Goal: Task Accomplishment & Management: Manage account settings

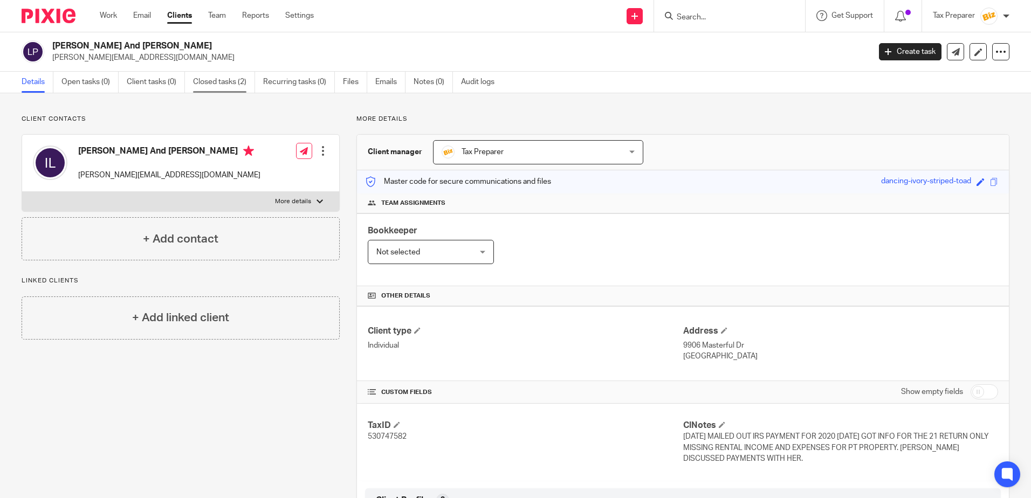
click at [203, 84] on link "Closed tasks (2)" at bounding box center [224, 82] width 62 height 21
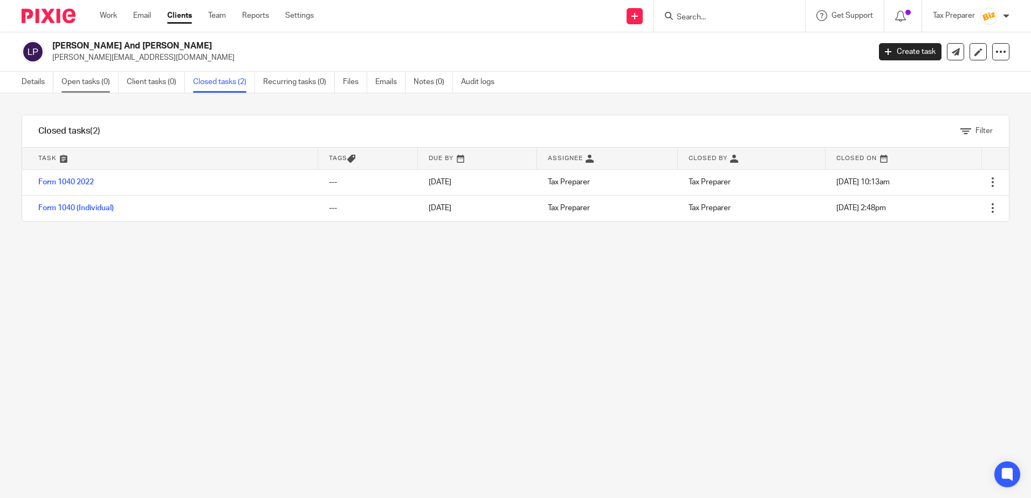
click at [83, 80] on link "Open tasks (0)" at bounding box center [89, 82] width 57 height 21
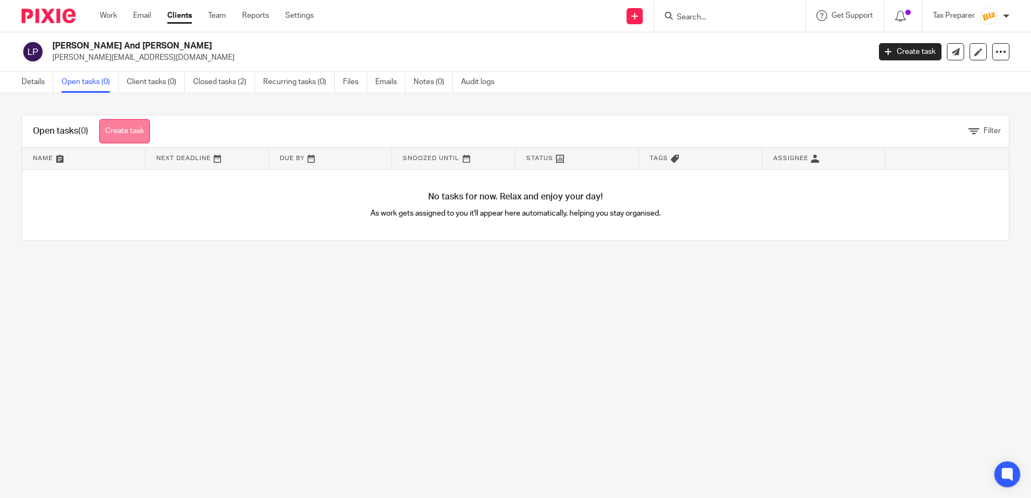
click at [132, 129] on link "Create task" at bounding box center [124, 131] width 51 height 24
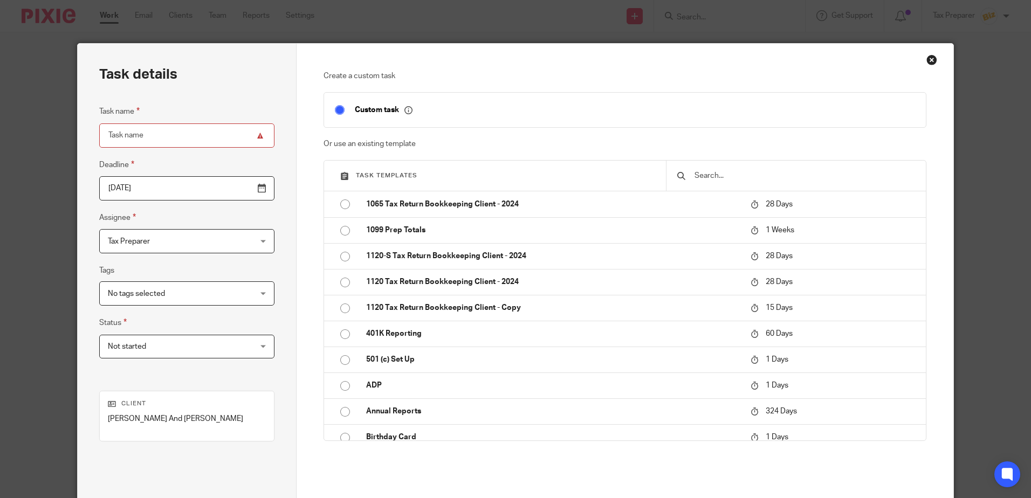
click at [720, 179] on input "text" at bounding box center [805, 176] width 222 height 12
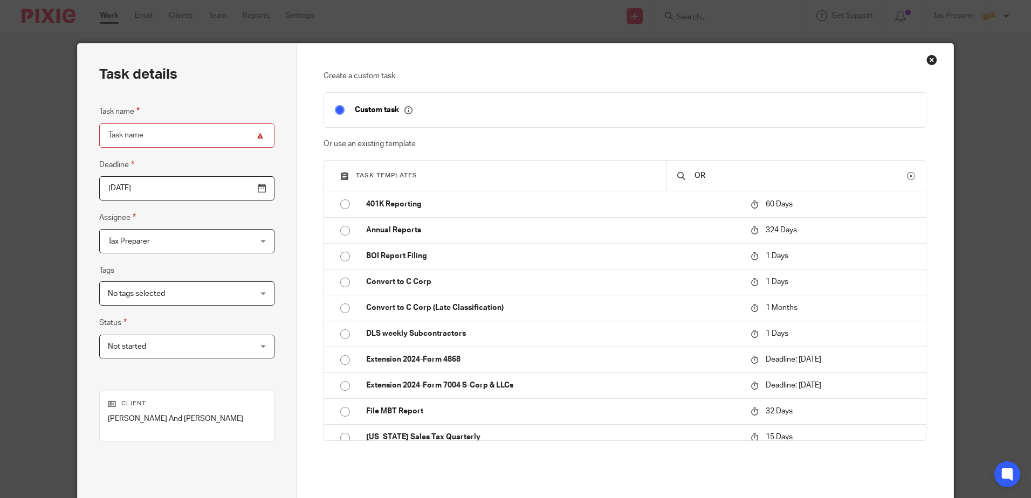
type input "O"
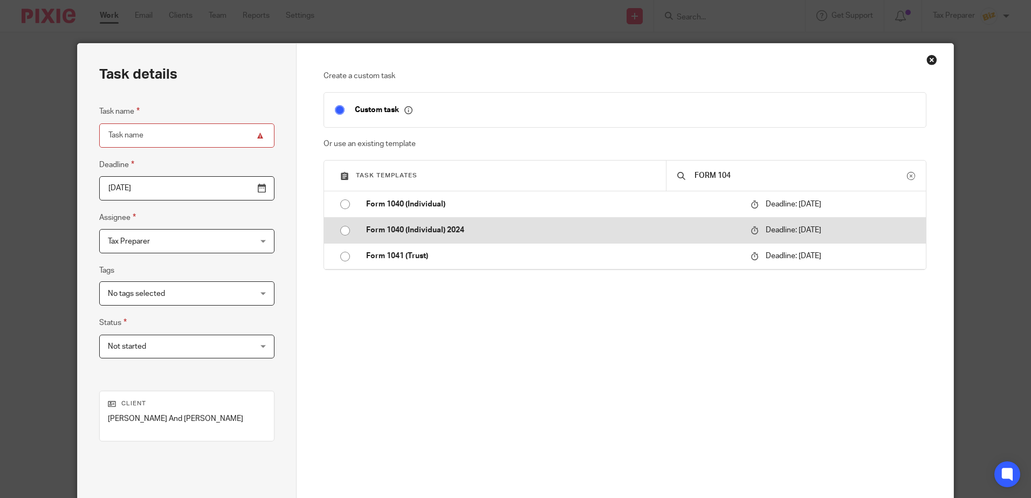
type input "FORM 104"
click at [477, 238] on td "Form 1040 (Individual) 2024" at bounding box center [550, 230] width 390 height 26
type input "2026-04-15"
type input "Form 1040 (Individual) 2024"
checkbox input "false"
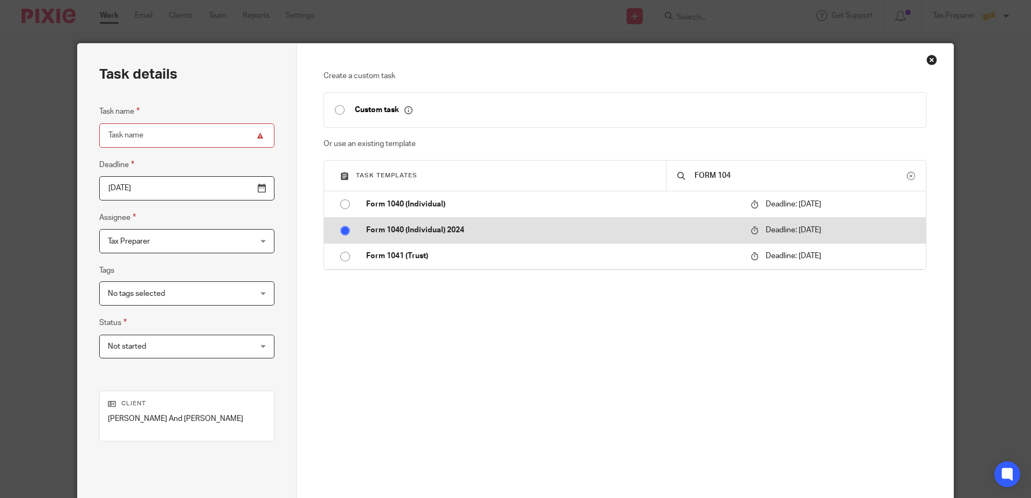
radio input "true"
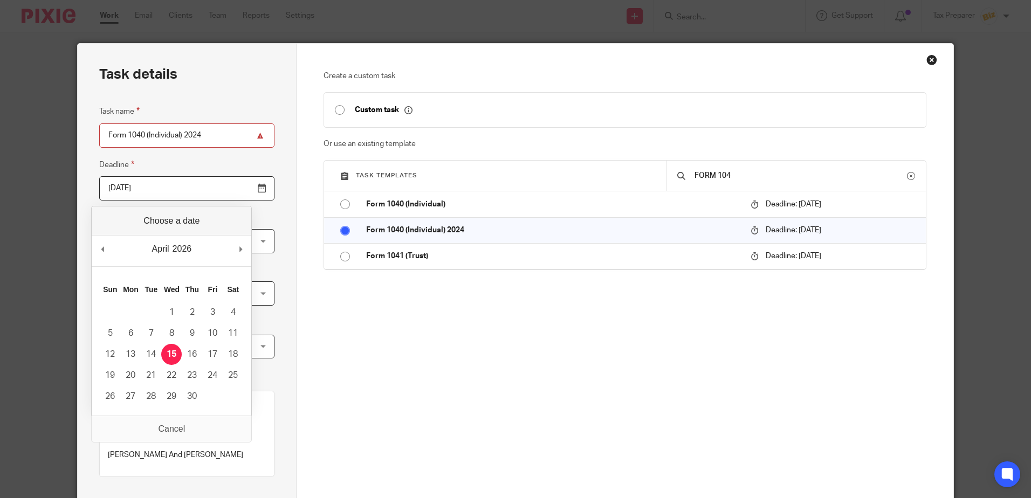
click at [154, 188] on input "2026-04-15" at bounding box center [186, 188] width 175 height 24
type input "2025-10-15"
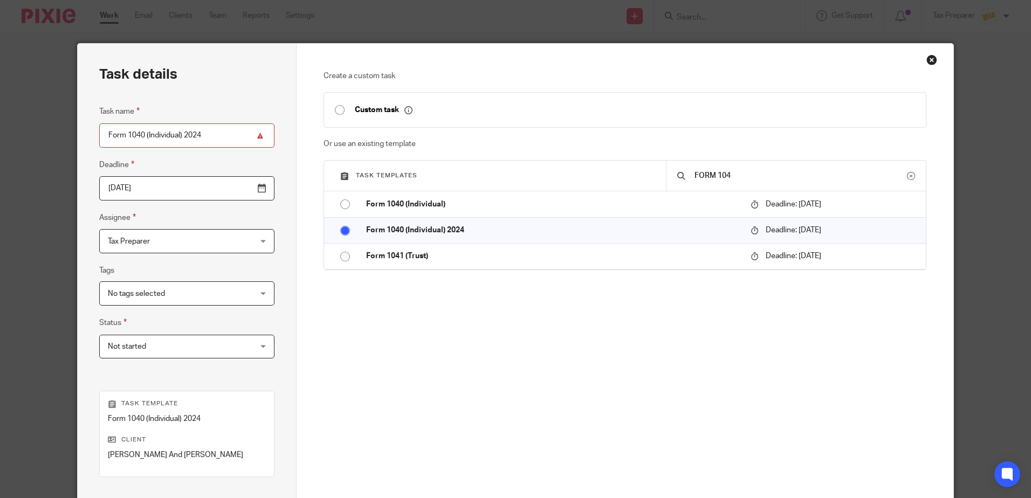
click at [152, 297] on span "No tags selected" at bounding box center [136, 294] width 57 height 8
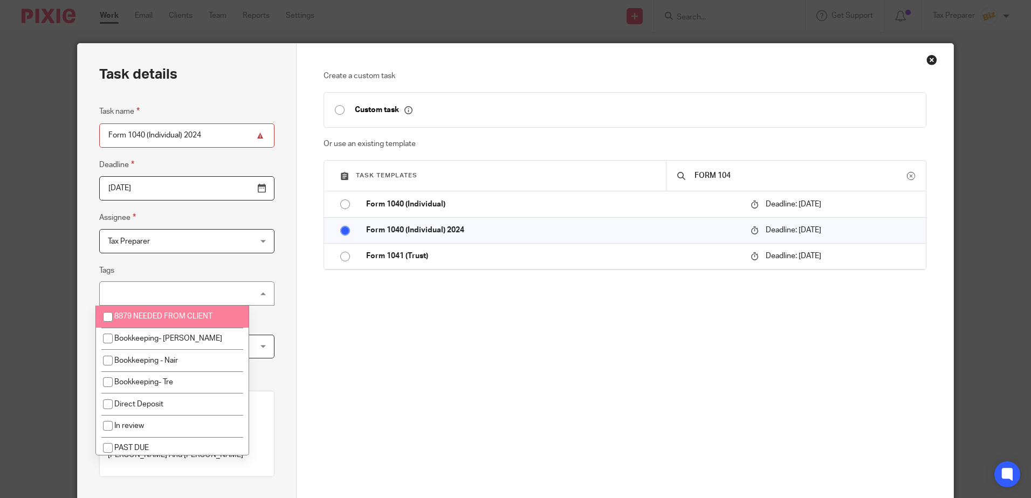
click at [165, 318] on span "8879 NEEDED FROM CLIENT" at bounding box center [163, 317] width 98 height 8
checkbox input "true"
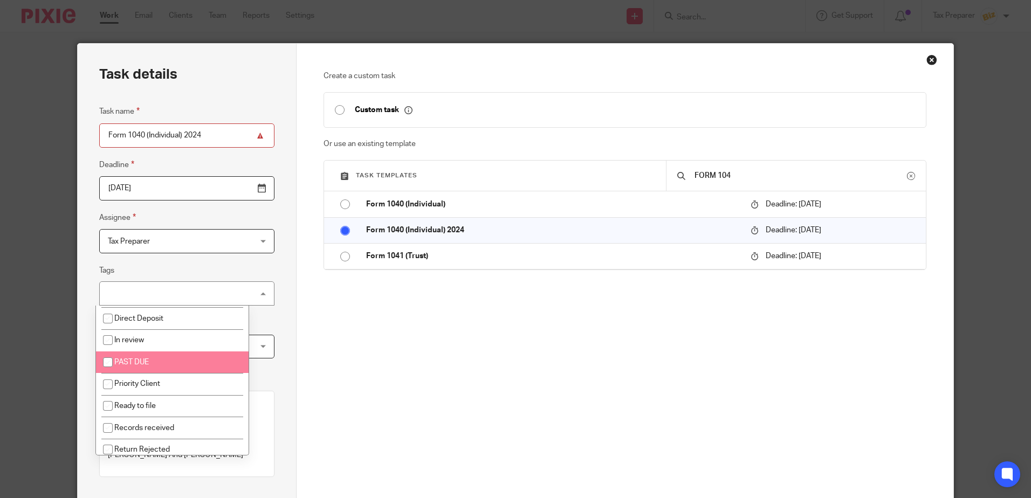
scroll to position [135, 0]
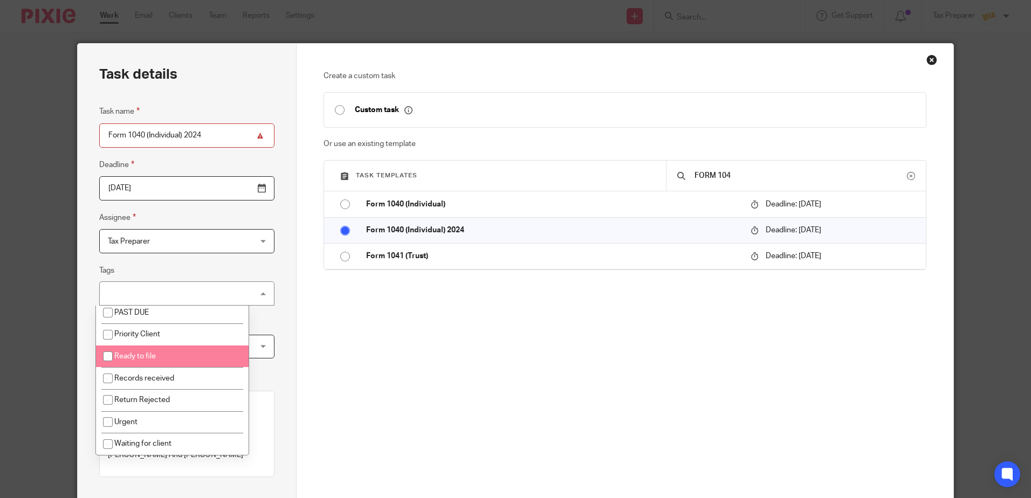
click at [110, 360] on input "checkbox" at bounding box center [108, 356] width 20 height 20
checkbox input "true"
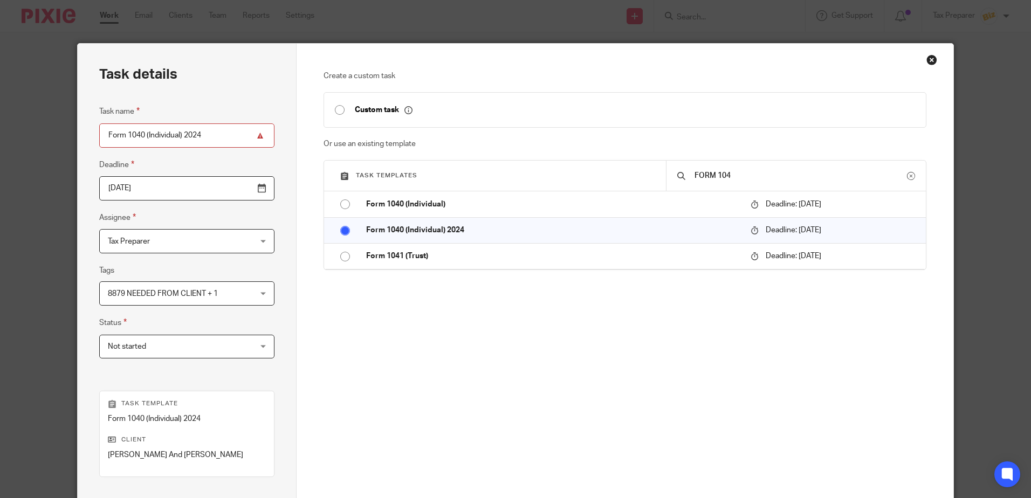
click at [87, 346] on div "Task details Task name Form 1040 (Individual) 2024 Deadline 2025-10-15 Assignee…" at bounding box center [187, 319] width 219 height 550
click at [172, 359] on div "Task name Form 1040 (Individual) 2024 Deadline 2025-10-15 Assignee Tax Preparer…" at bounding box center [186, 237] width 175 height 264
click at [172, 354] on span "Not started" at bounding box center [174, 347] width 133 height 23
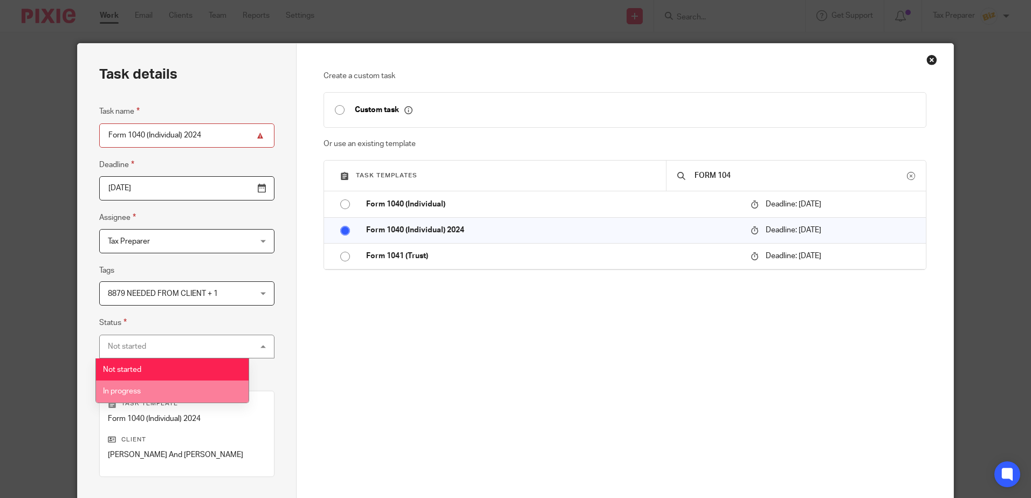
click at [136, 388] on span "In progress" at bounding box center [122, 392] width 38 height 8
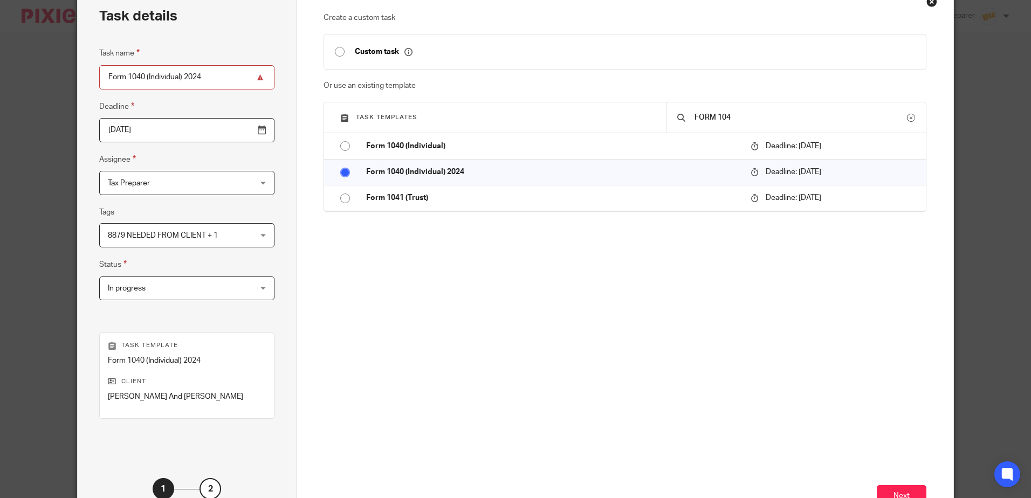
scroll to position [139, 0]
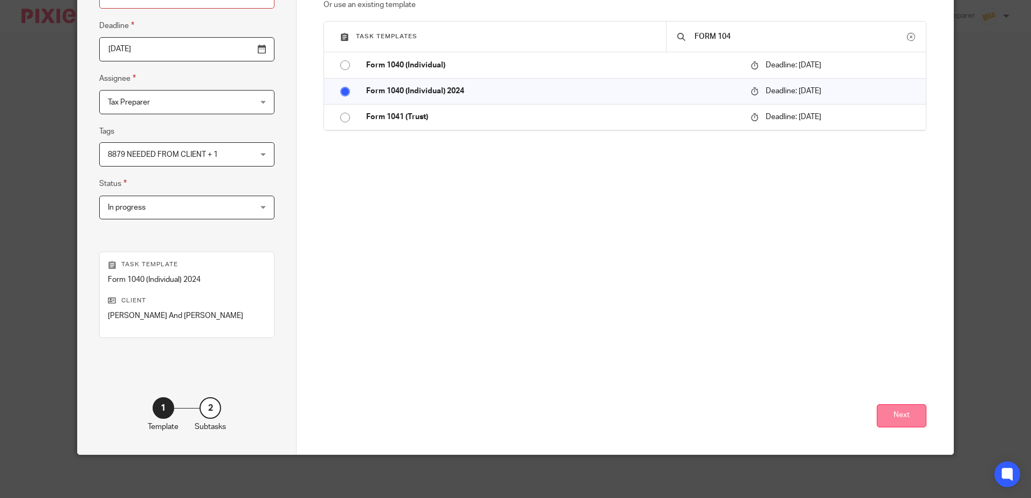
click at [893, 418] on button "Next" at bounding box center [902, 416] width 50 height 23
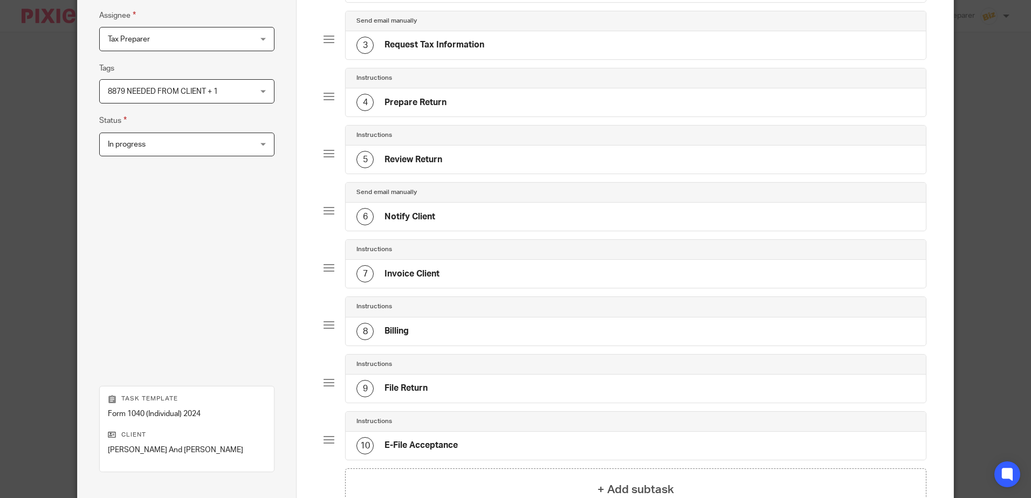
scroll to position [193, 0]
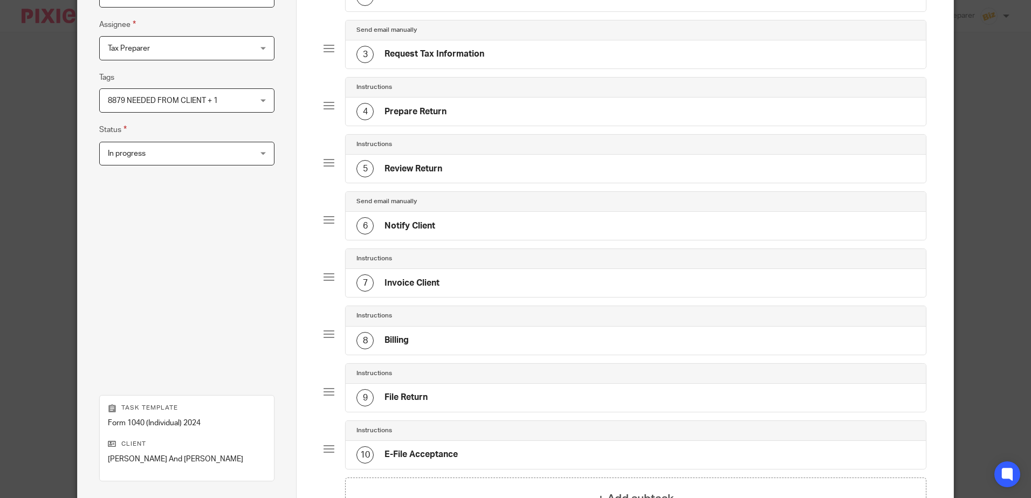
click at [419, 227] on h4 "Notify Client" at bounding box center [410, 226] width 51 height 11
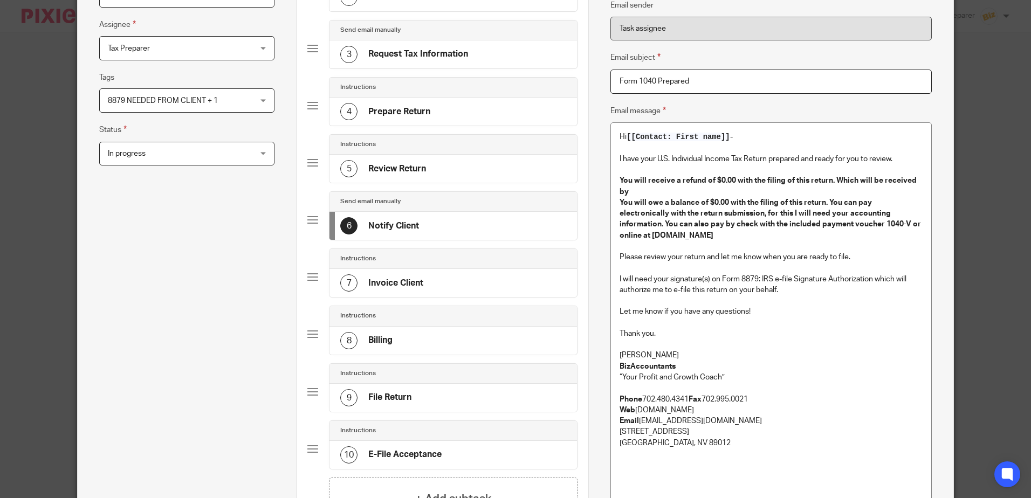
click at [671, 350] on p "Anna McDaniel" at bounding box center [771, 355] width 303 height 11
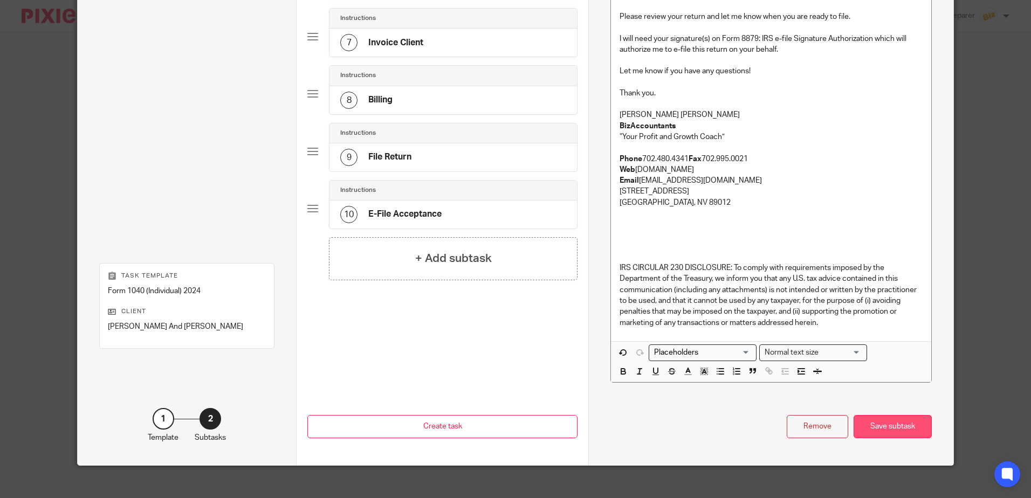
click at [890, 415] on div "Save subtask" at bounding box center [893, 426] width 78 height 23
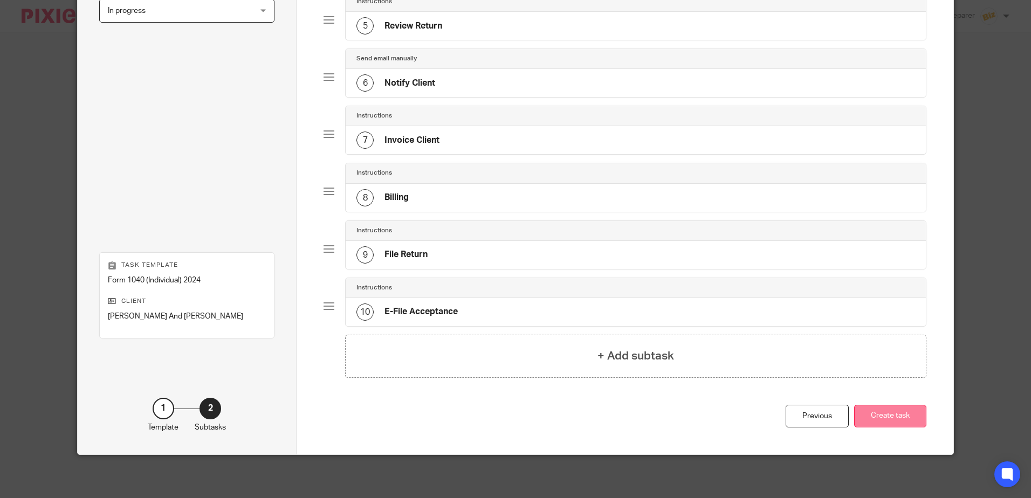
click at [891, 421] on button "Create task" at bounding box center [890, 416] width 72 height 23
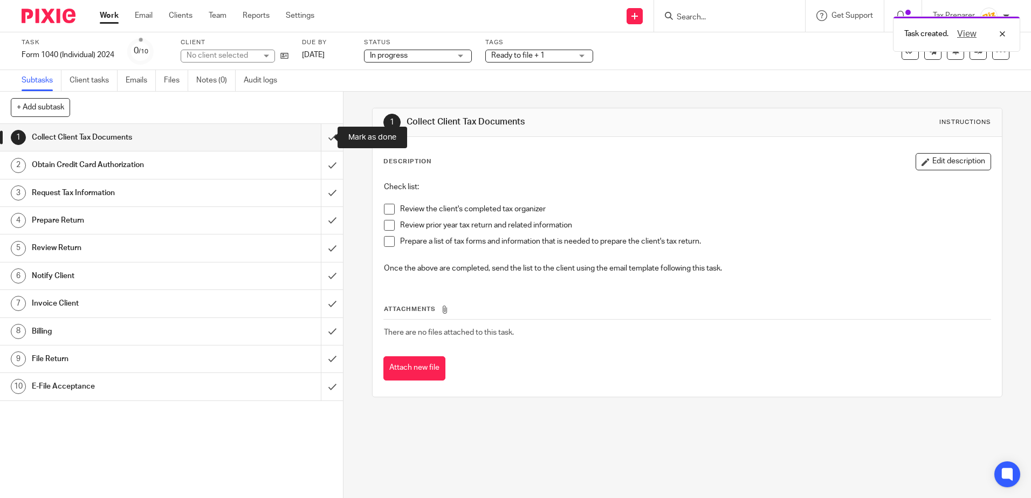
click at [321, 139] on input "submit" at bounding box center [171, 137] width 343 height 27
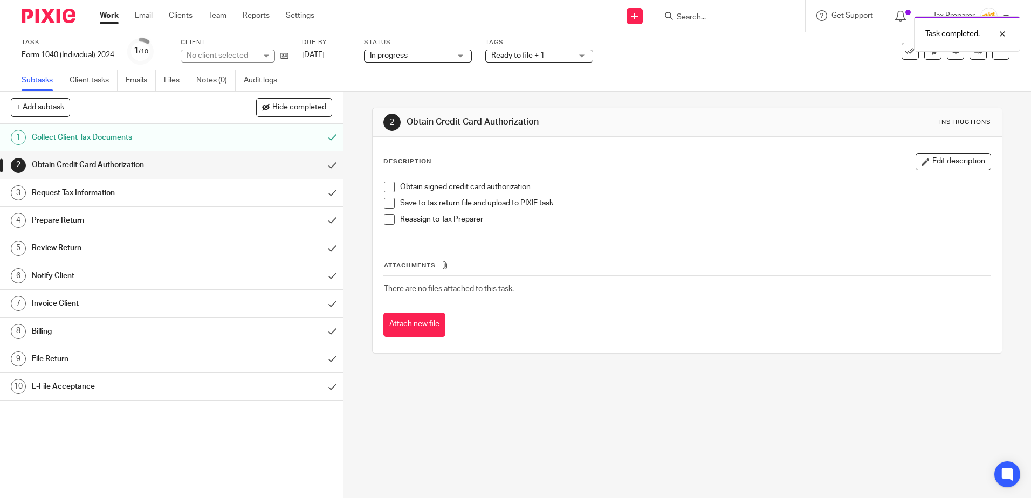
click at [267, 166] on div "Obtain Credit Card Authorization" at bounding box center [171, 165] width 279 height 16
click at [976, 56] on link at bounding box center [978, 51] width 17 height 17
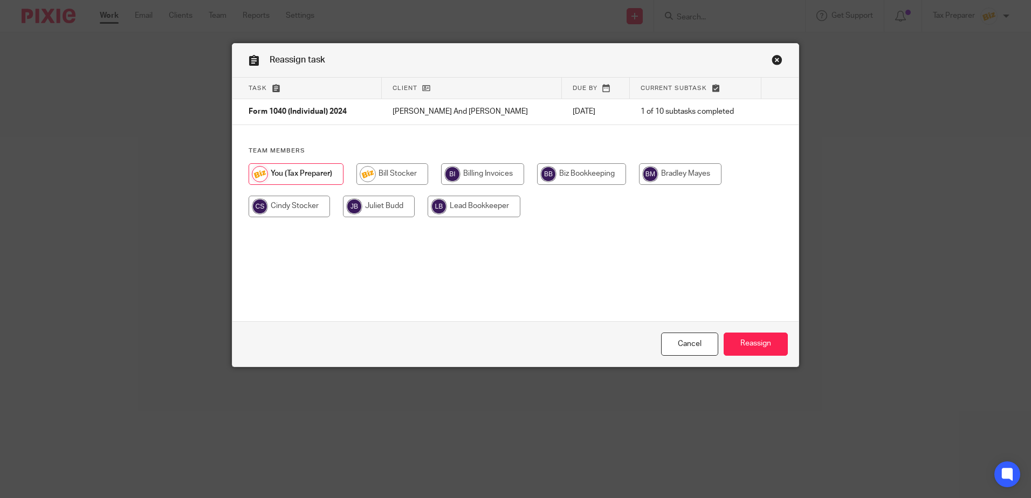
click at [304, 212] on input "radio" at bounding box center [289, 207] width 81 height 22
radio input "true"
click at [769, 343] on input "Reassign" at bounding box center [756, 344] width 64 height 23
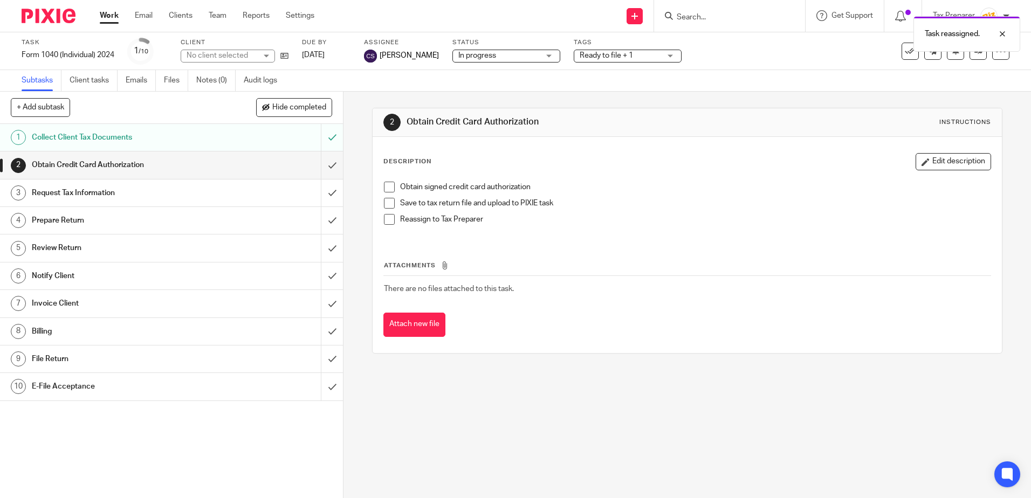
click at [212, 199] on div "Request Tax Information" at bounding box center [171, 193] width 279 height 16
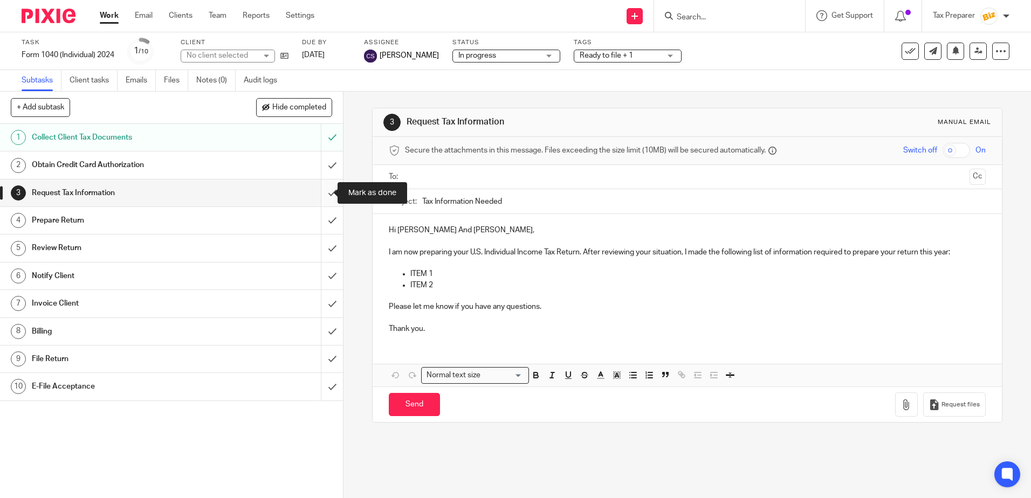
click at [324, 201] on input "submit" at bounding box center [171, 193] width 343 height 27
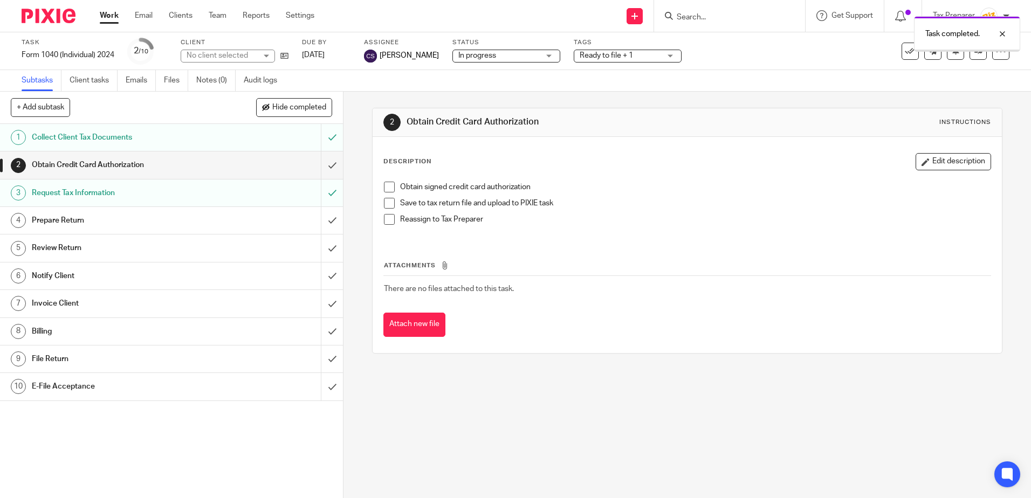
click at [285, 222] on div "Prepare Return" at bounding box center [171, 221] width 279 height 16
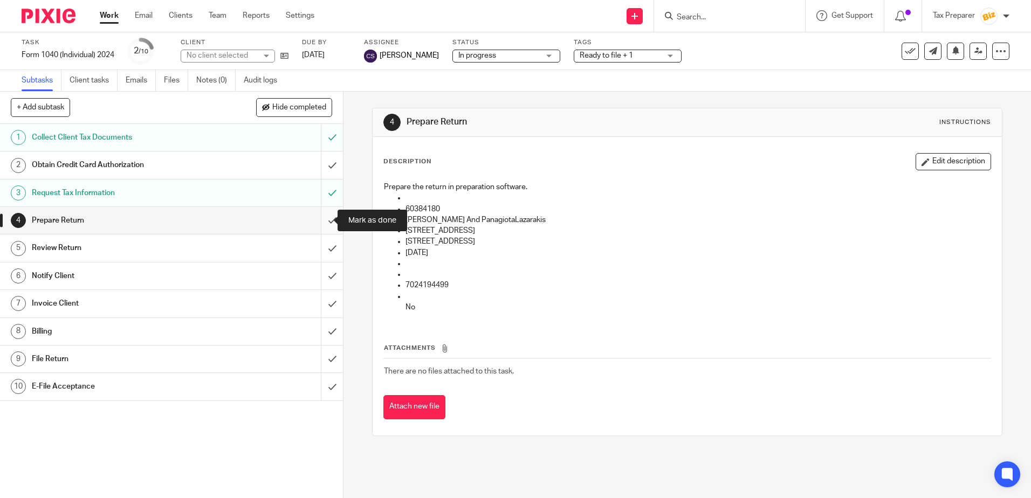
click at [323, 225] on input "submit" at bounding box center [171, 220] width 343 height 27
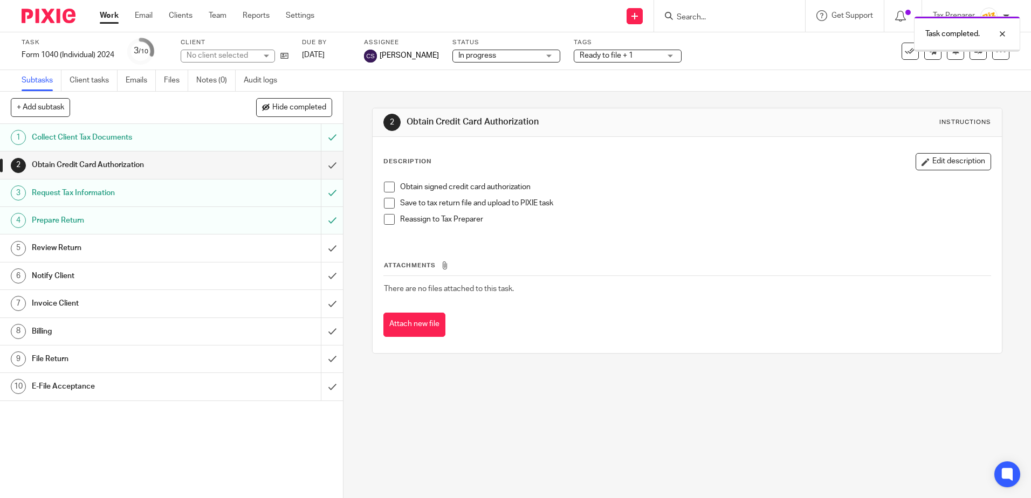
click at [272, 245] on div "Review Return" at bounding box center [171, 248] width 279 height 16
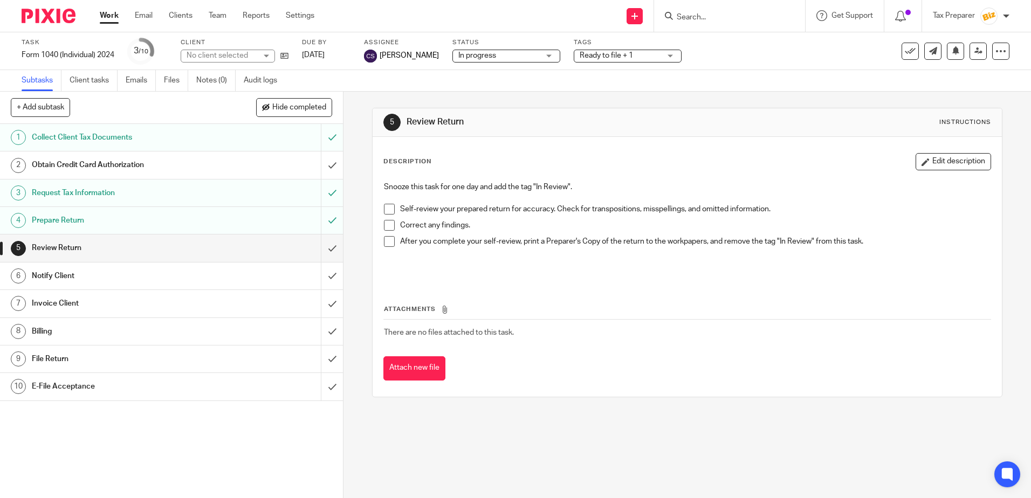
click at [388, 214] on span at bounding box center [389, 209] width 11 height 11
click at [388, 231] on li "Correct any findings." at bounding box center [687, 228] width 606 height 16
click at [385, 247] on li "After you complete your self-review, print a Preparer's Copy of the return to t…" at bounding box center [687, 244] width 606 height 16
click at [387, 229] on span at bounding box center [389, 225] width 11 height 11
click at [388, 244] on span at bounding box center [389, 241] width 11 height 11
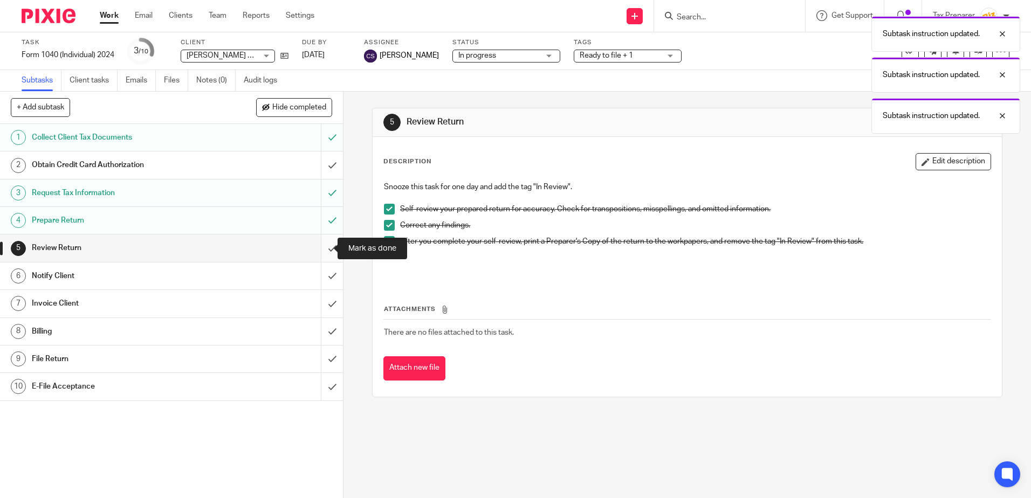
click at [320, 251] on input "submit" at bounding box center [171, 248] width 343 height 27
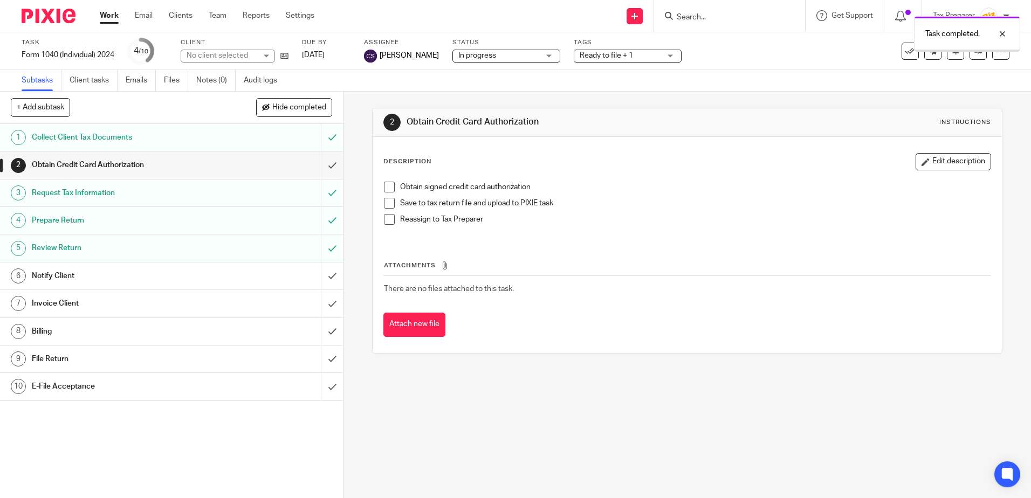
click at [228, 284] on div "Notify Client" at bounding box center [171, 276] width 279 height 16
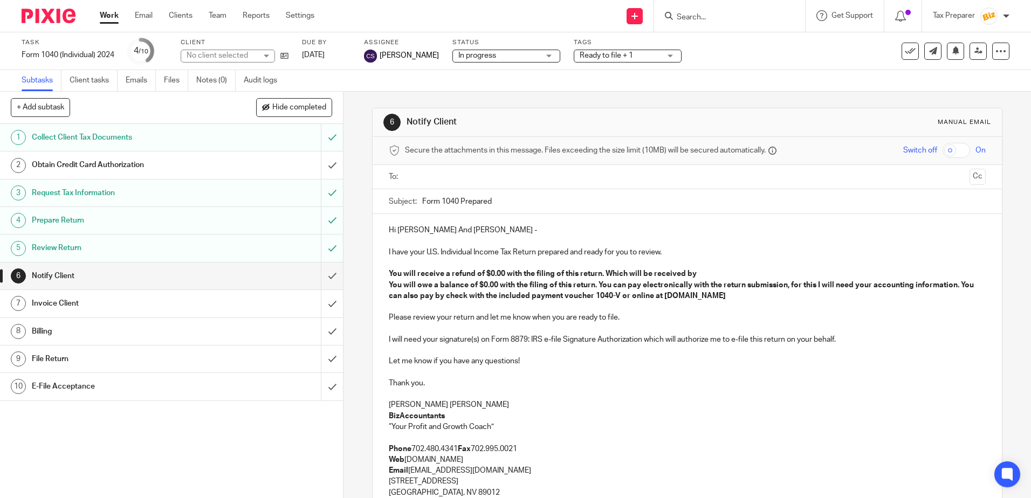
click at [432, 179] on input "text" at bounding box center [687, 177] width 556 height 12
click at [578, 184] on input "text" at bounding box center [756, 178] width 419 height 21
type input "dinovegas"
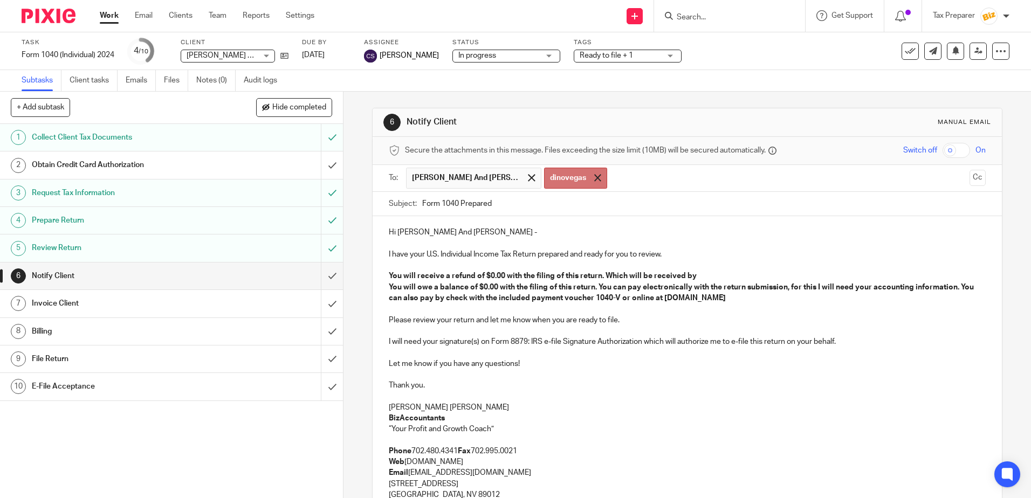
click at [598, 182] on div at bounding box center [598, 178] width 12 height 16
click at [583, 175] on input "text" at bounding box center [756, 178] width 419 height 21
type input "dinovegas@hotmail.com"
click at [570, 204] on input "Form 1040 Prepared" at bounding box center [703, 204] width 563 height 24
drag, startPoint x: 386, startPoint y: 276, endPoint x: 702, endPoint y: 281, distance: 315.6
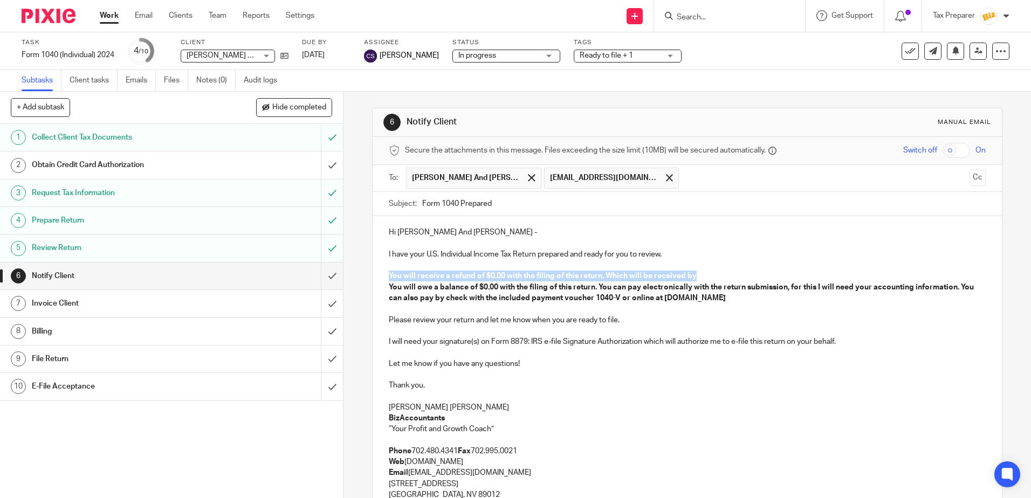
click at [702, 281] on p "You will receive a refund of $0.00 with the filing of this return. Which will b…" at bounding box center [687, 276] width 597 height 11
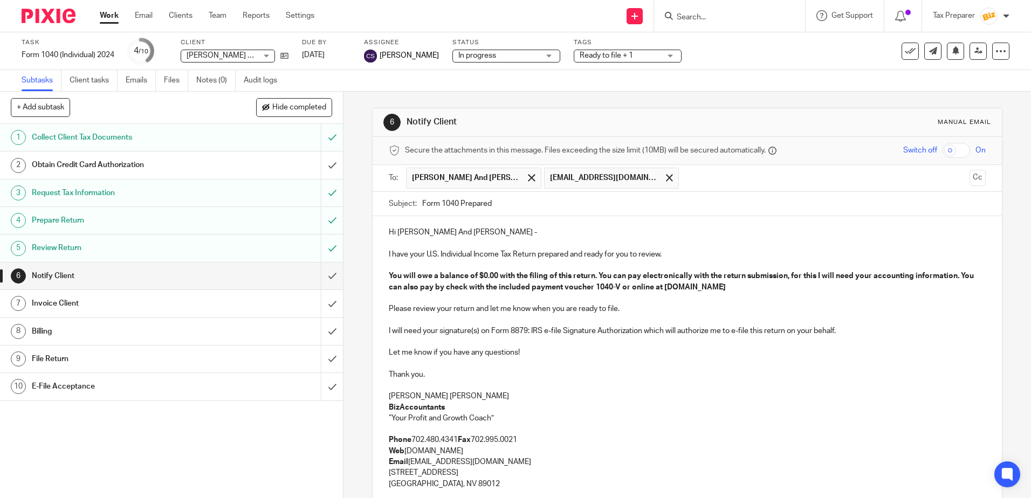
click at [492, 275] on strong "You will owe a balance of $0.00 with the filing of this return. You can pay ele…" at bounding box center [682, 281] width 587 height 18
click at [494, 277] on strong "You will owe a balance of $0.00 with the filing of this return. You can pay ele…" at bounding box center [682, 281] width 587 height 18
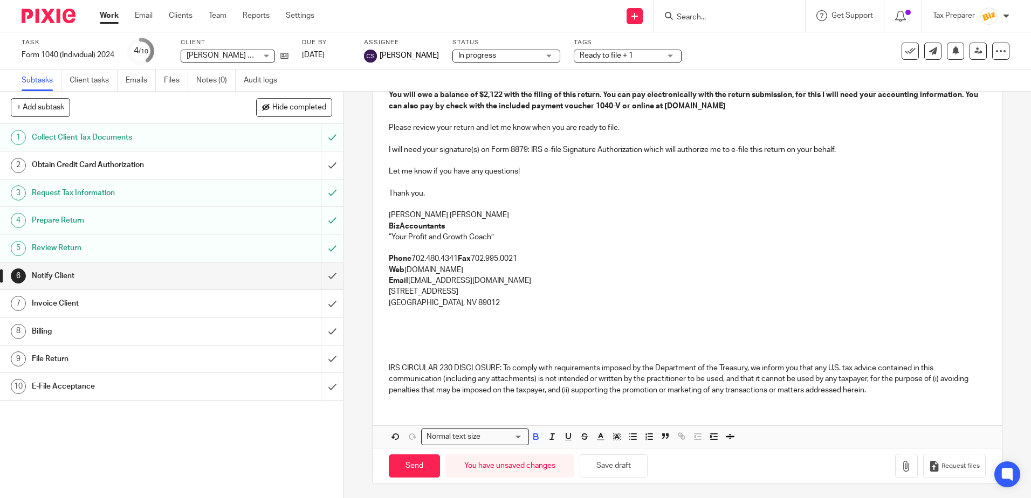
scroll to position [183, 0]
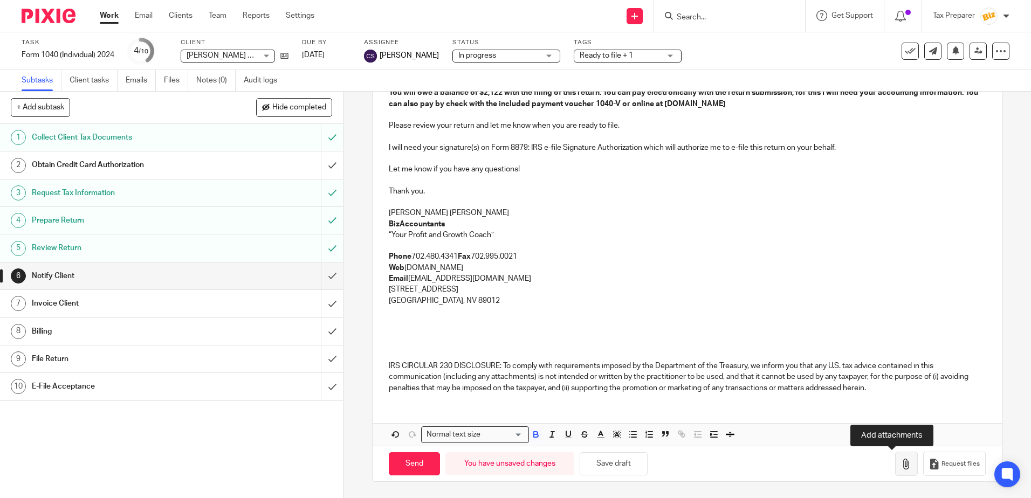
click at [901, 466] on icon "button" at bounding box center [906, 464] width 11 height 11
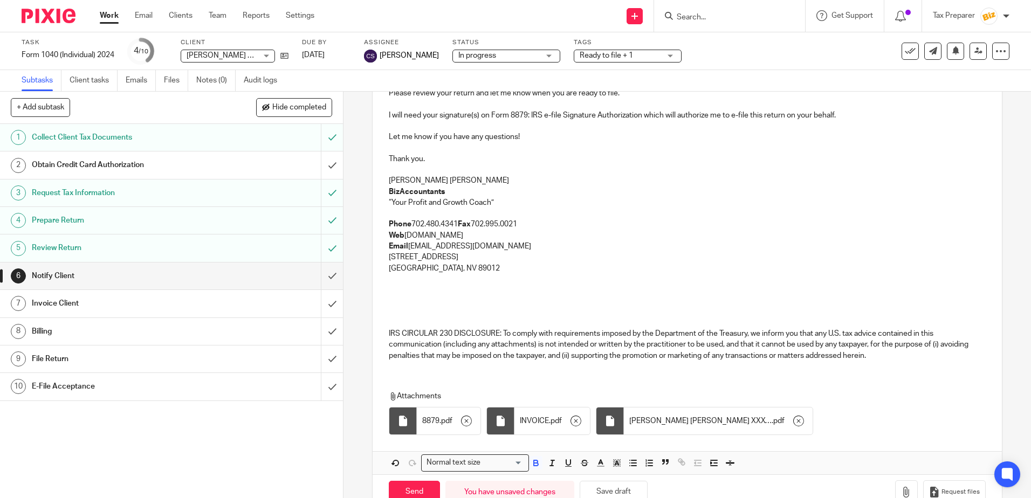
scroll to position [244, 0]
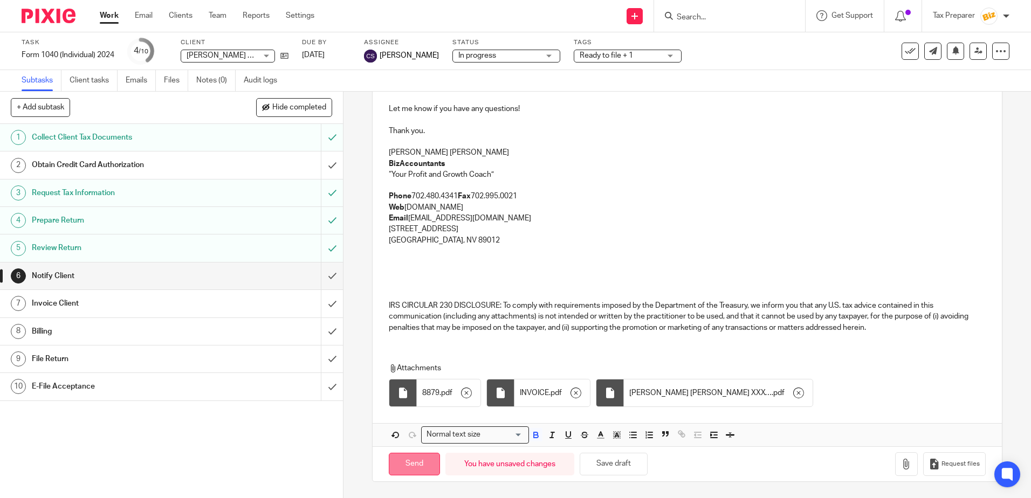
click at [423, 468] on input "Send" at bounding box center [414, 464] width 51 height 23
type input "Sent"
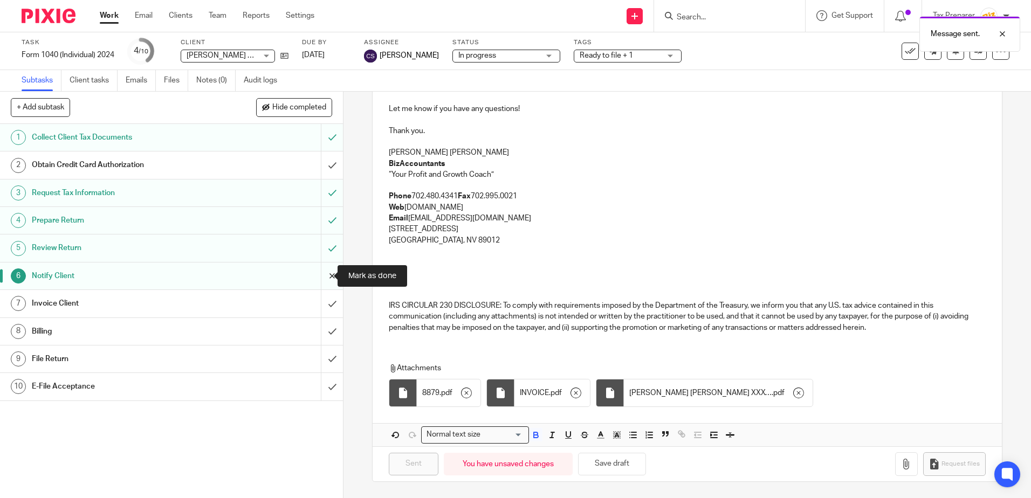
click at [319, 277] on input "submit" at bounding box center [171, 276] width 343 height 27
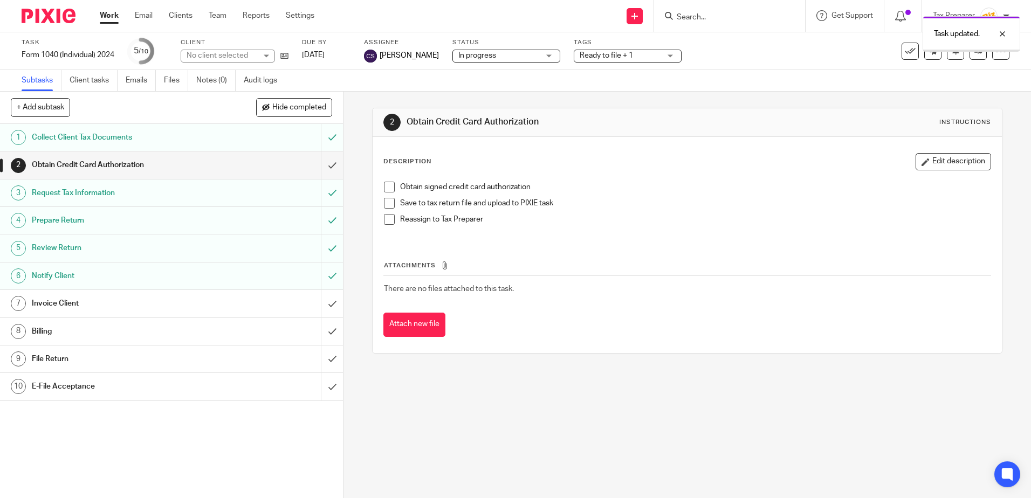
click at [203, 310] on h1 "Invoice Client" at bounding box center [125, 304] width 186 height 16
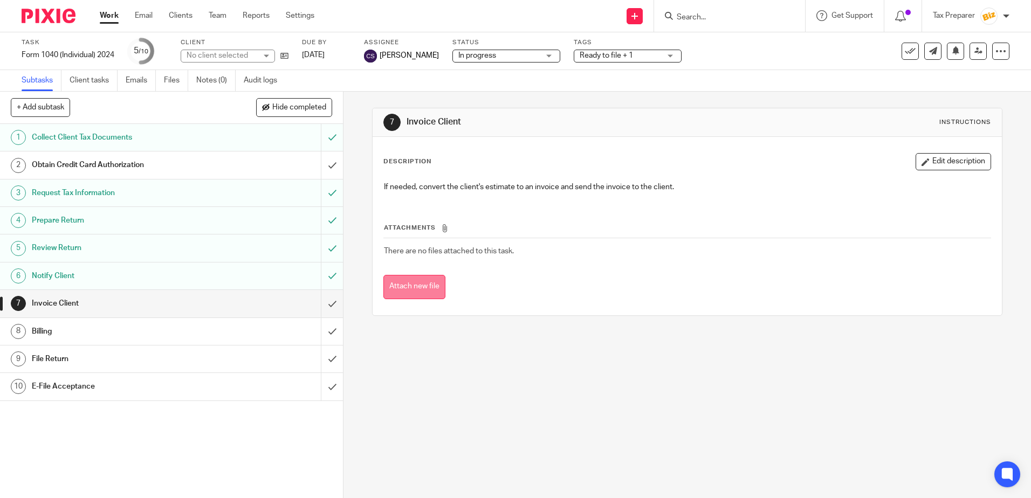
click at [428, 293] on button "Attach new file" at bounding box center [415, 287] width 62 height 24
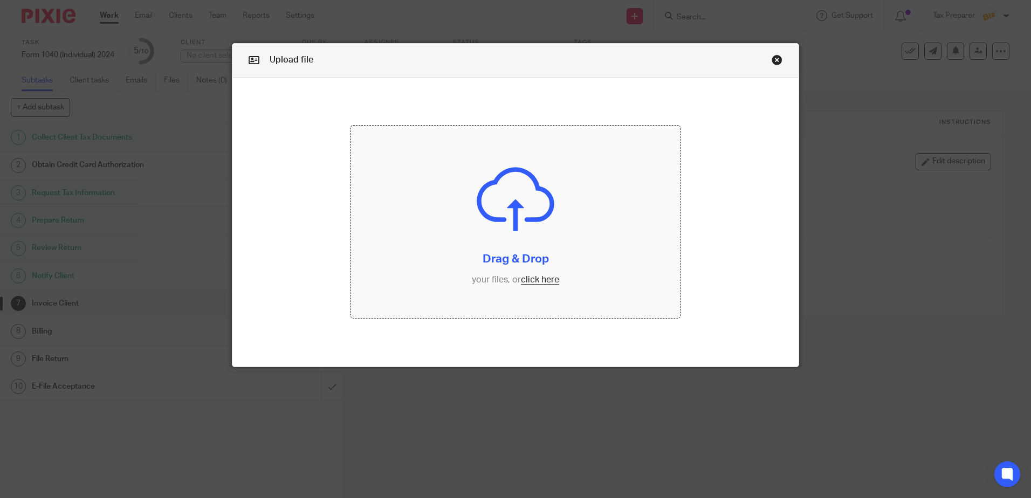
click at [526, 280] on input "file" at bounding box center [515, 222] width 329 height 193
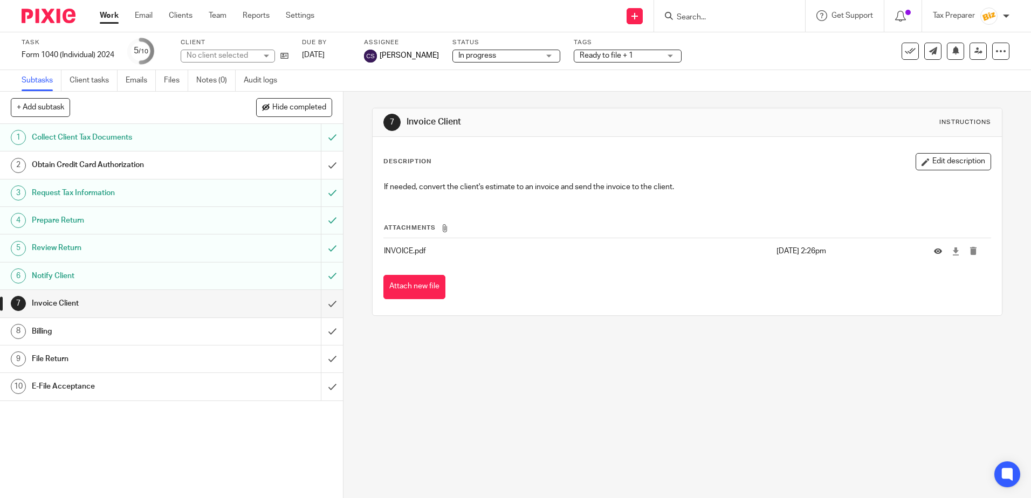
click at [110, 21] on link "Work" at bounding box center [109, 15] width 19 height 11
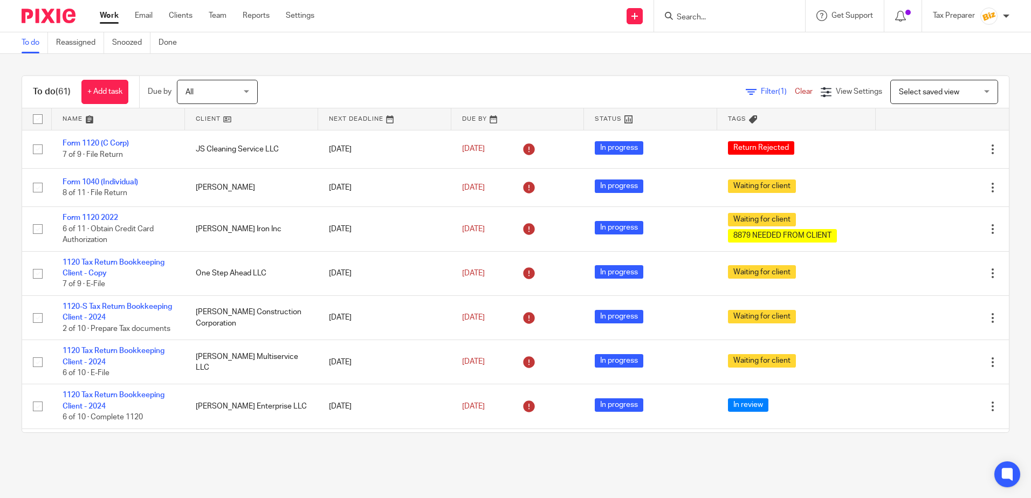
click at [688, 24] on div at bounding box center [729, 16] width 151 height 32
click at [690, 20] on input "Search" at bounding box center [724, 18] width 97 height 10
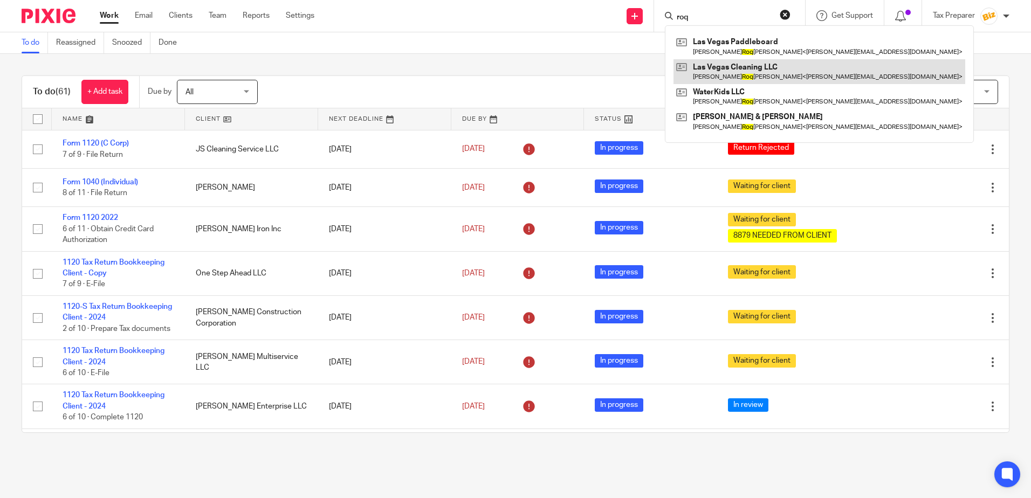
type input "roq"
click at [744, 74] on link at bounding box center [820, 71] width 292 height 25
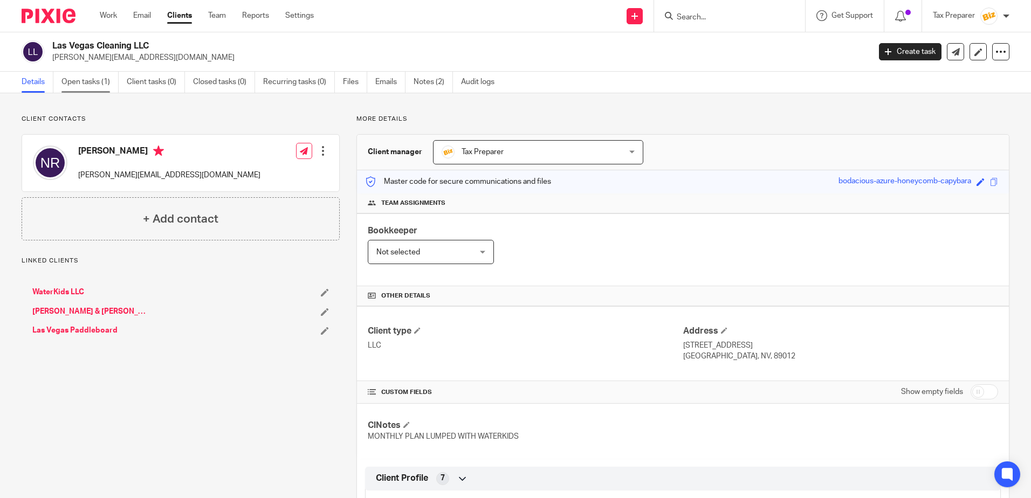
click at [92, 85] on link "Open tasks (1)" at bounding box center [89, 82] width 57 height 21
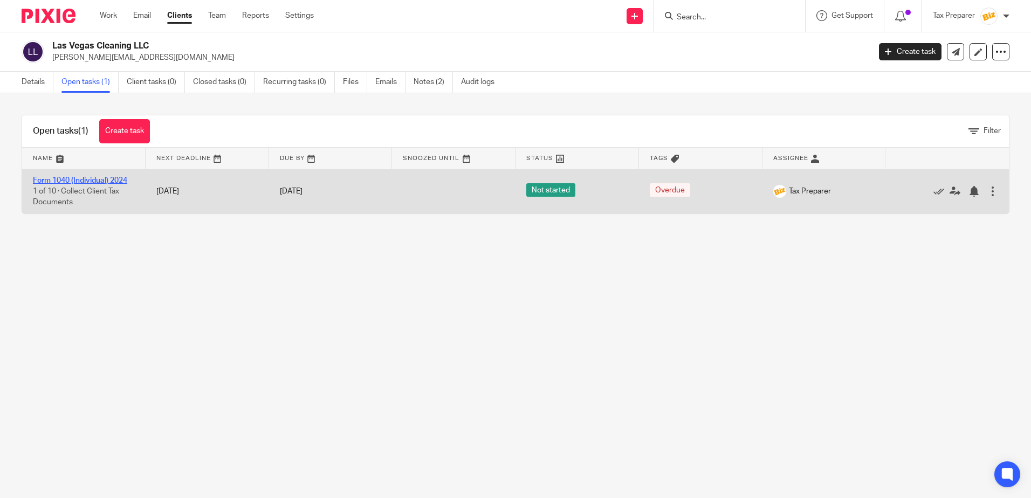
click at [98, 183] on link "Form 1040 (Individual) 2024" at bounding box center [80, 181] width 94 height 8
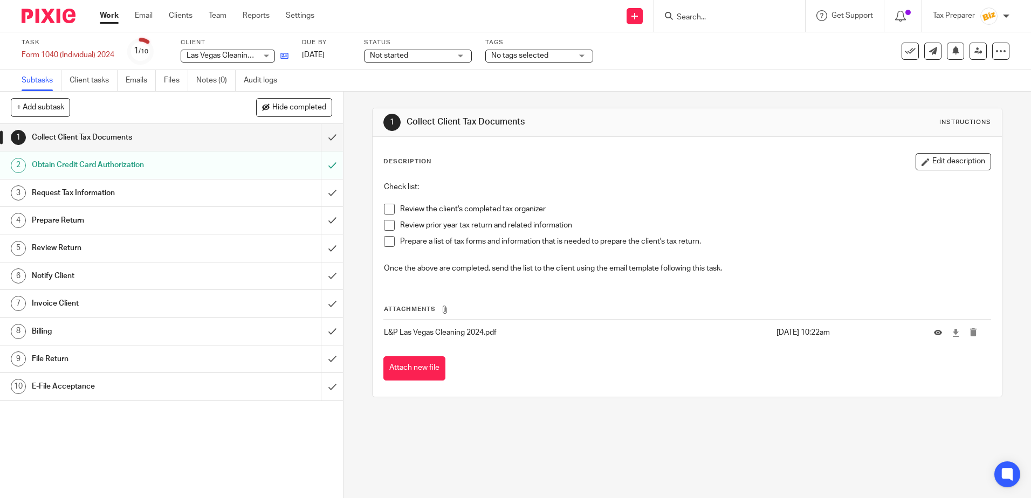
click at [285, 57] on icon at bounding box center [285, 56] width 8 height 8
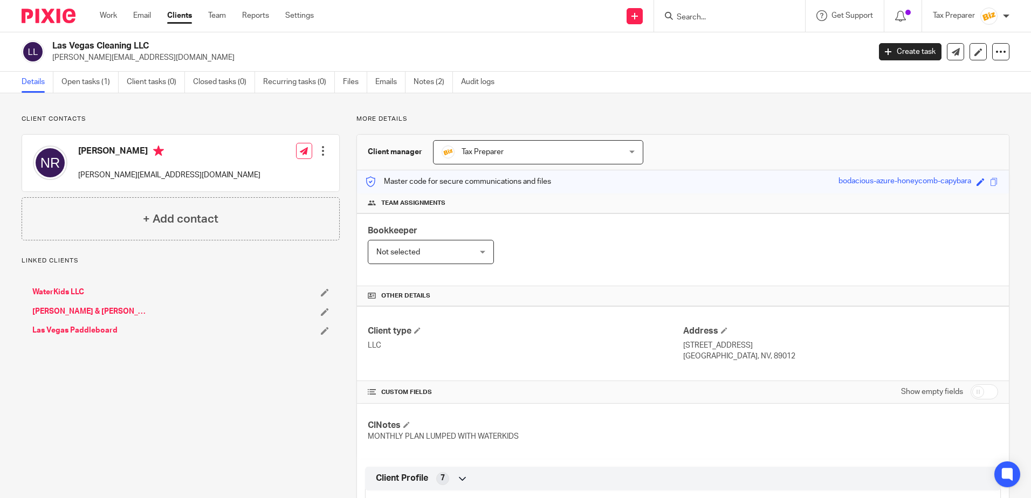
click at [90, 316] on link "[PERSON_NAME] & [PERSON_NAME]" at bounding box center [91, 311] width 119 height 11
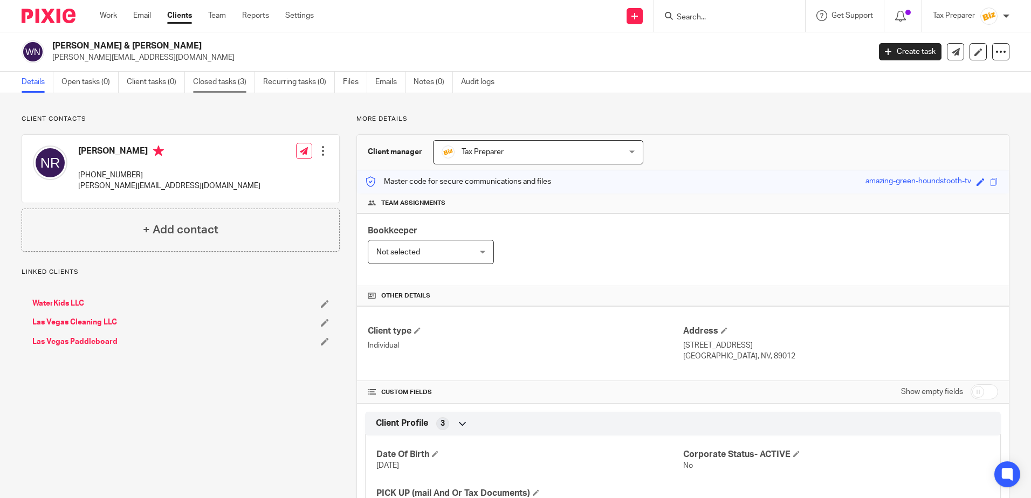
click at [231, 83] on link "Closed tasks (3)" at bounding box center [224, 82] width 62 height 21
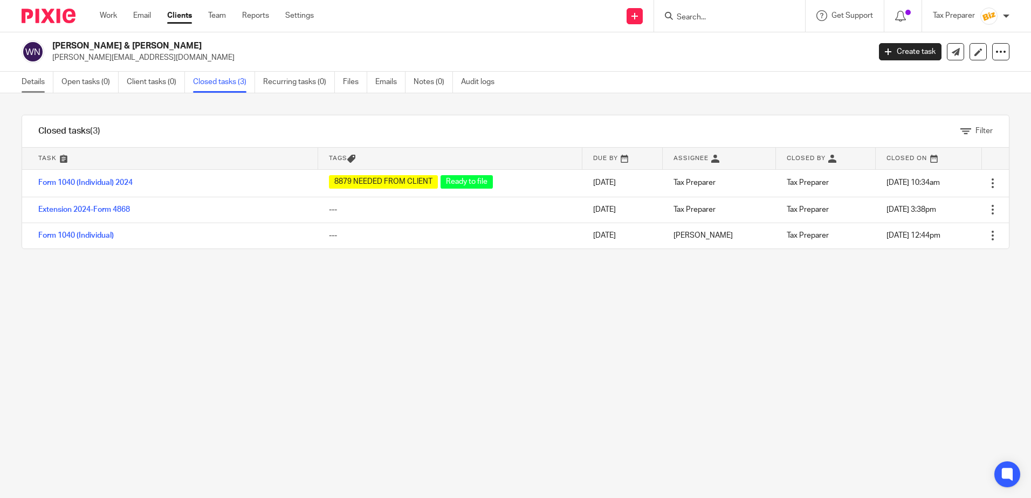
click at [40, 81] on link "Details" at bounding box center [38, 82] width 32 height 21
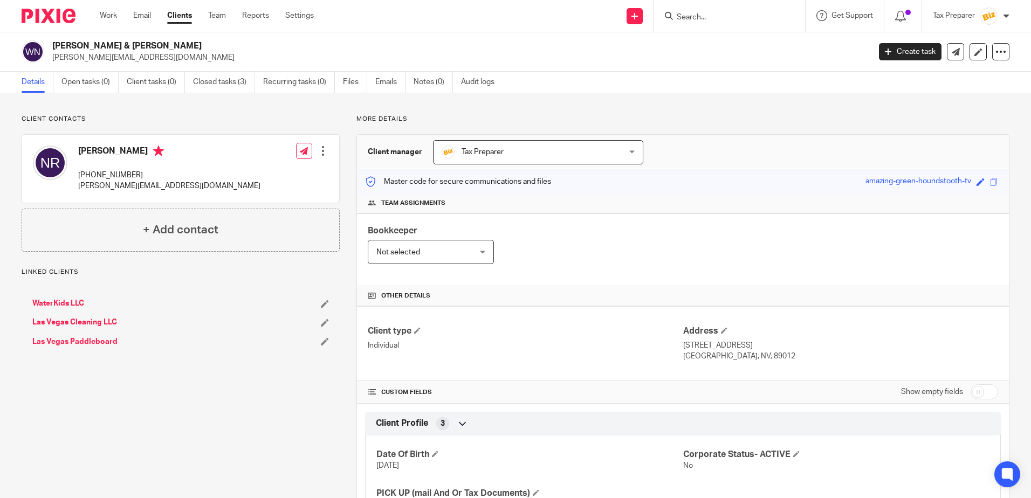
click at [690, 19] on input "Search" at bounding box center [724, 18] width 97 height 10
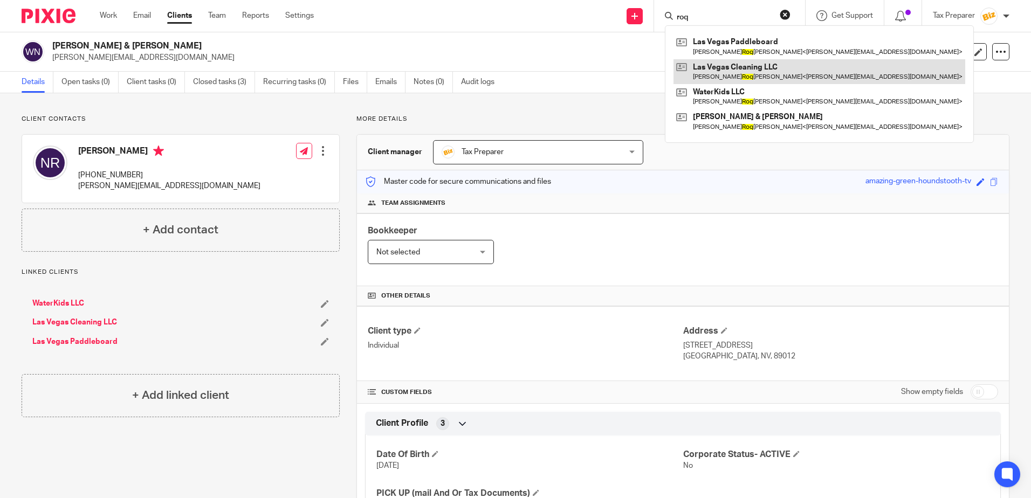
type input "roq"
click at [737, 77] on link at bounding box center [820, 71] width 292 height 25
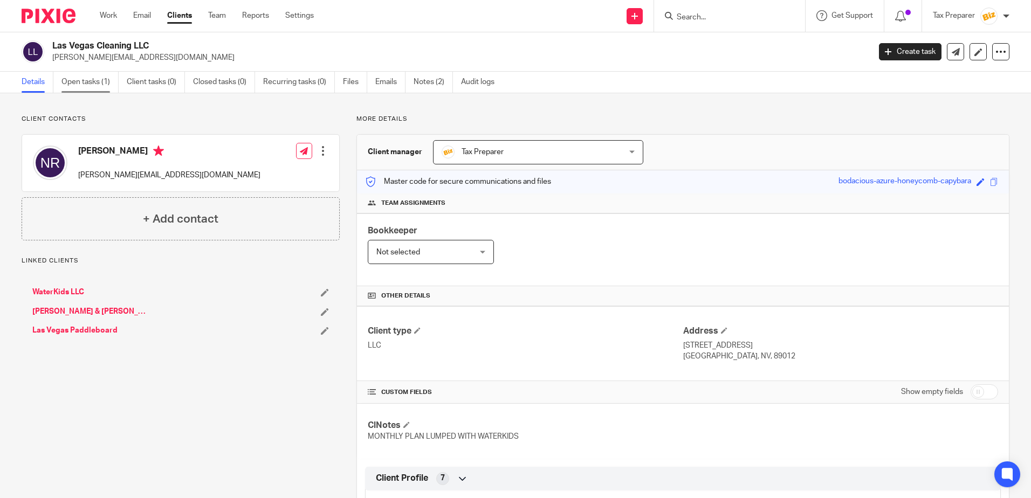
click at [94, 85] on link "Open tasks (1)" at bounding box center [89, 82] width 57 height 21
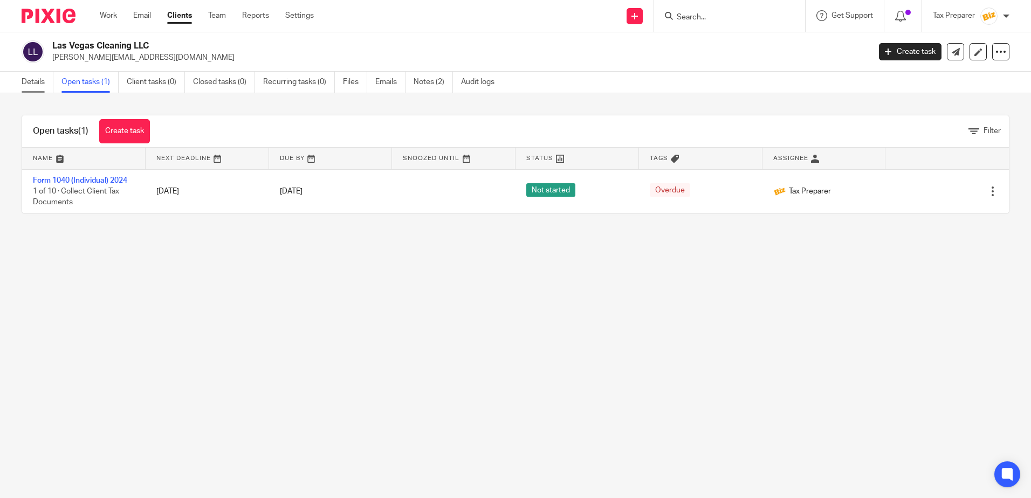
click at [31, 86] on link "Details" at bounding box center [38, 82] width 32 height 21
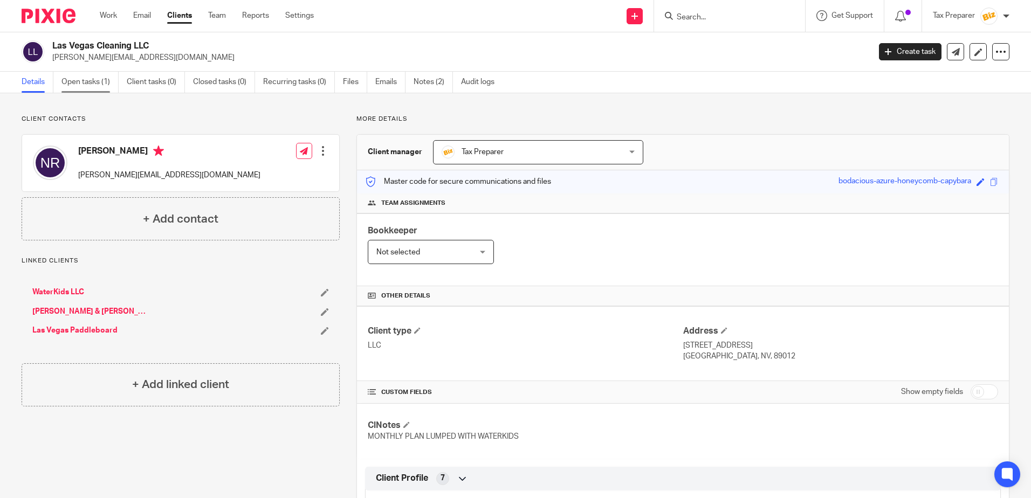
click at [91, 84] on link "Open tasks (1)" at bounding box center [89, 82] width 57 height 21
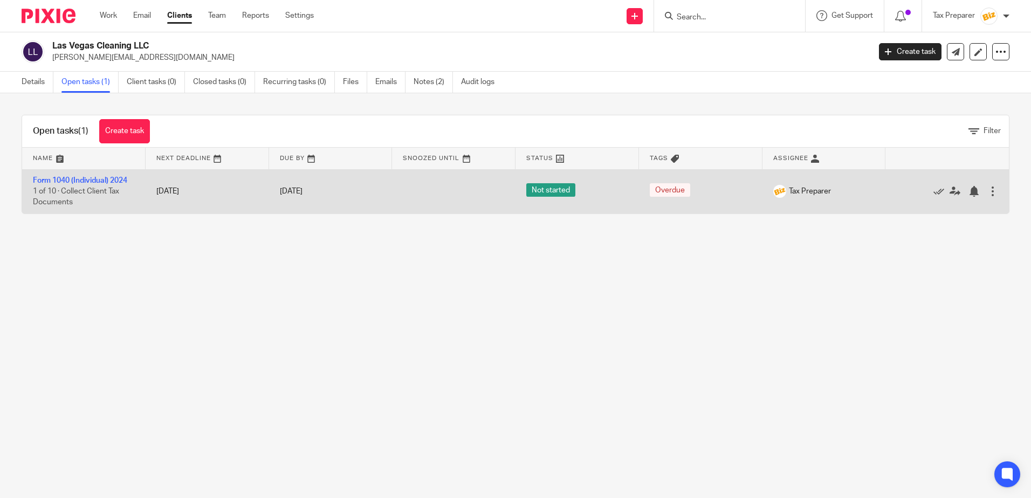
click at [988, 193] on div at bounding box center [993, 191] width 11 height 11
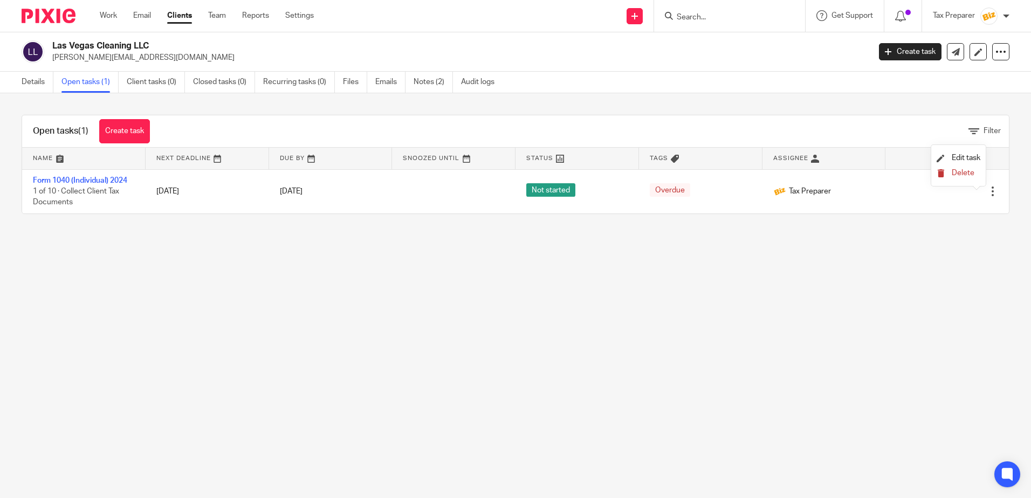
click at [963, 177] on button "Delete" at bounding box center [959, 173] width 44 height 9
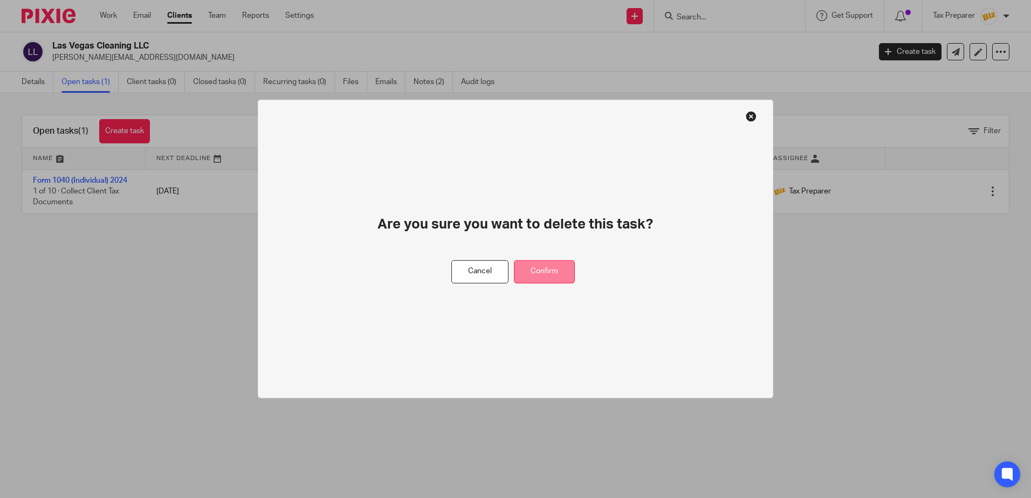
click at [545, 277] on button "Confirm" at bounding box center [544, 272] width 61 height 23
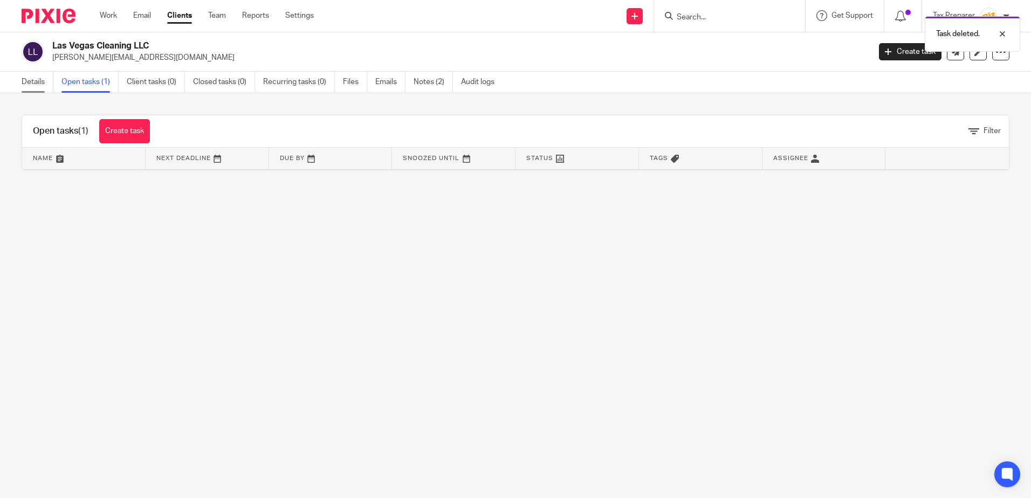
click at [38, 86] on link "Details" at bounding box center [38, 82] width 32 height 21
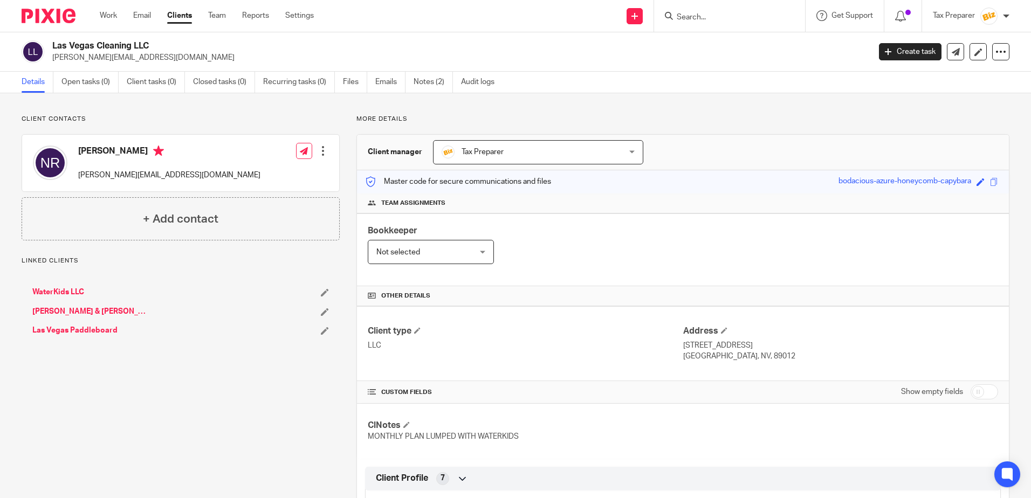
click at [703, 16] on input "Search" at bounding box center [724, 18] width 97 height 10
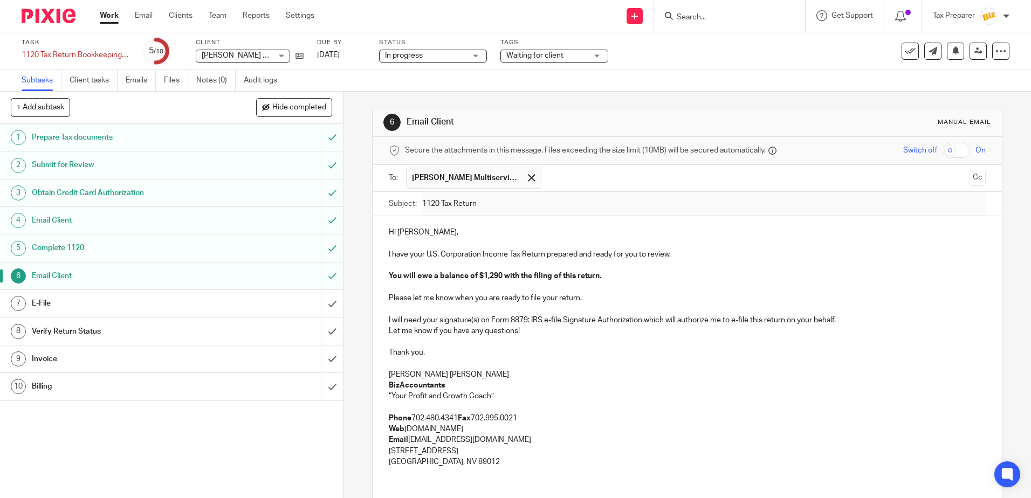
scroll to position [135, 0]
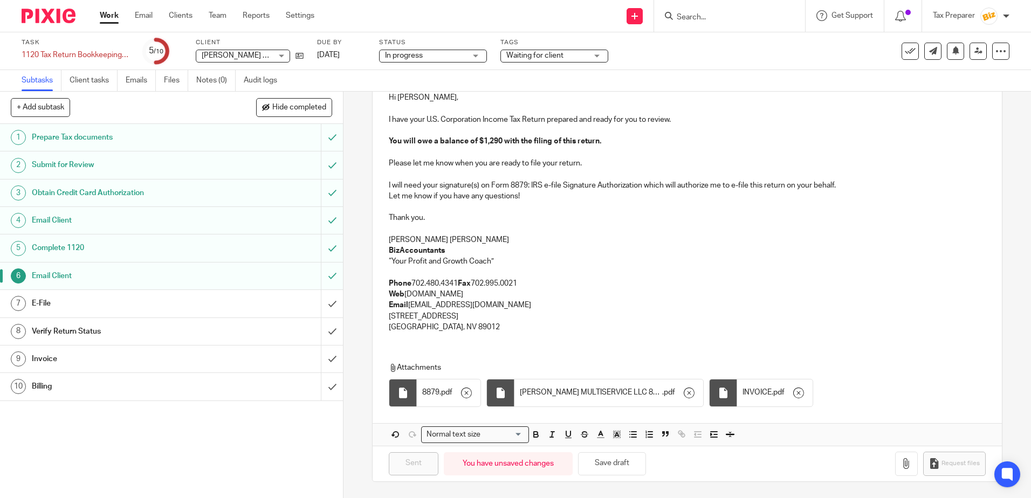
click at [248, 309] on div "E-File" at bounding box center [171, 304] width 279 height 16
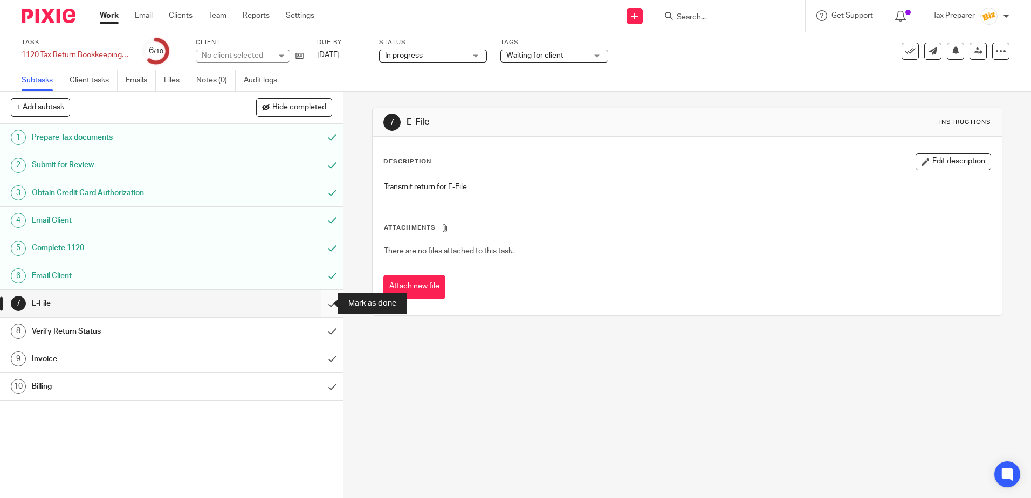
click at [323, 305] on input "submit" at bounding box center [171, 303] width 343 height 27
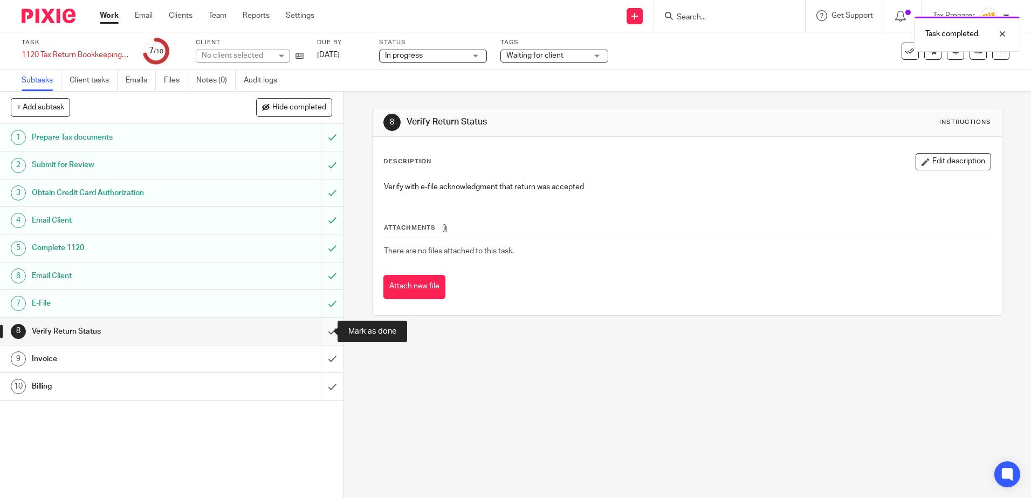
click at [322, 334] on input "submit" at bounding box center [171, 331] width 343 height 27
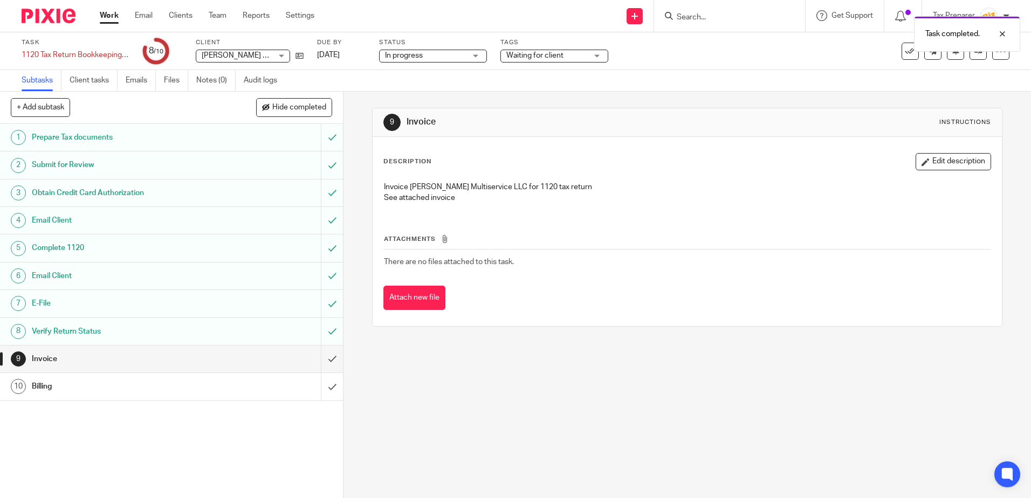
click at [404, 298] on button "Attach new file" at bounding box center [415, 298] width 62 height 24
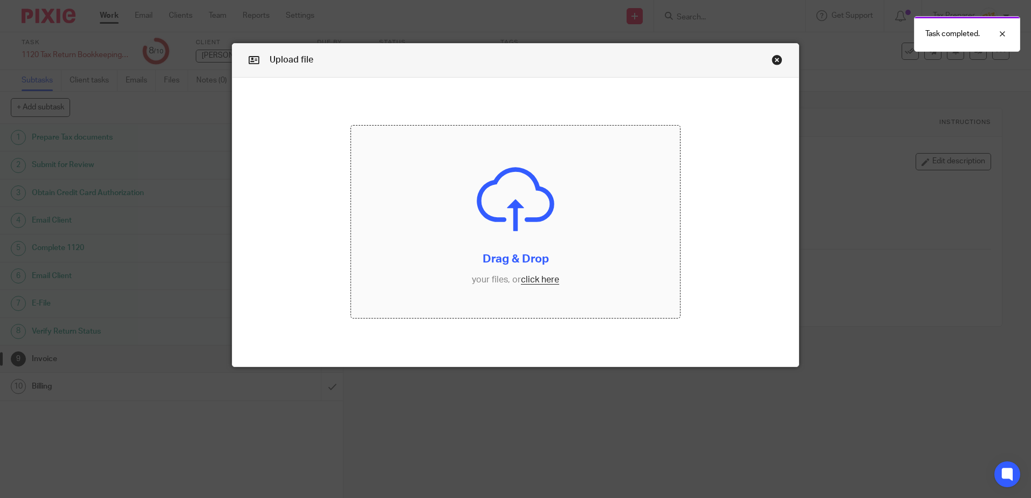
click at [549, 282] on input "file" at bounding box center [515, 222] width 329 height 193
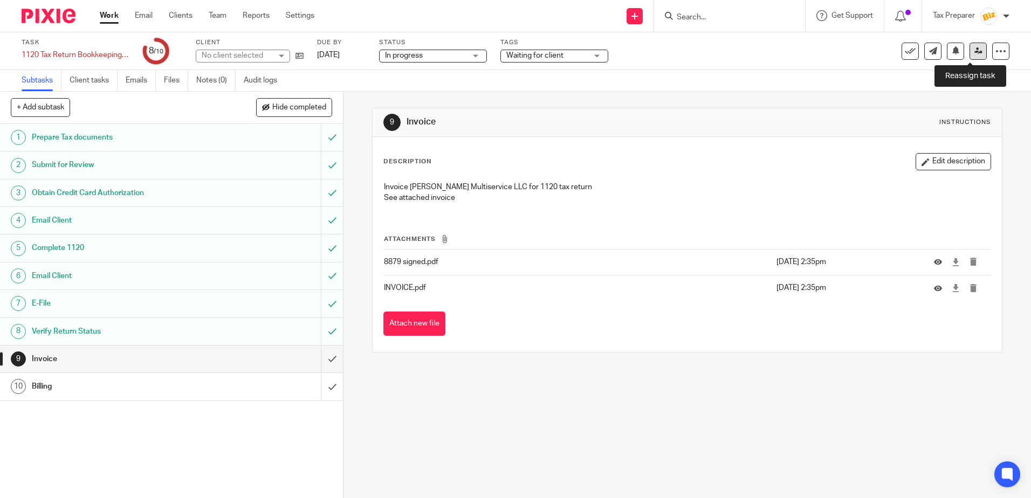
click at [975, 51] on icon at bounding box center [979, 51] width 8 height 8
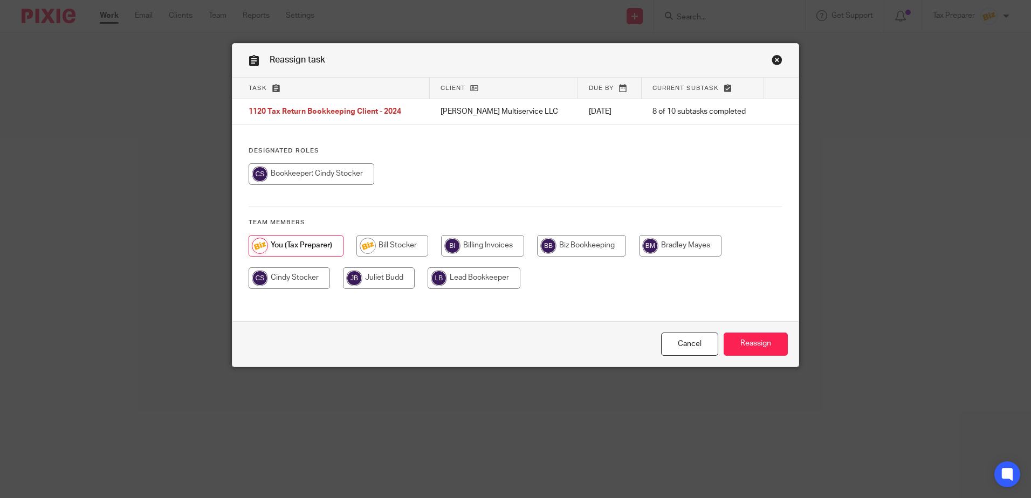
click at [301, 270] on input "radio" at bounding box center [289, 279] width 81 height 22
radio input "true"
click at [750, 345] on input "Reassign" at bounding box center [756, 344] width 64 height 23
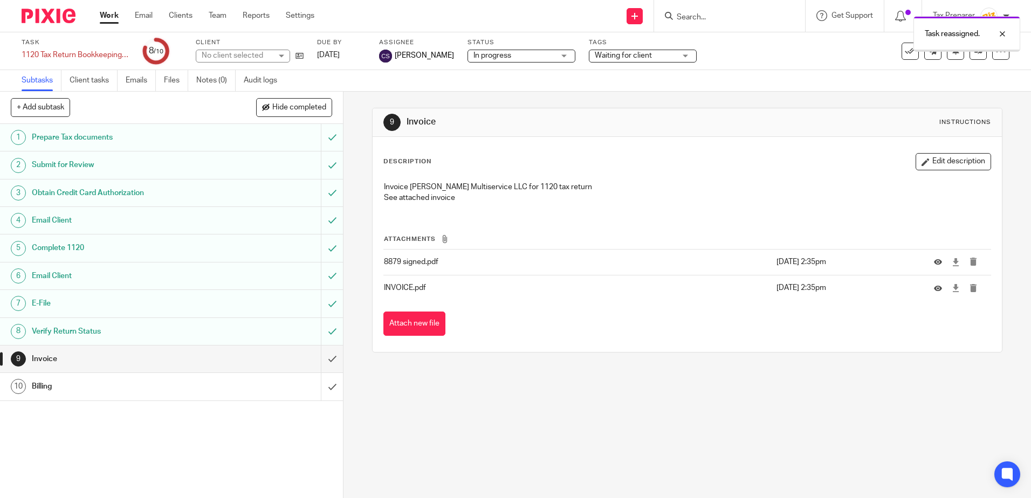
click at [652, 51] on div "Task reassigned." at bounding box center [768, 31] width 505 height 41
click at [652, 52] on span "Waiting for client" at bounding box center [635, 55] width 81 height 11
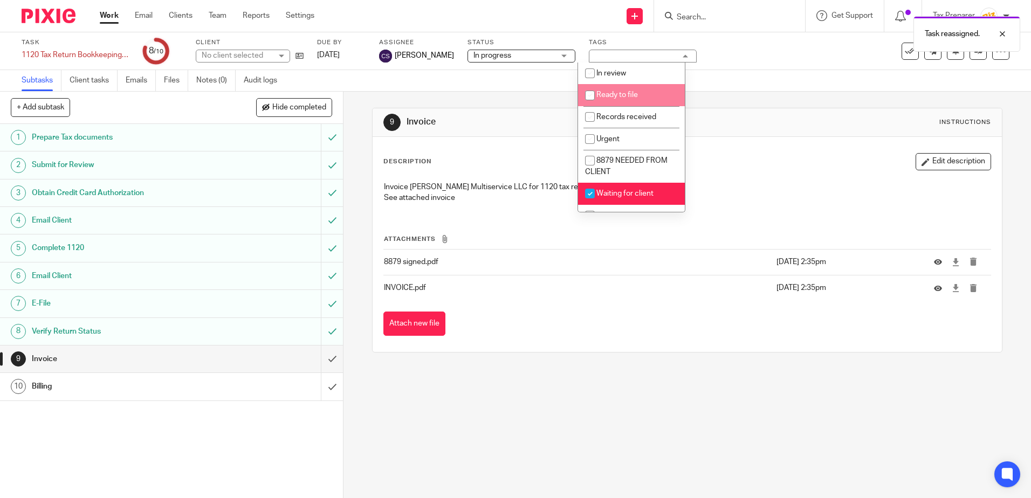
click at [590, 99] on input "checkbox" at bounding box center [590, 95] width 20 height 20
checkbox input "true"
click at [593, 195] on input "checkbox" at bounding box center [590, 193] width 20 height 20
checkbox input "false"
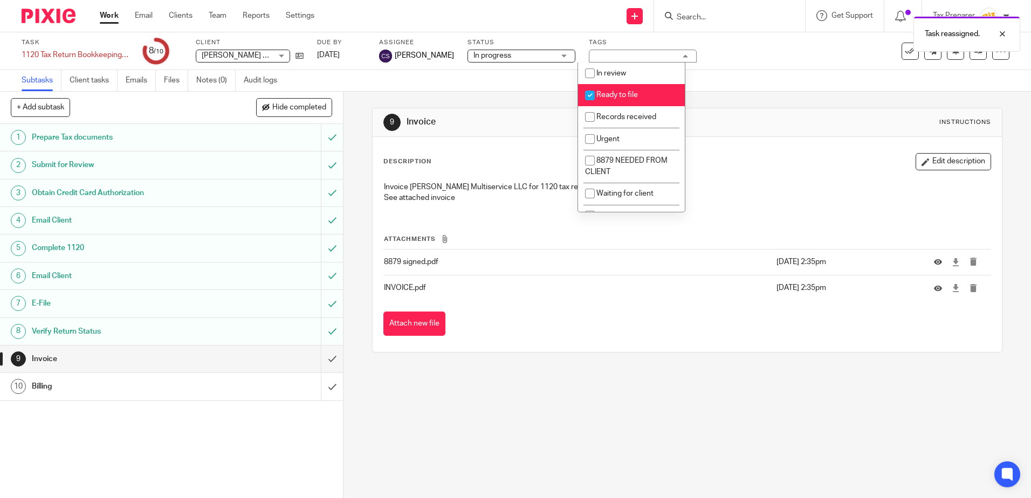
click at [518, 132] on div "9 Invoice Instructions" at bounding box center [687, 122] width 629 height 29
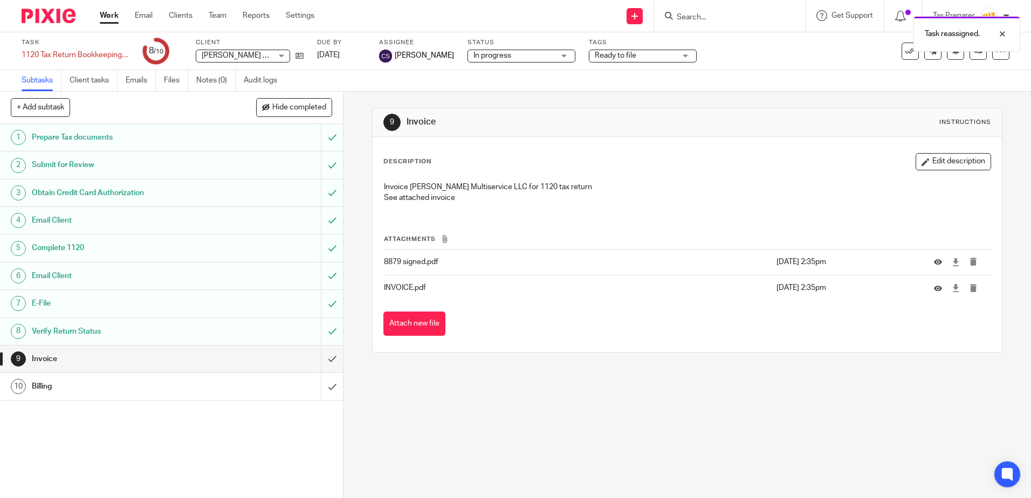
click at [112, 19] on link "Work" at bounding box center [109, 15] width 19 height 11
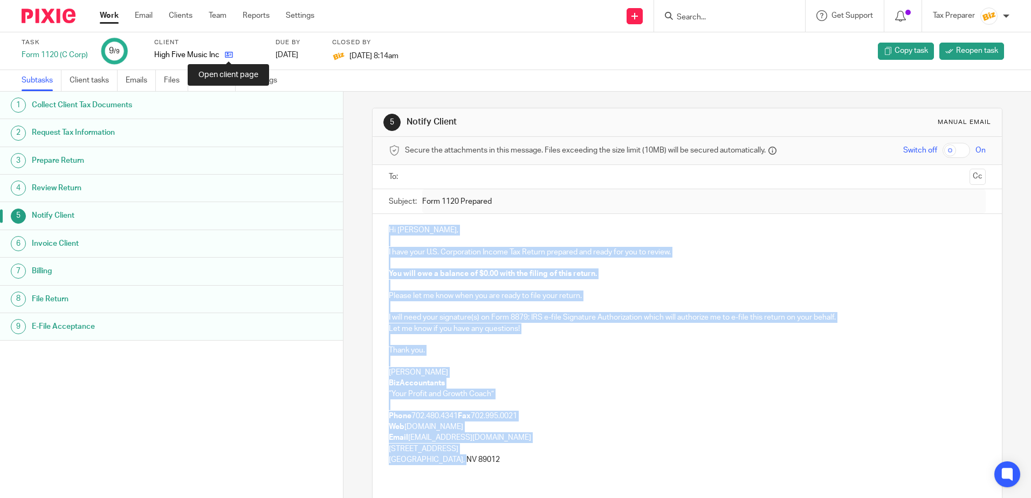
click at [228, 57] on icon at bounding box center [229, 55] width 8 height 8
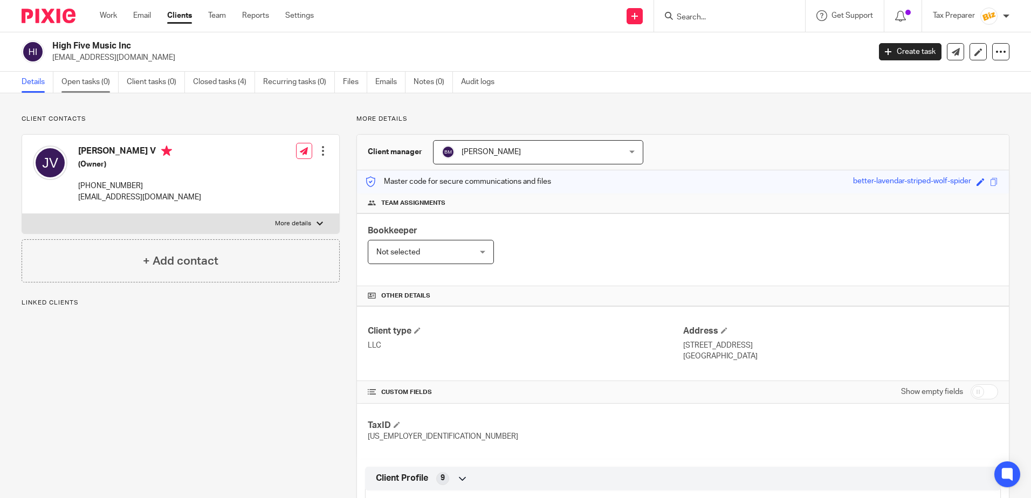
click at [91, 85] on link "Open tasks (0)" at bounding box center [89, 82] width 57 height 21
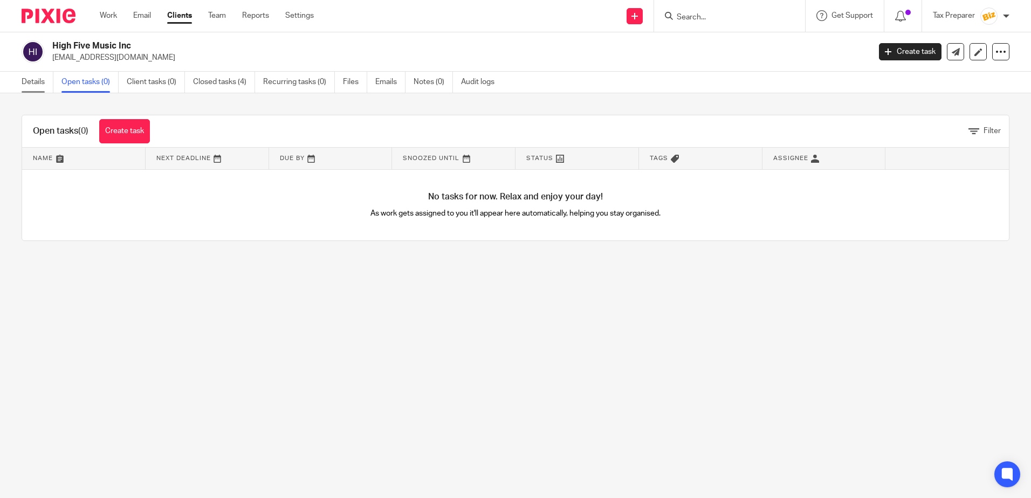
click at [39, 85] on link "Details" at bounding box center [38, 82] width 32 height 21
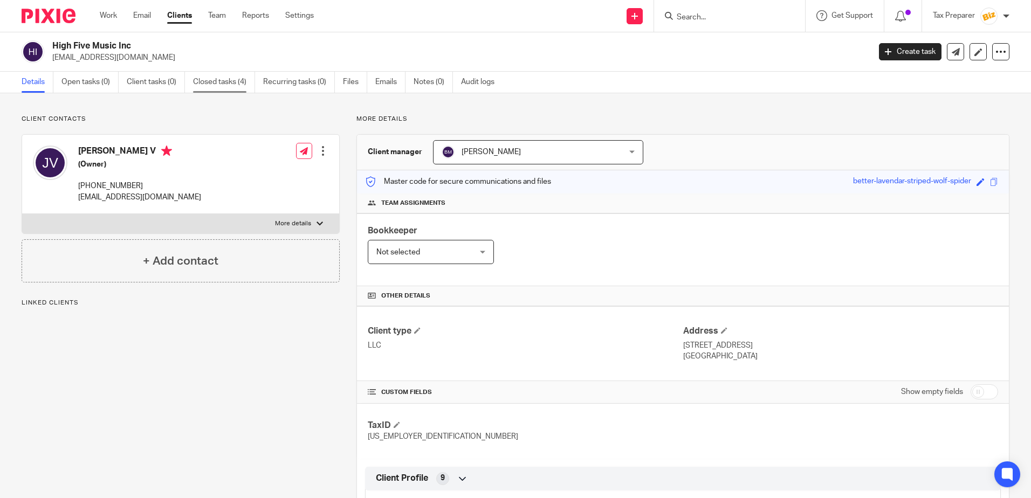
click at [221, 84] on link "Closed tasks (4)" at bounding box center [224, 82] width 62 height 21
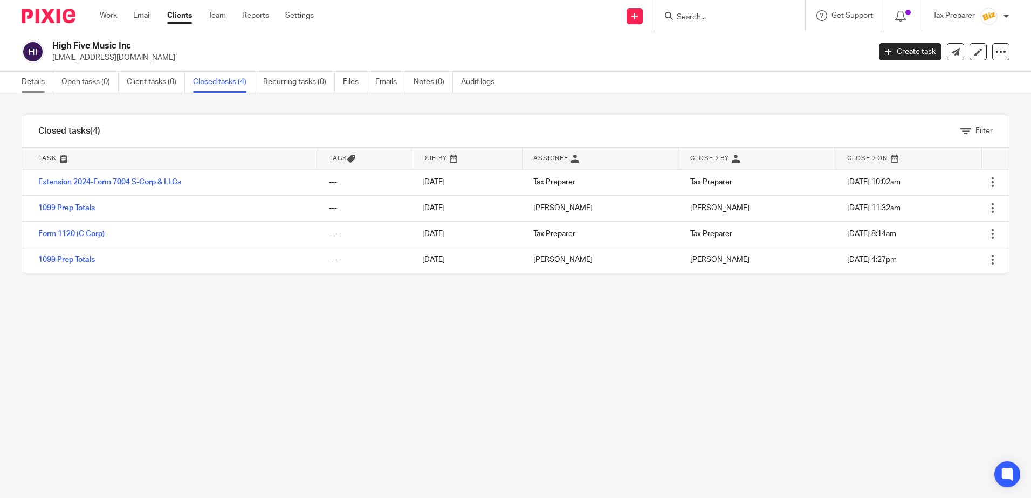
click at [37, 84] on link "Details" at bounding box center [38, 82] width 32 height 21
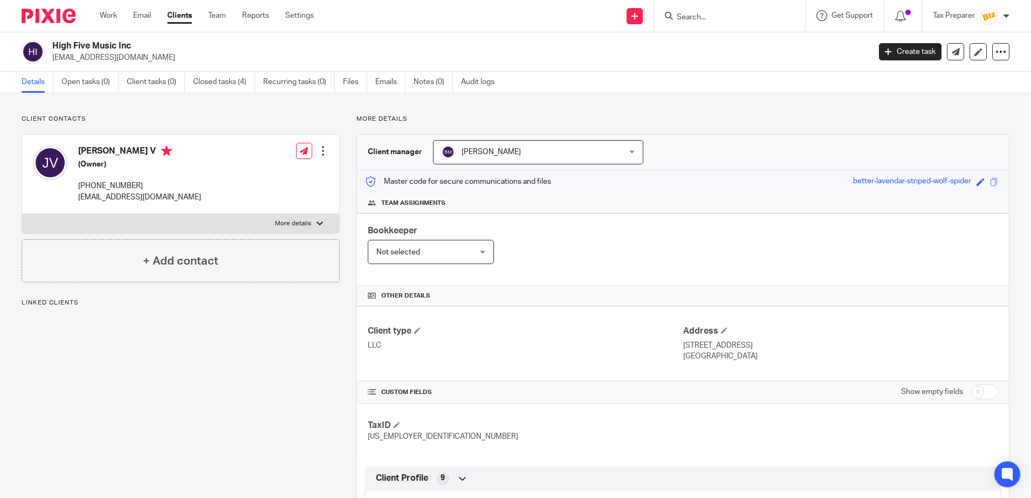
click at [79, 86] on link "Open tasks (0)" at bounding box center [89, 82] width 57 height 21
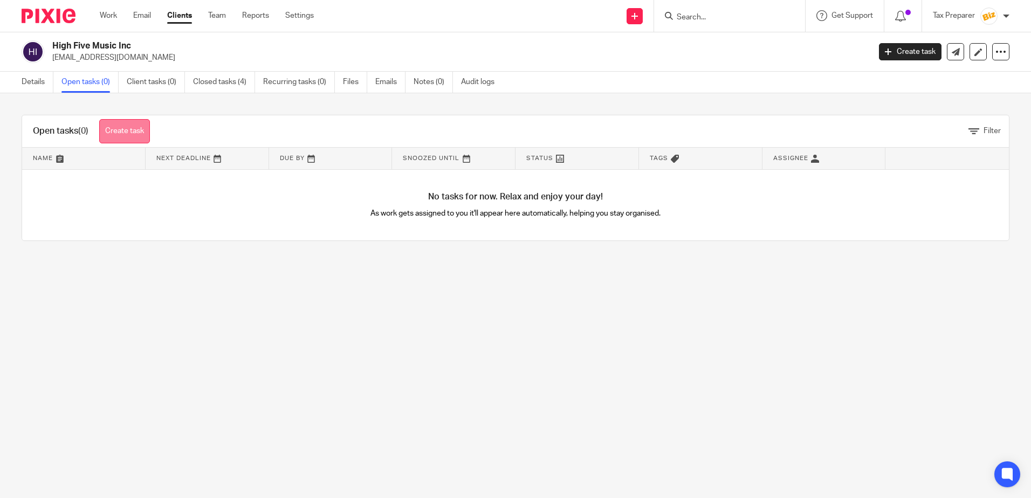
click at [137, 132] on link "Create task" at bounding box center [124, 131] width 51 height 24
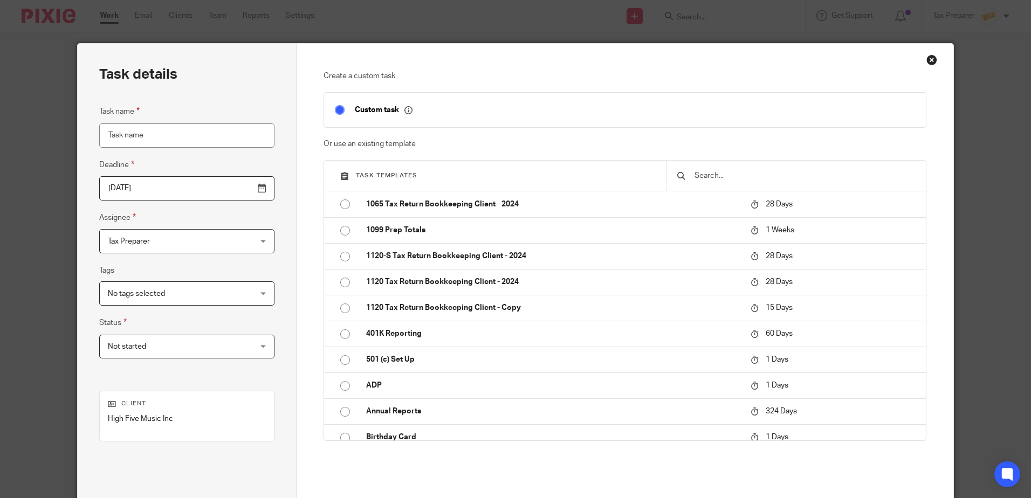
click at [162, 134] on input "Task name" at bounding box center [186, 136] width 175 height 24
click at [728, 176] on input "text" at bounding box center [805, 176] width 222 height 12
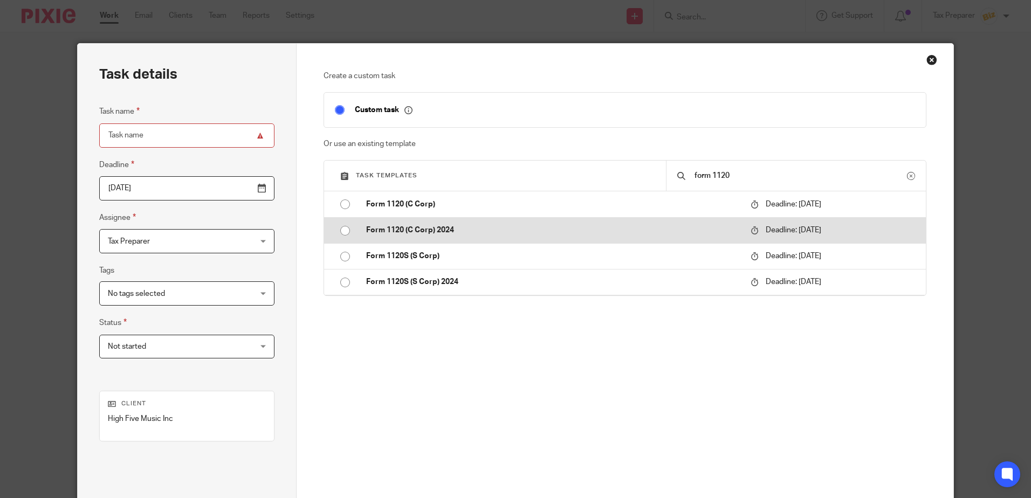
type input "form 1120"
click at [449, 227] on p "Form 1120 (C Corp) 2024" at bounding box center [553, 230] width 374 height 11
type input "2026-04-15"
type input "Form 1120 (C Corp) 2024"
checkbox input "false"
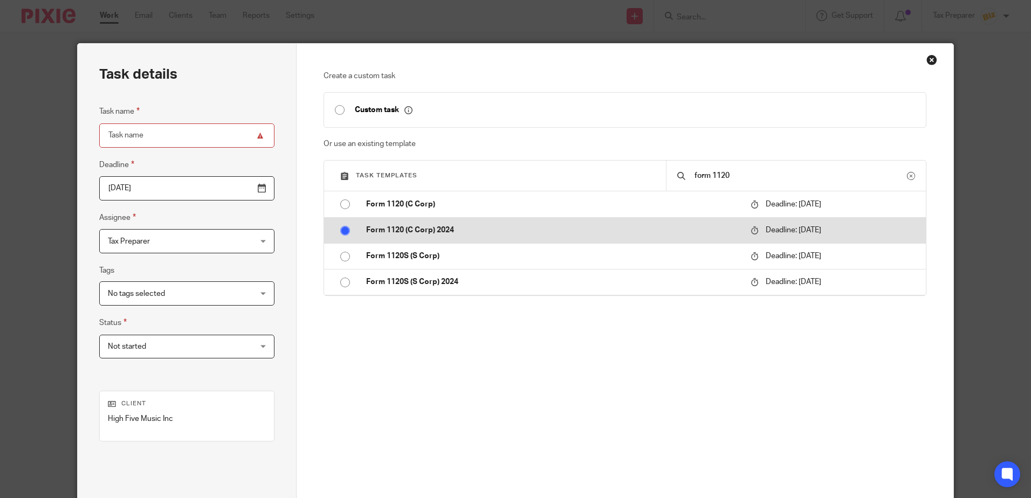
radio input "true"
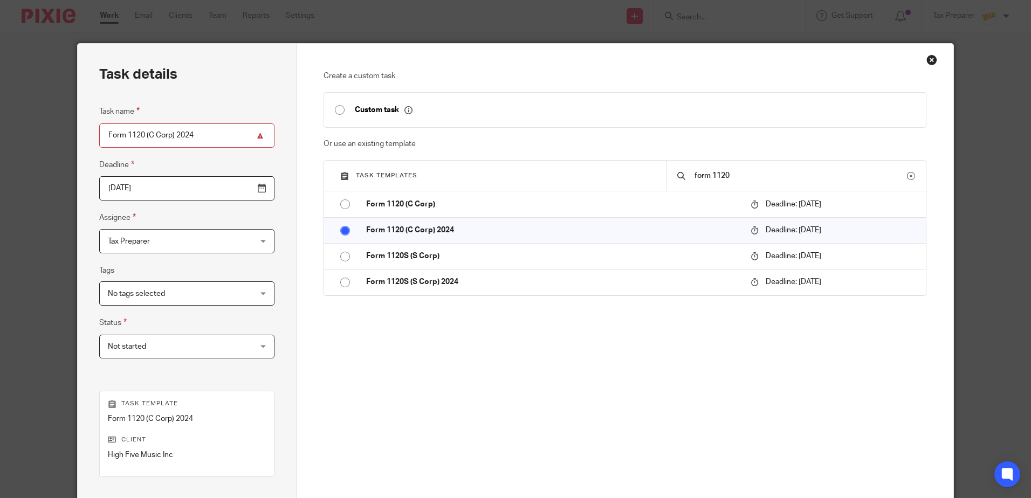
click at [169, 296] on span "No tags selected" at bounding box center [174, 293] width 133 height 23
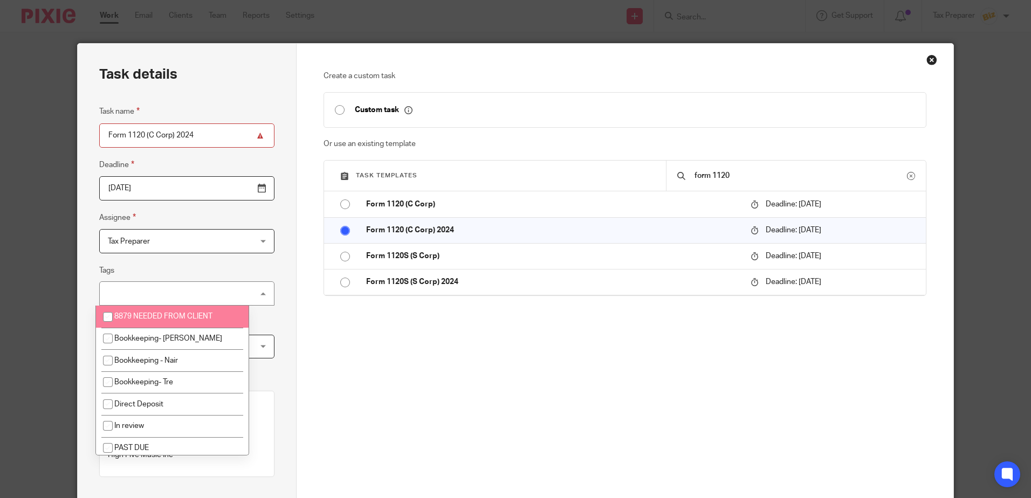
click at [107, 322] on input "checkbox" at bounding box center [108, 317] width 20 height 20
checkbox input "true"
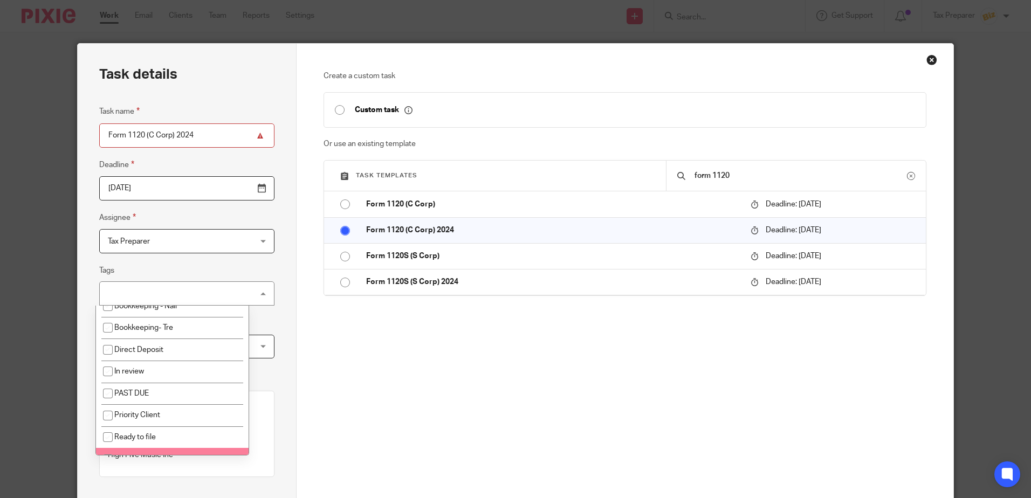
scroll to position [135, 0]
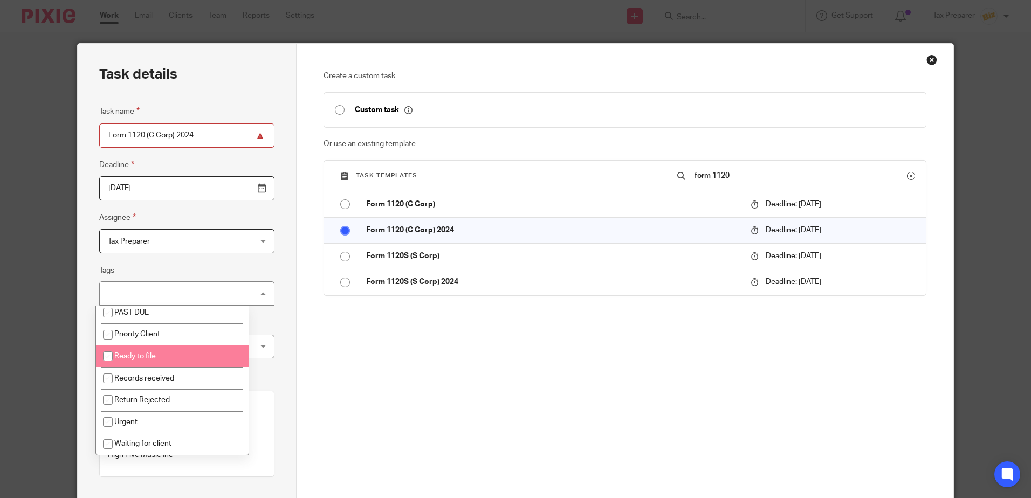
click at [108, 359] on input "checkbox" at bounding box center [108, 356] width 20 height 20
checkbox input "true"
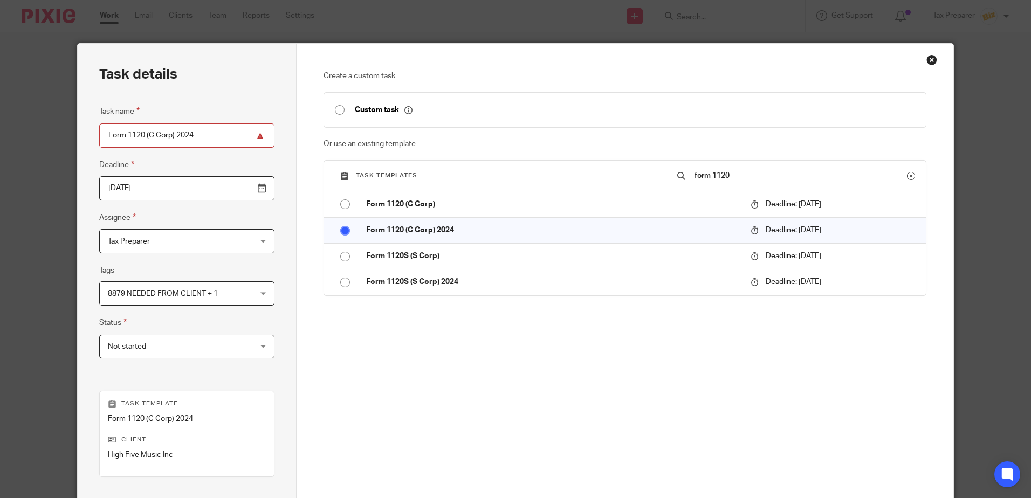
click at [81, 327] on div "Task details Task name Form 1120 (C Corp) 2024 Deadline 2026-04-15 Assignee Tax…" at bounding box center [187, 319] width 219 height 550
click at [165, 345] on span "Not started" at bounding box center [174, 347] width 133 height 23
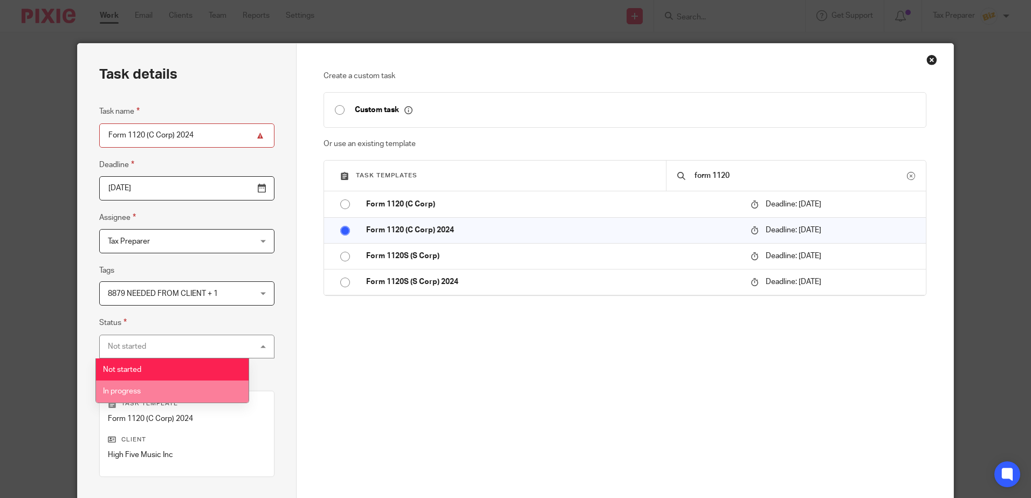
click at [136, 394] on span "In progress" at bounding box center [122, 392] width 38 height 8
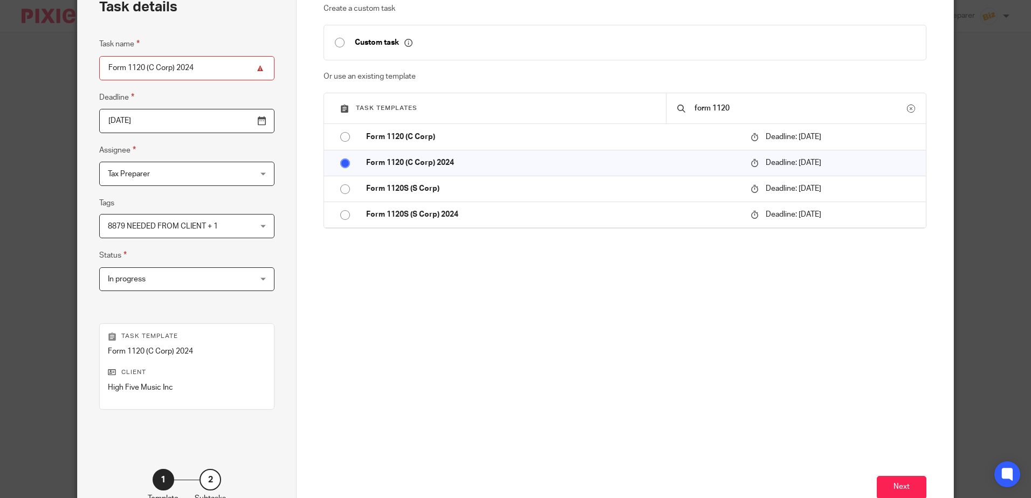
scroll to position [139, 0]
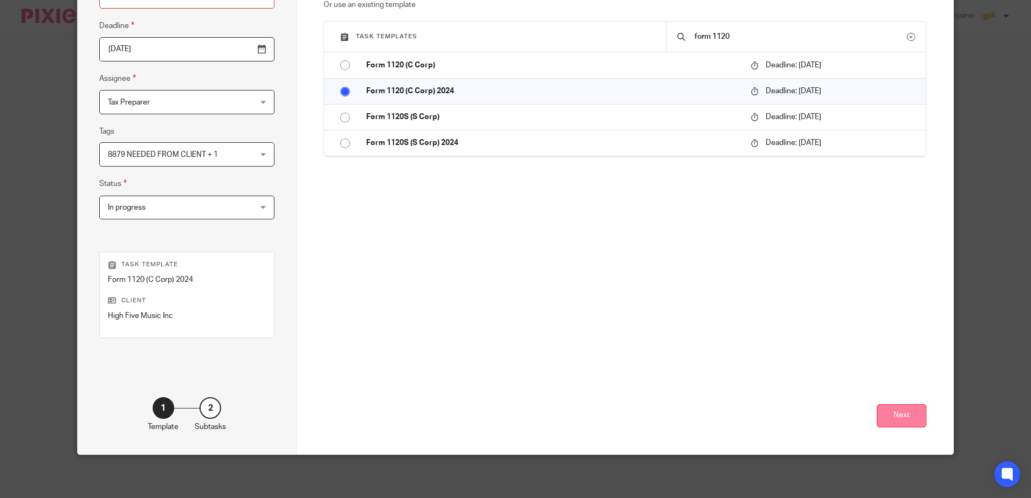
click at [891, 427] on button "Next" at bounding box center [902, 416] width 50 height 23
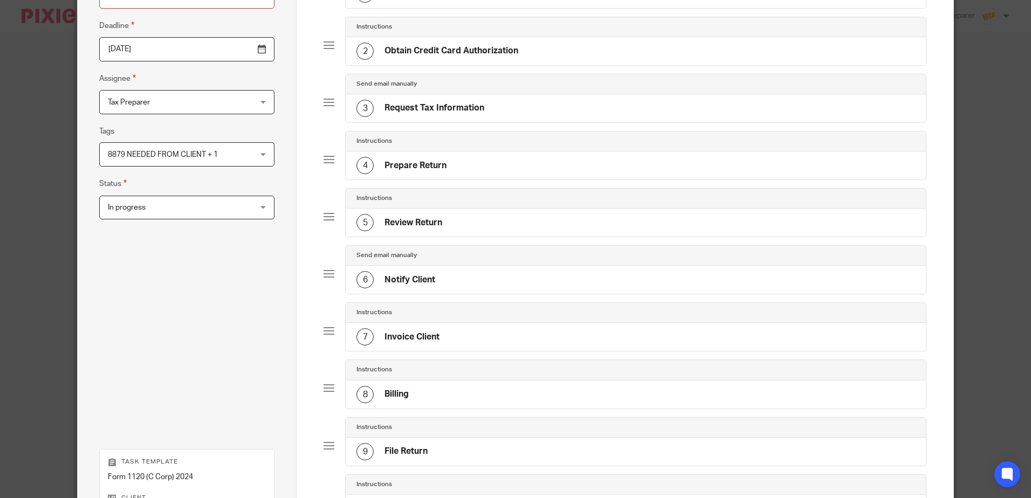
click at [425, 283] on h4 "Notify Client" at bounding box center [410, 280] width 51 height 11
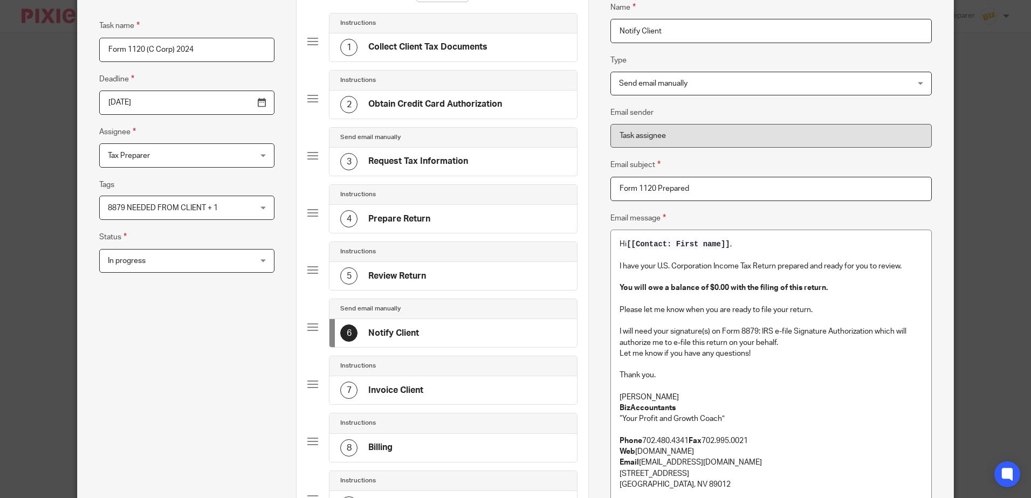
scroll to position [162, 0]
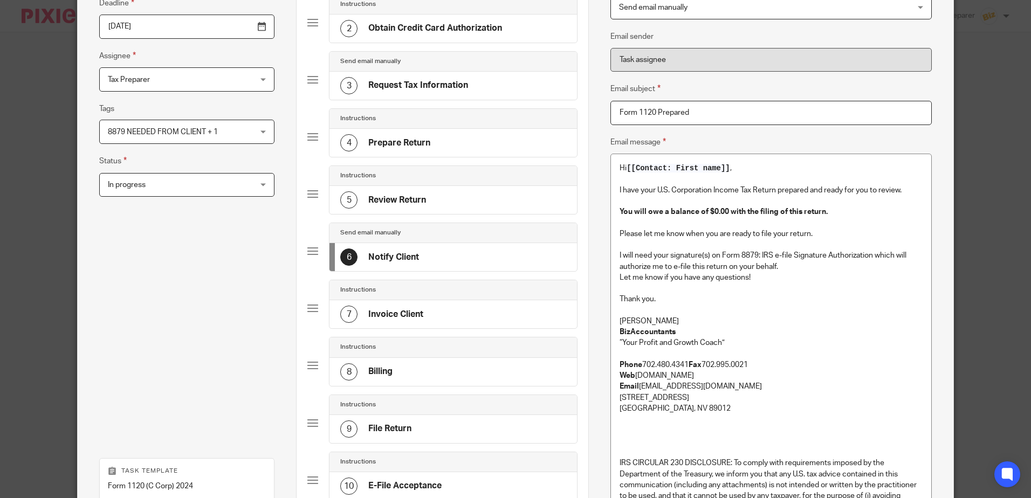
click at [669, 321] on p "Anna McDaniel" at bounding box center [771, 321] width 303 height 11
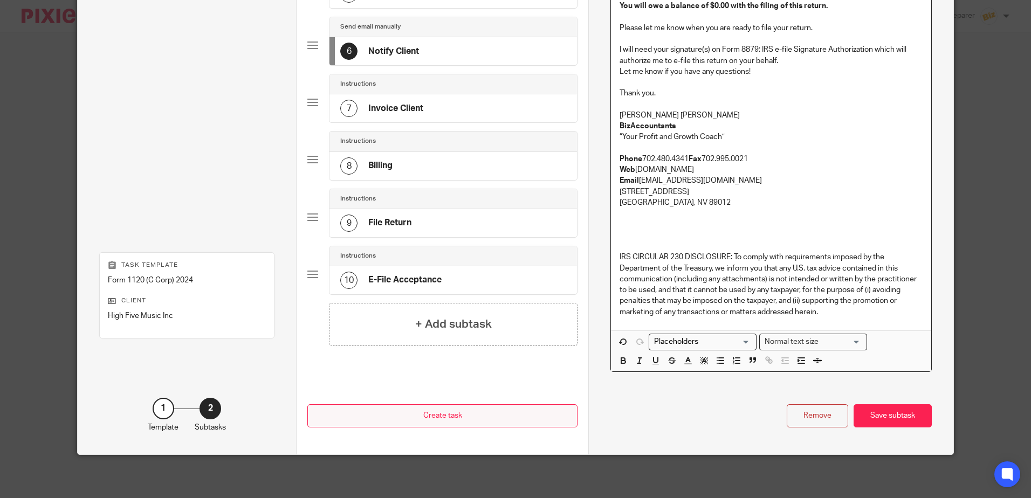
click at [879, 414] on div "Save subtask" at bounding box center [893, 416] width 78 height 23
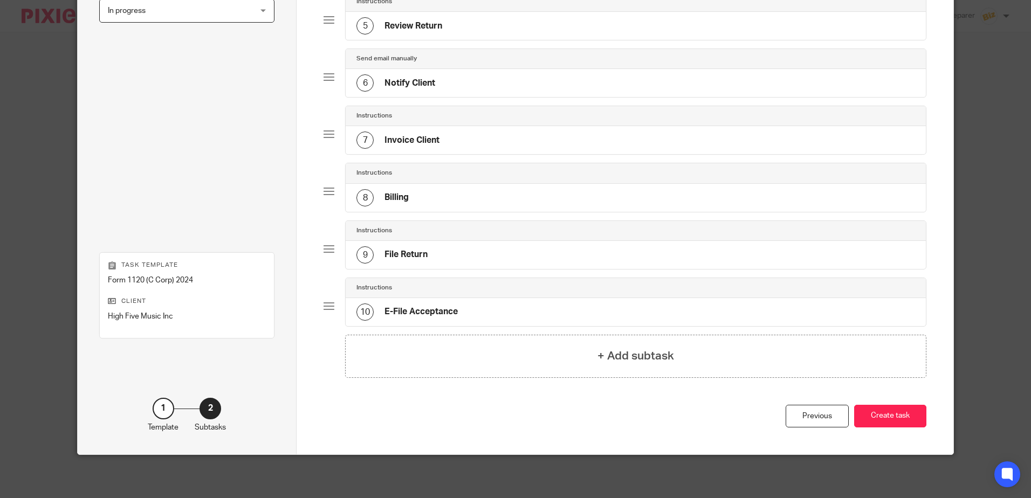
scroll to position [336, 0]
click at [882, 414] on button "Create task" at bounding box center [890, 416] width 72 height 23
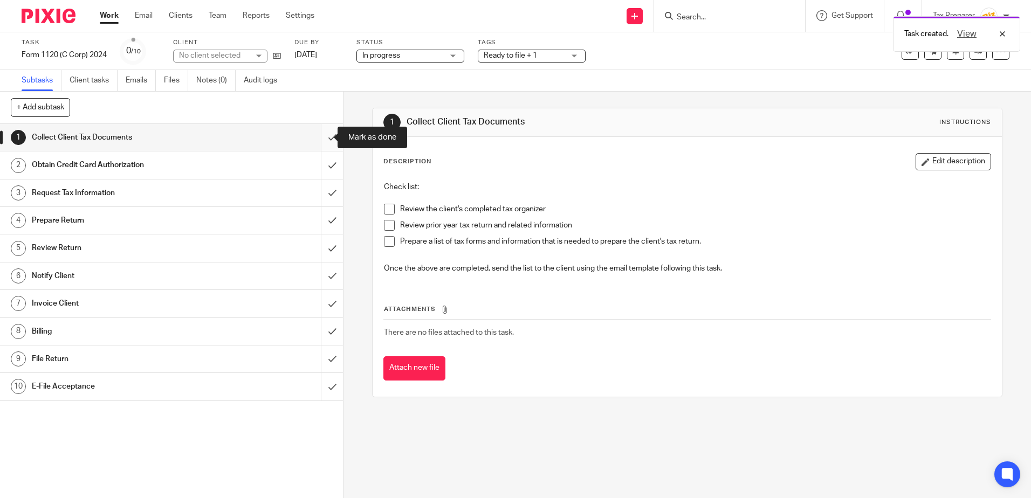
click at [325, 137] on input "submit" at bounding box center [171, 137] width 343 height 27
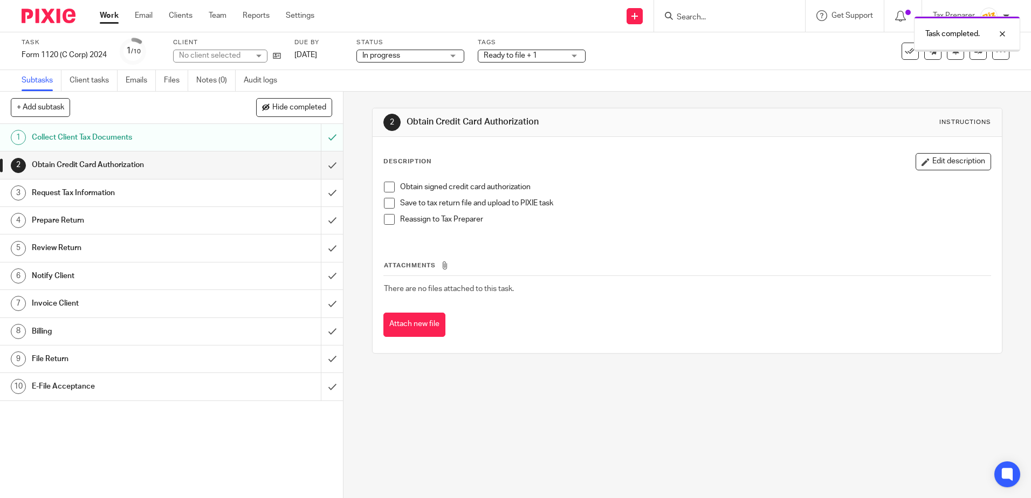
click at [388, 189] on span at bounding box center [389, 187] width 11 height 11
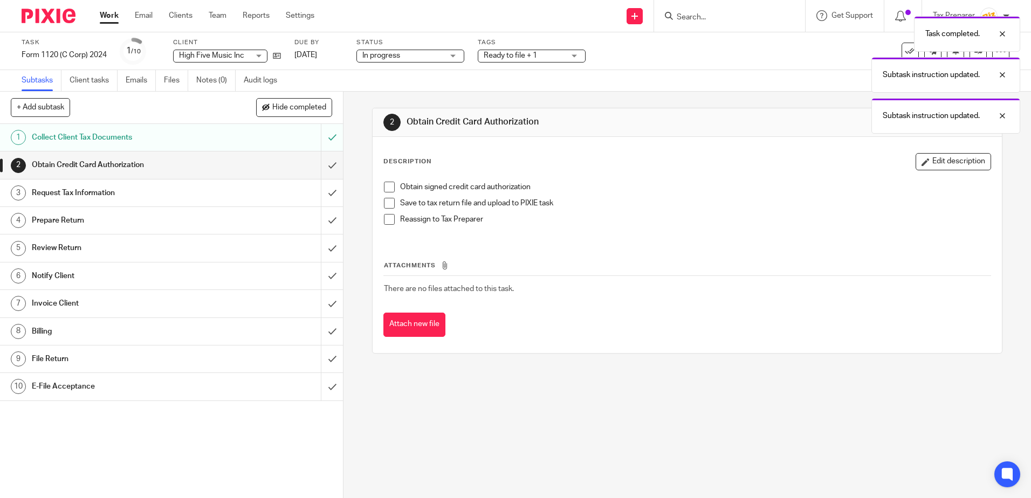
click at [291, 141] on div "Collect Client Tax Documents" at bounding box center [171, 137] width 279 height 16
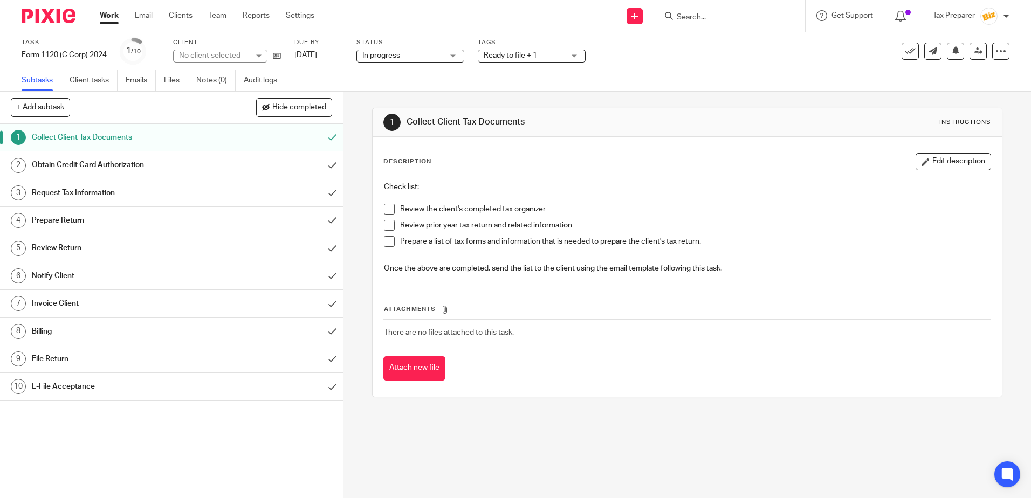
click at [387, 213] on span at bounding box center [389, 209] width 11 height 11
click at [387, 228] on span at bounding box center [389, 225] width 11 height 11
click at [389, 241] on span at bounding box center [389, 241] width 11 height 11
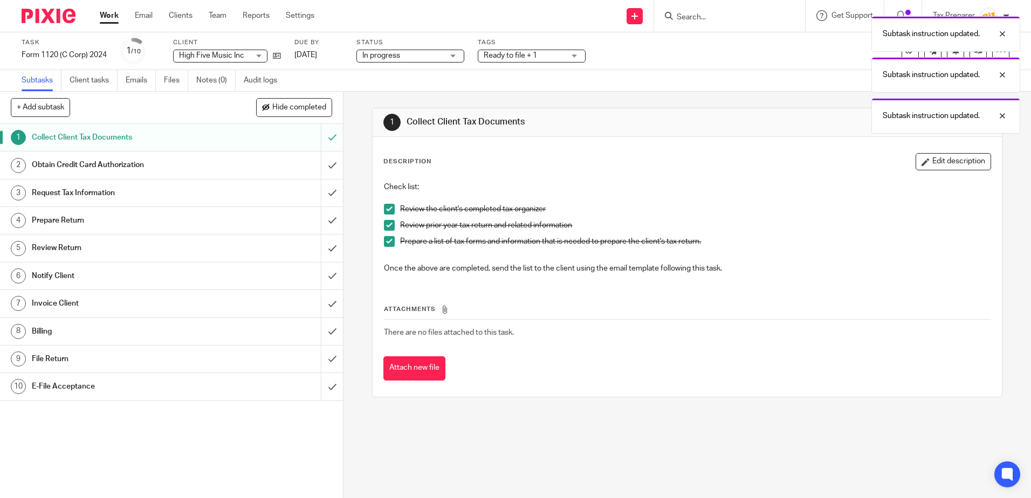
click at [276, 188] on div "Request Tax Information" at bounding box center [171, 193] width 279 height 16
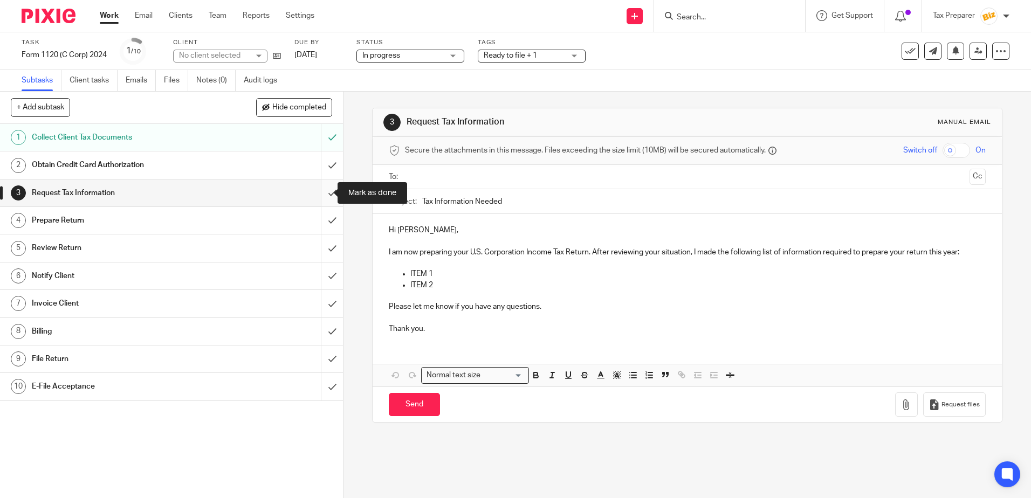
click at [320, 196] on input "submit" at bounding box center [171, 193] width 343 height 27
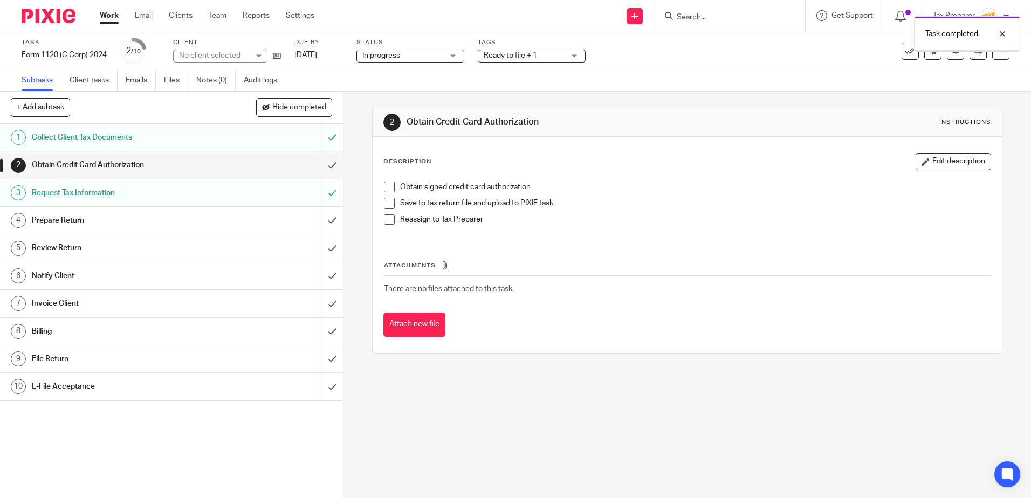
click at [287, 220] on div "Prepare Return" at bounding box center [171, 221] width 279 height 16
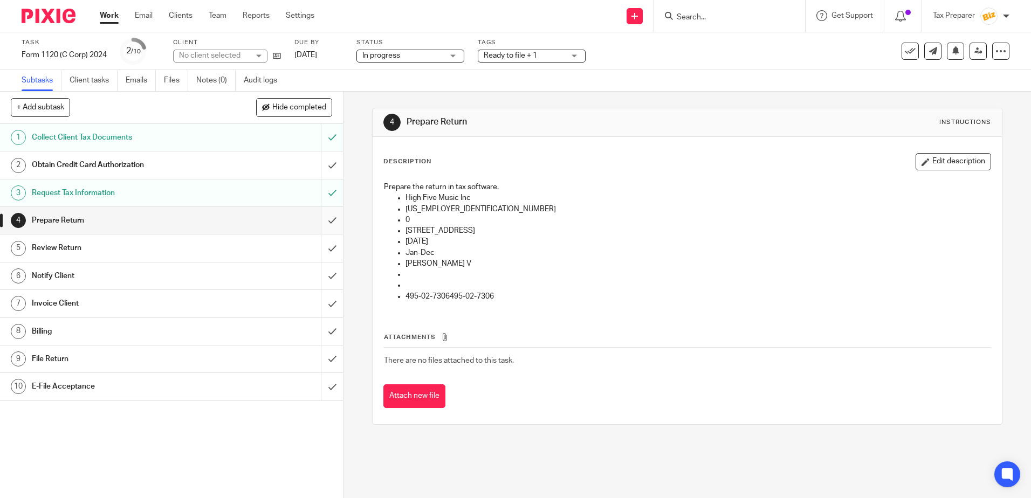
click at [324, 229] on input "submit" at bounding box center [171, 220] width 343 height 27
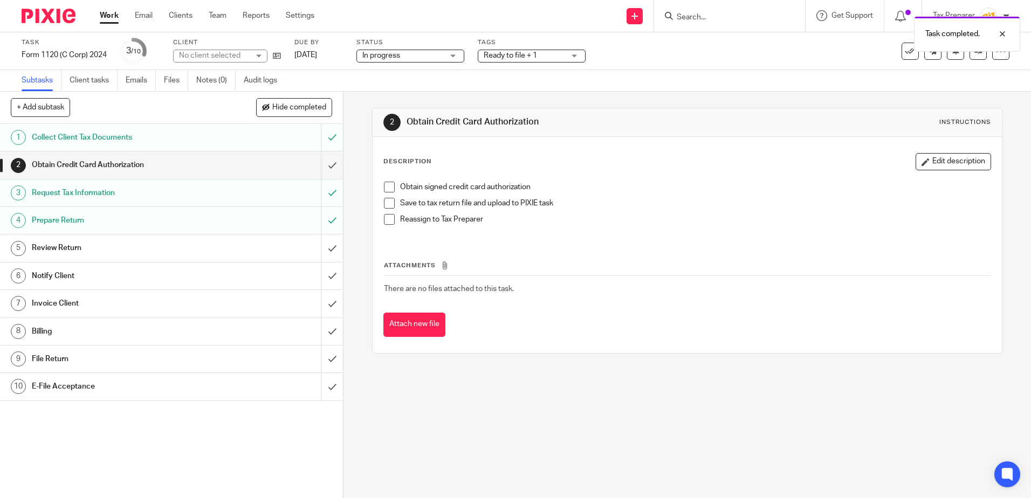
click at [279, 248] on div "Review Return" at bounding box center [171, 248] width 279 height 16
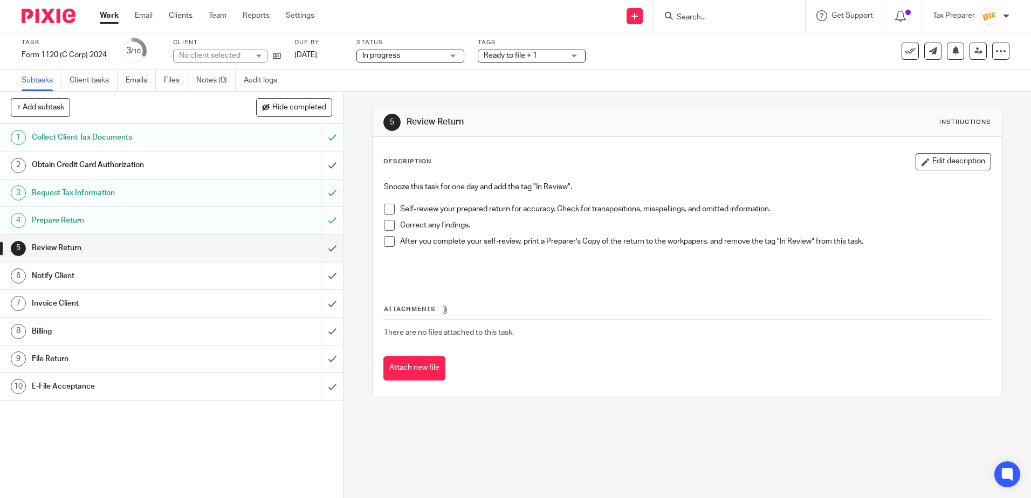
click at [391, 214] on span at bounding box center [389, 209] width 11 height 11
click at [387, 225] on span at bounding box center [389, 225] width 11 height 11
click at [386, 243] on span at bounding box center [389, 241] width 11 height 11
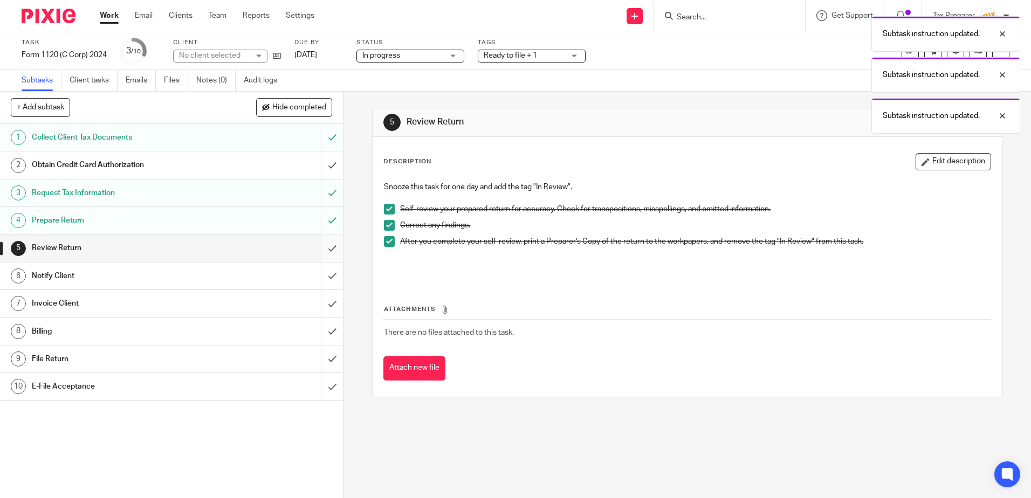
click at [324, 250] on input "submit" at bounding box center [171, 248] width 343 height 27
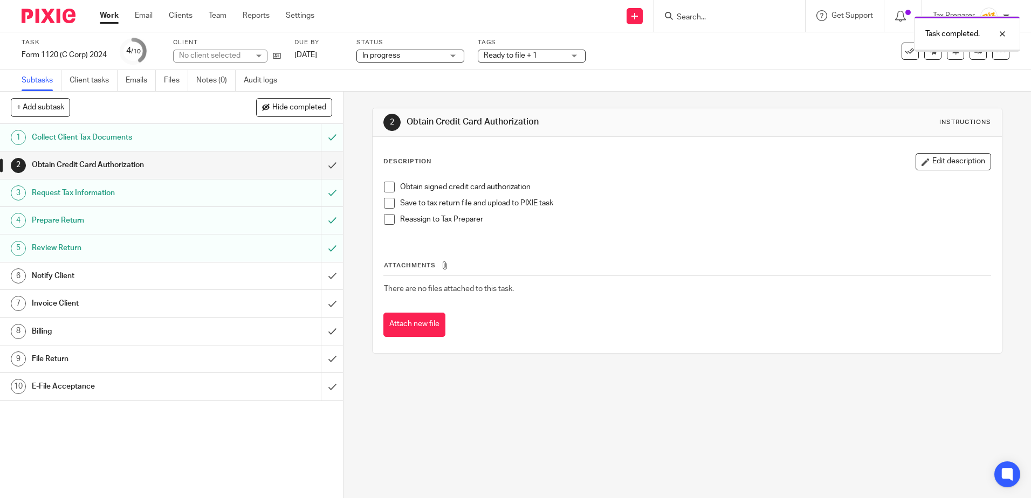
click at [272, 282] on div "Notify Client" at bounding box center [171, 276] width 279 height 16
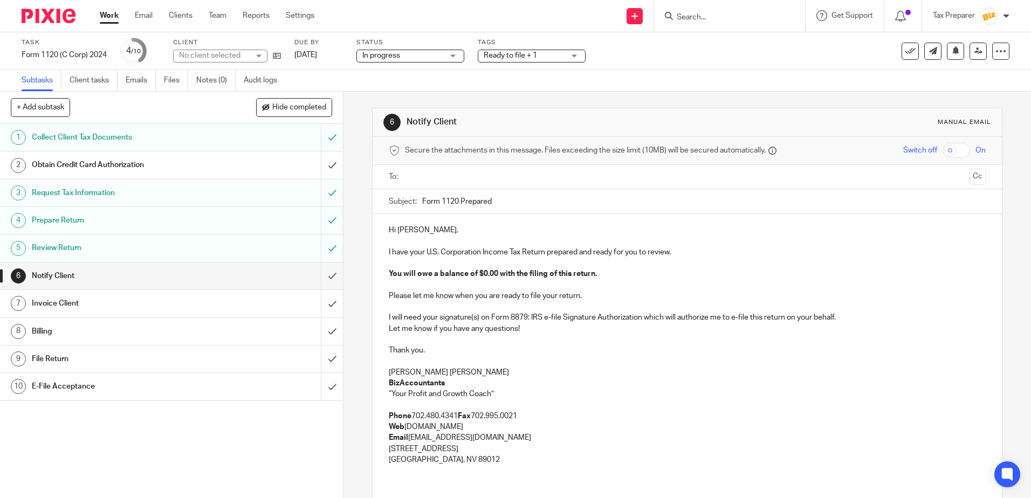
click at [448, 181] on input "text" at bounding box center [687, 177] width 556 height 12
click at [463, 182] on div at bounding box center [469, 178] width 12 height 16
click at [463, 181] on input "text" at bounding box center [687, 177] width 556 height 12
click at [518, 182] on input "text" at bounding box center [736, 178] width 459 height 21
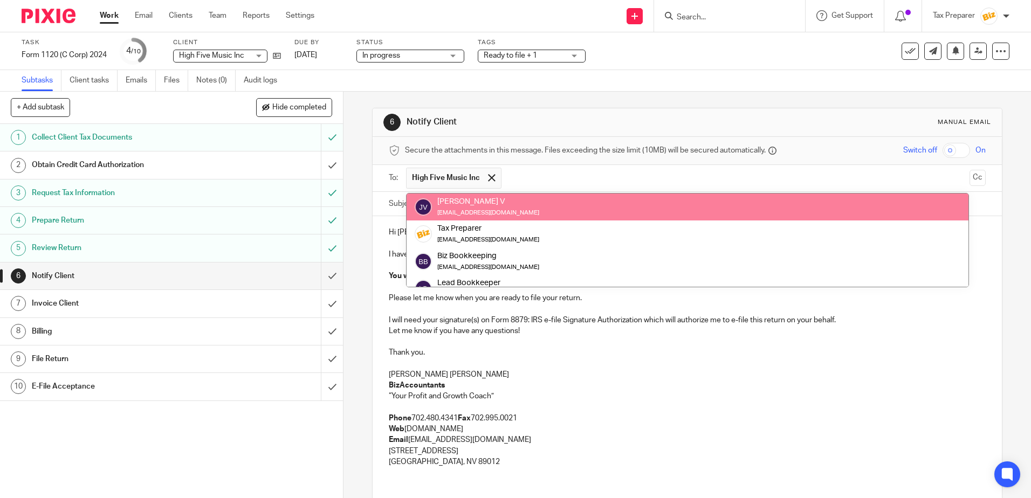
click at [501, 202] on div "James Powes V" at bounding box center [488, 201] width 102 height 11
click at [485, 205] on div "James Powes V" at bounding box center [488, 201] width 102 height 11
click at [462, 207] on div "James Powes V" at bounding box center [488, 201] width 102 height 11
click at [549, 179] on input "text" at bounding box center [736, 178] width 459 height 21
click at [485, 119] on h1 "Notify Client" at bounding box center [559, 122] width 304 height 11
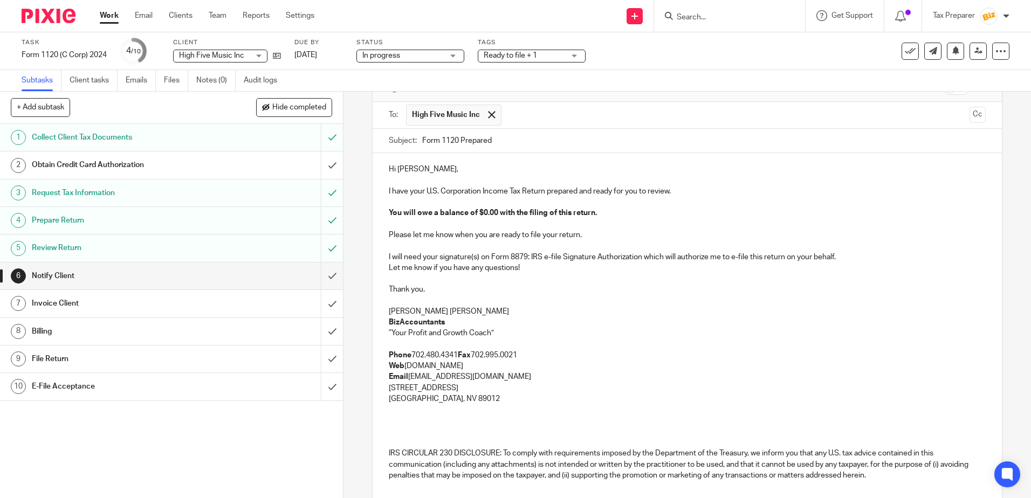
scroll to position [151, 0]
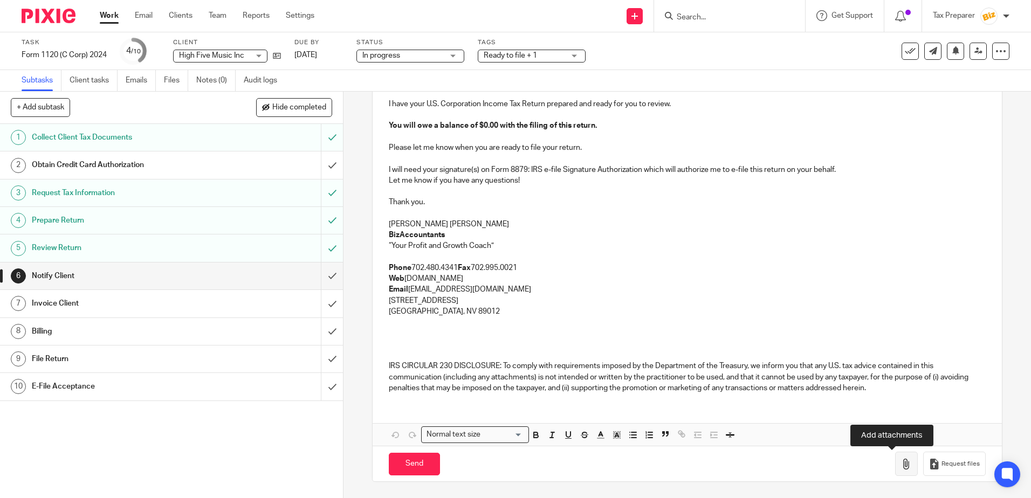
click at [901, 463] on icon "button" at bounding box center [906, 464] width 11 height 11
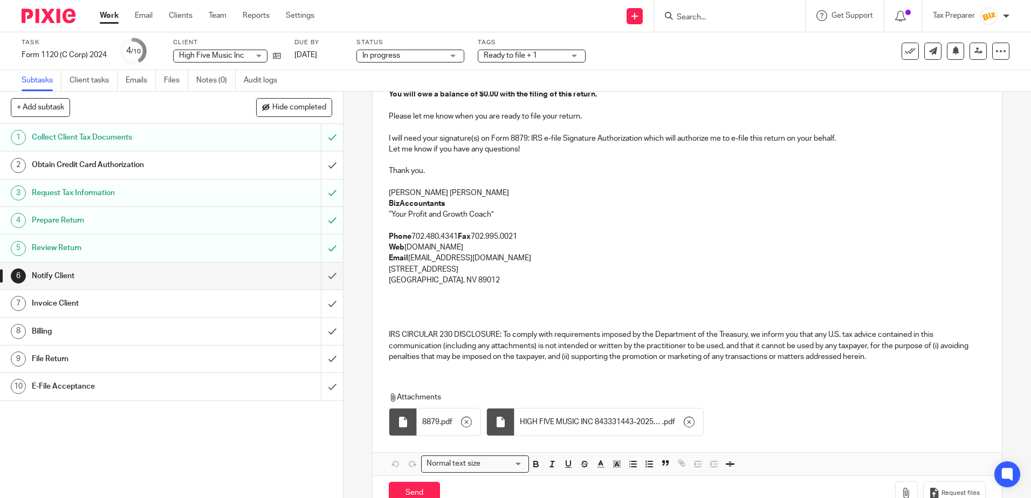
scroll to position [211, 0]
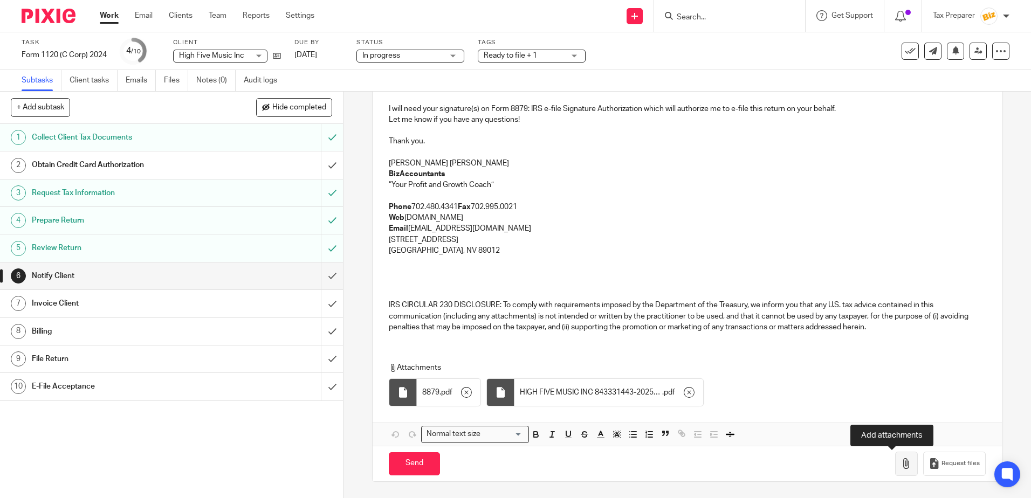
click at [901, 465] on icon "button" at bounding box center [906, 464] width 11 height 11
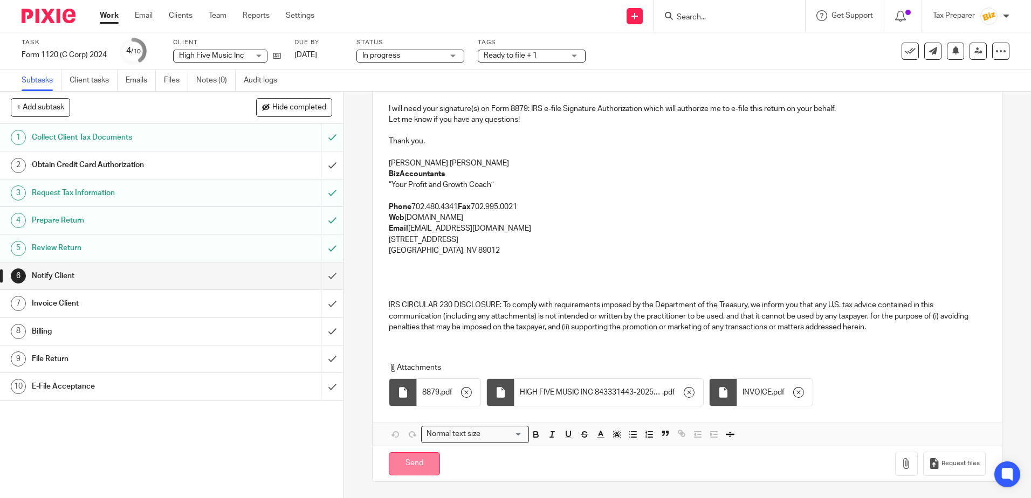
click at [417, 467] on input "Send" at bounding box center [414, 464] width 51 height 23
type input "Sent"
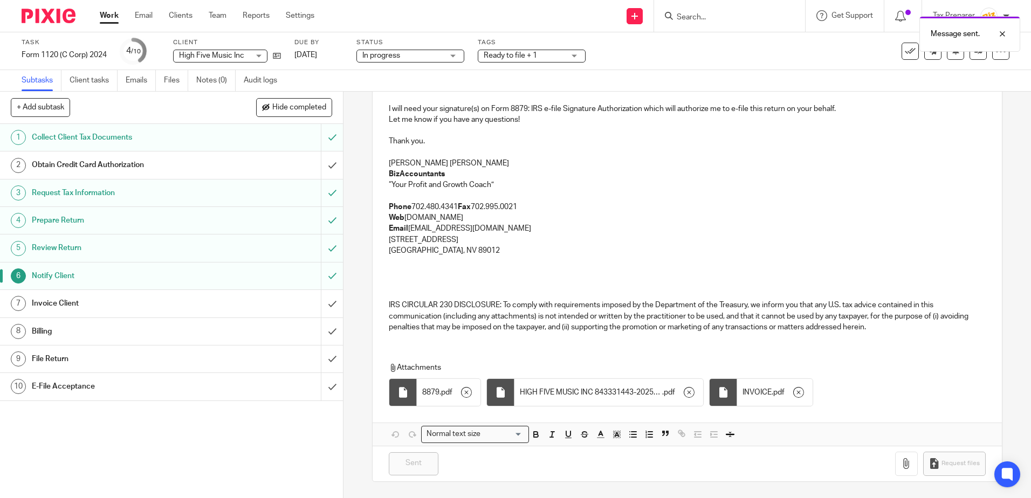
click at [227, 306] on div "Invoice Client" at bounding box center [171, 304] width 279 height 16
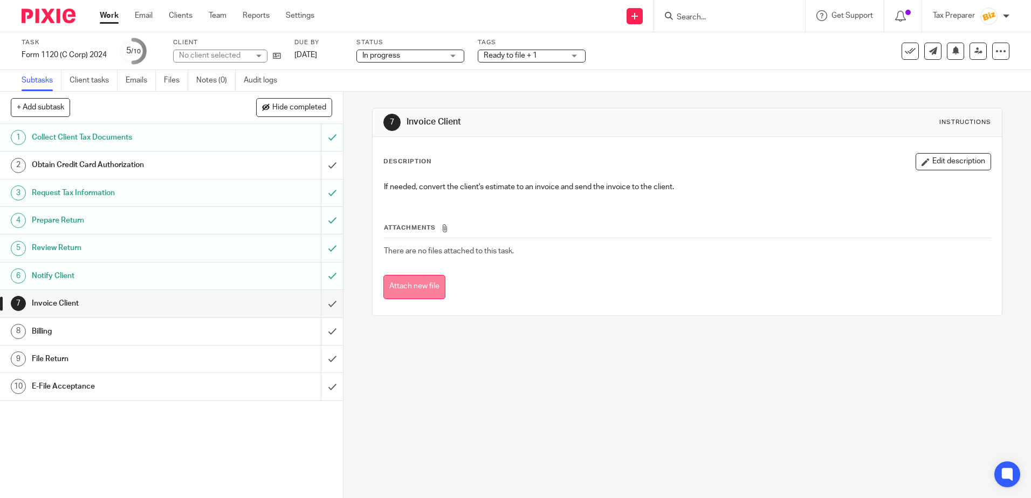
click at [421, 284] on button "Attach new file" at bounding box center [415, 287] width 62 height 24
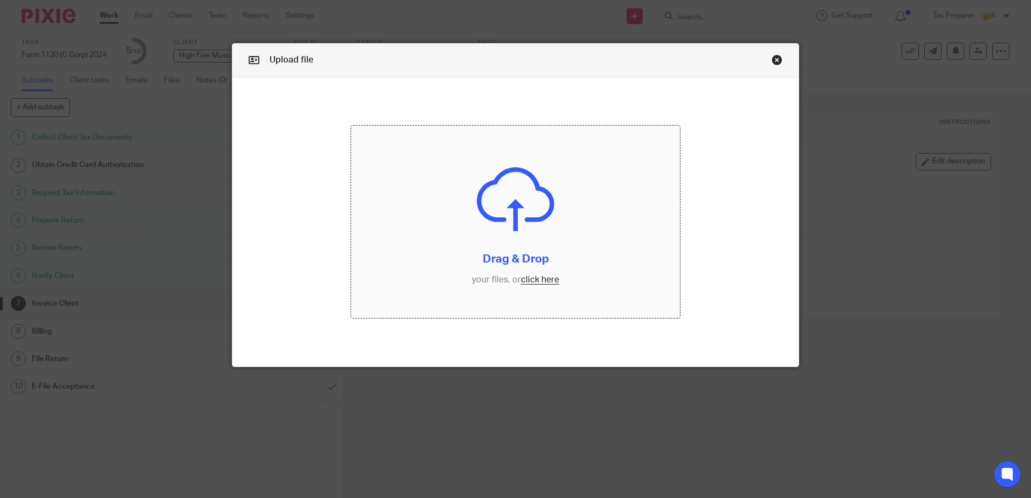
click at [542, 278] on input "file" at bounding box center [515, 222] width 329 height 193
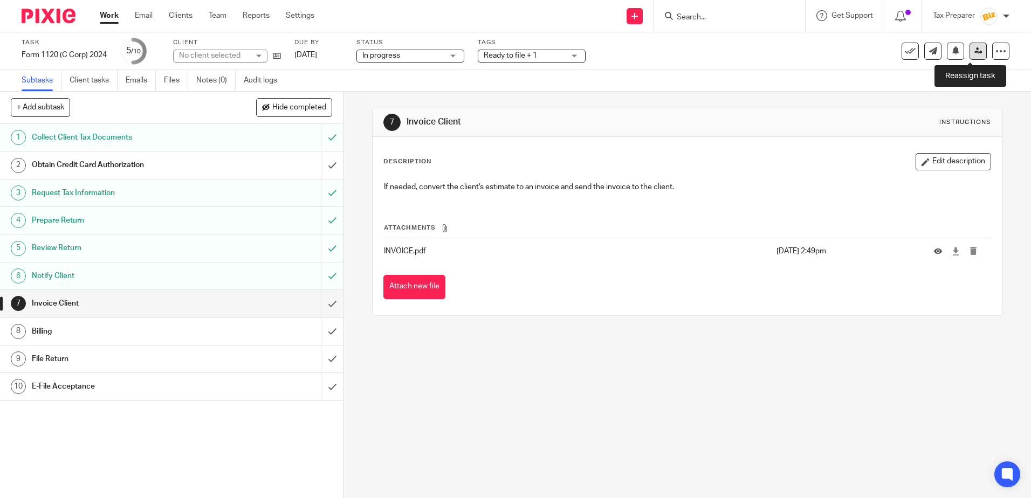
click at [975, 54] on icon at bounding box center [979, 51] width 8 height 8
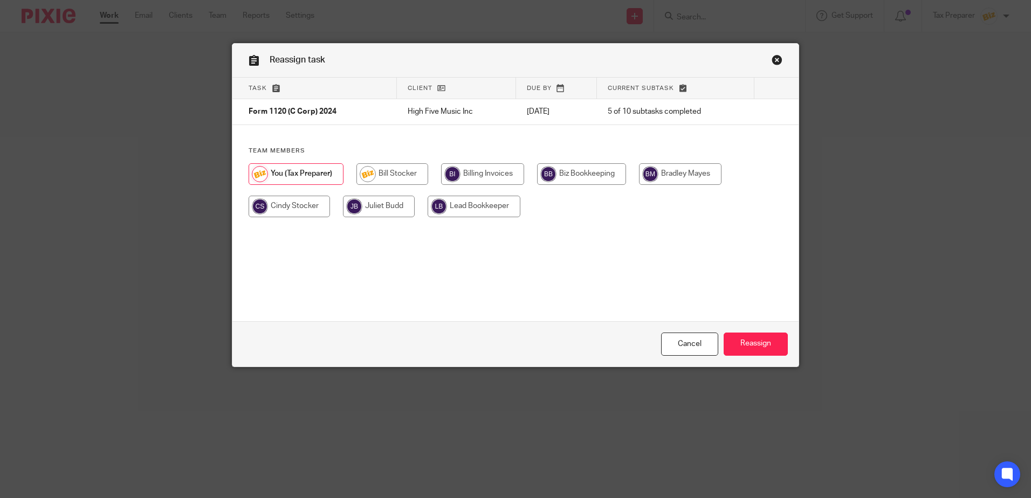
click at [297, 208] on input "radio" at bounding box center [289, 207] width 81 height 22
radio input "true"
click at [745, 346] on input "Reassign" at bounding box center [756, 344] width 64 height 23
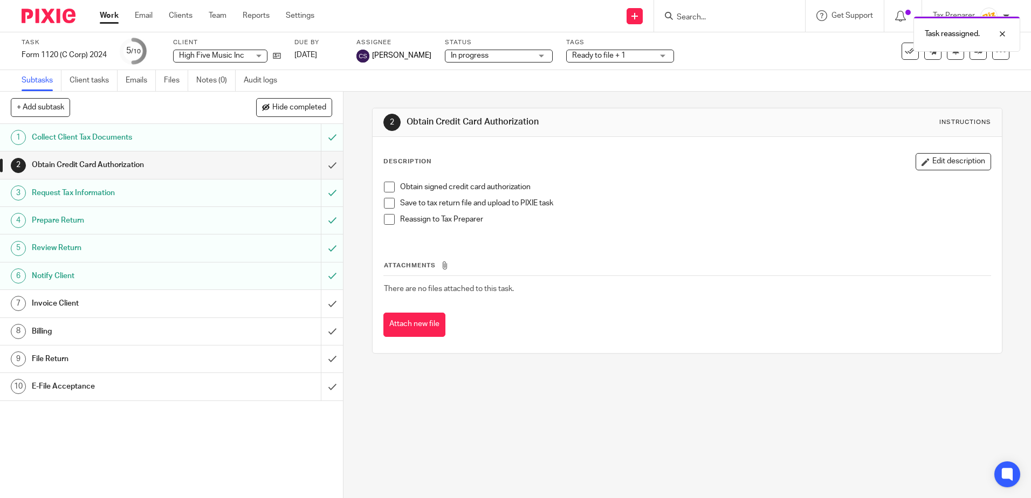
click at [218, 168] on div "Obtain Credit Card Authorization" at bounding box center [171, 165] width 279 height 16
click at [975, 53] on icon at bounding box center [979, 51] width 8 height 8
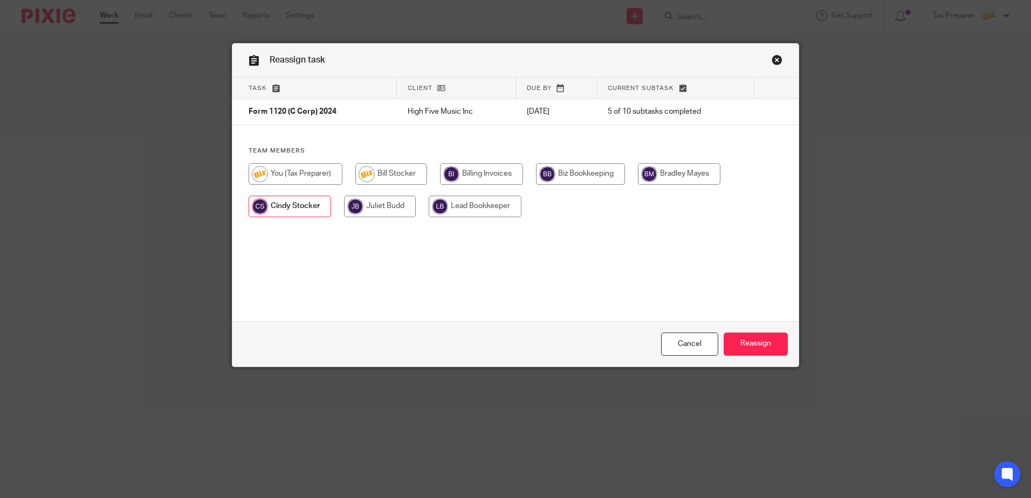
click at [313, 207] on input "radio" at bounding box center [290, 207] width 83 height 22
click at [737, 344] on input "Reassign" at bounding box center [756, 344] width 64 height 23
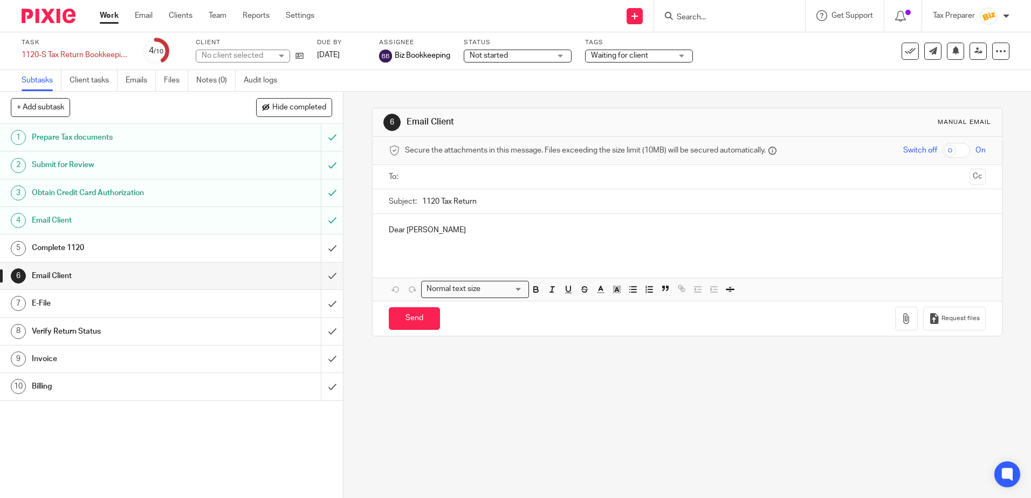
click at [104, 18] on link "Work" at bounding box center [109, 15] width 19 height 11
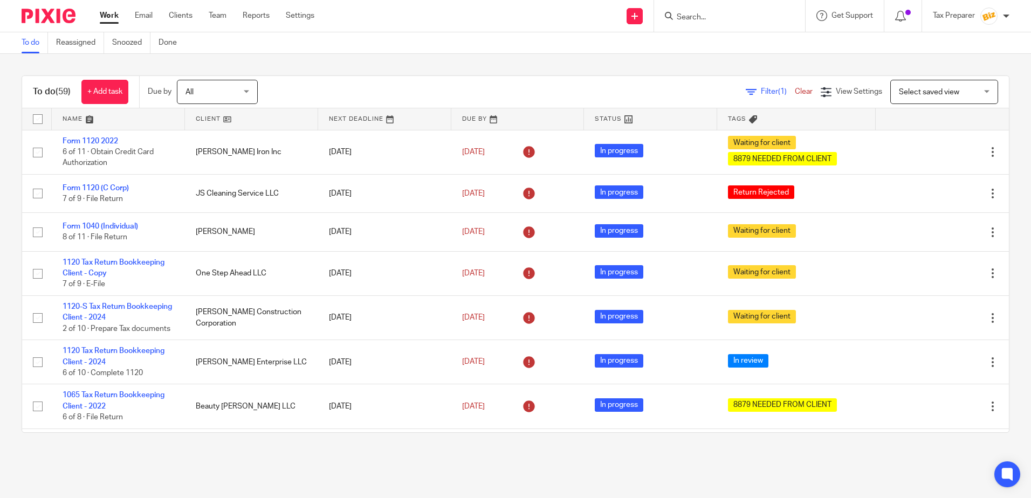
click at [692, 19] on input "Search" at bounding box center [724, 18] width 97 height 10
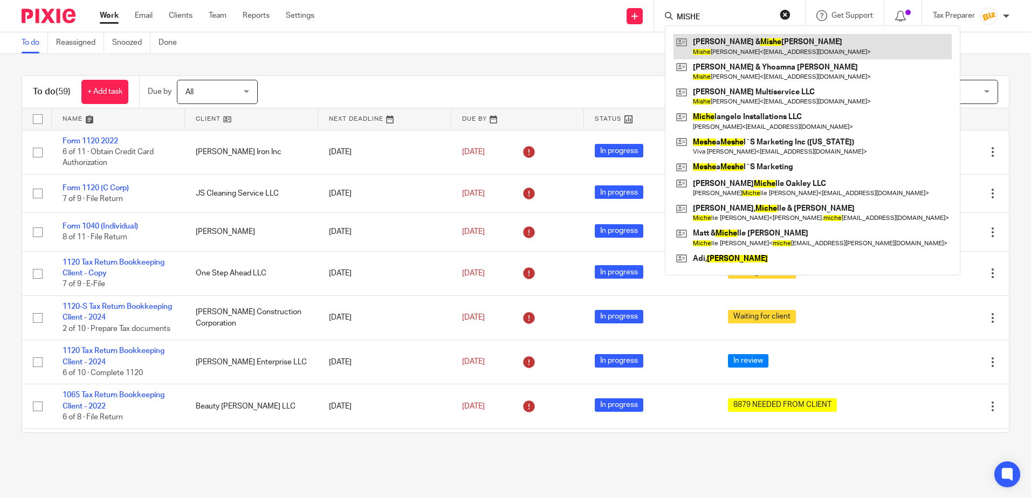
type input "MISHE"
click at [760, 49] on link at bounding box center [813, 46] width 278 height 25
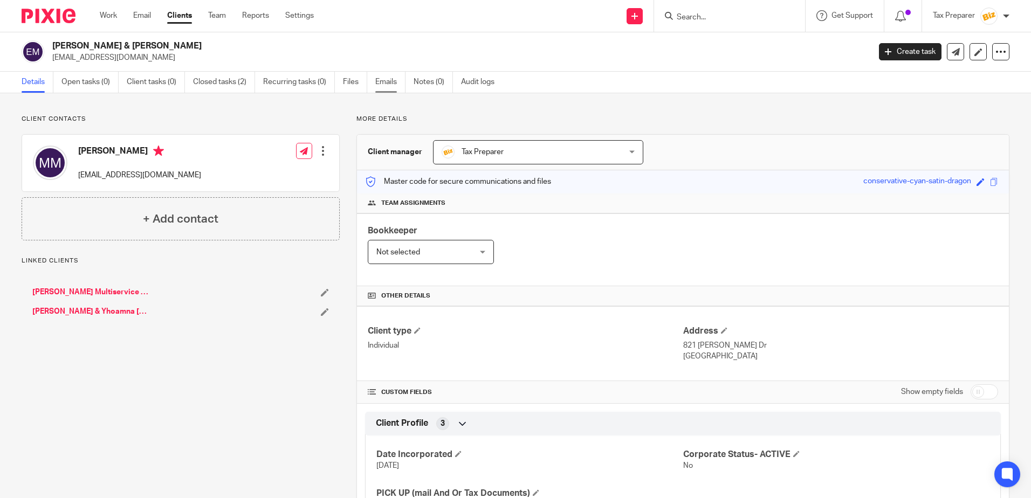
click at [387, 83] on link "Emails" at bounding box center [390, 82] width 30 height 21
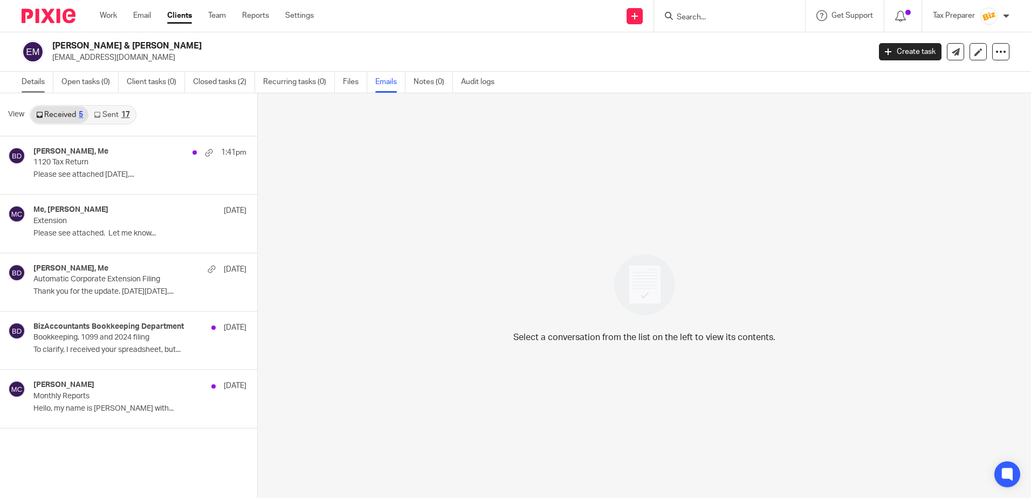
click at [36, 87] on link "Details" at bounding box center [38, 82] width 32 height 21
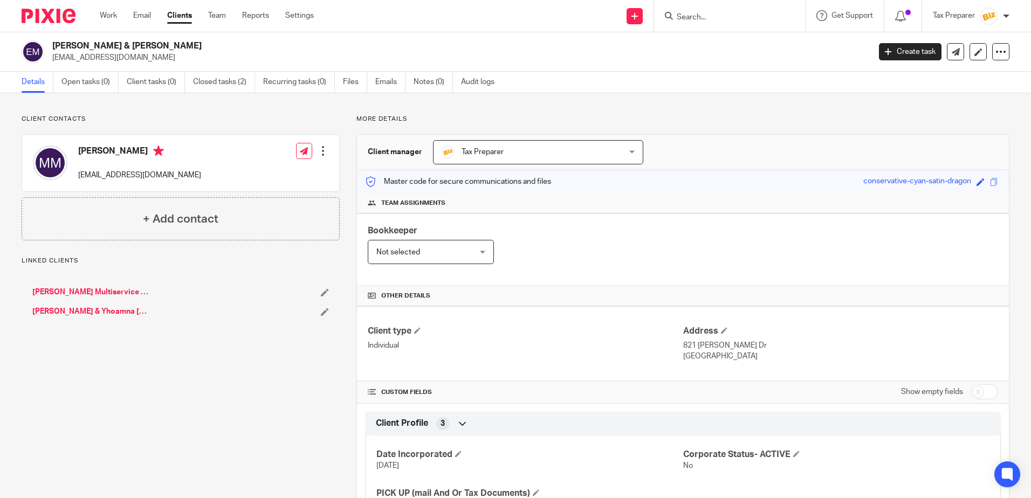
click at [703, 22] on input "Search" at bounding box center [724, 18] width 97 height 10
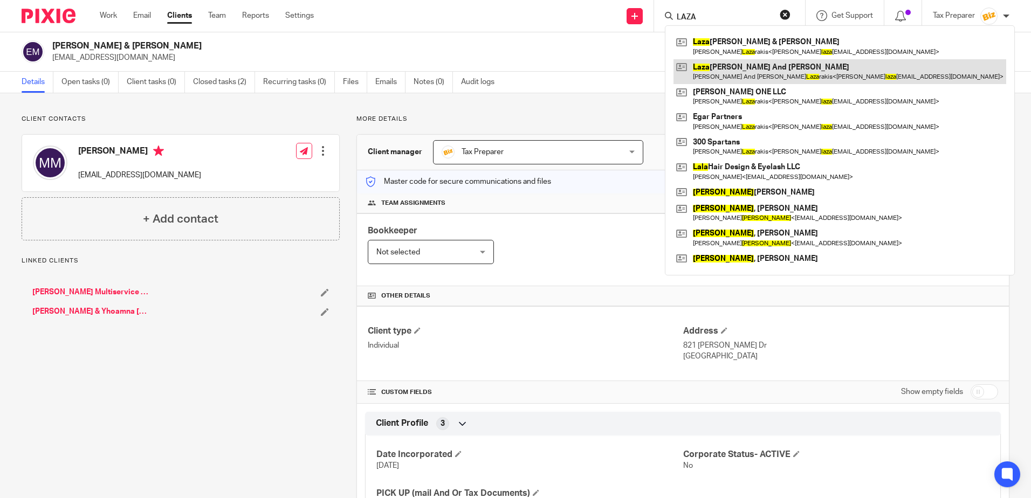
type input "LAZA"
click at [720, 68] on link at bounding box center [840, 71] width 333 height 25
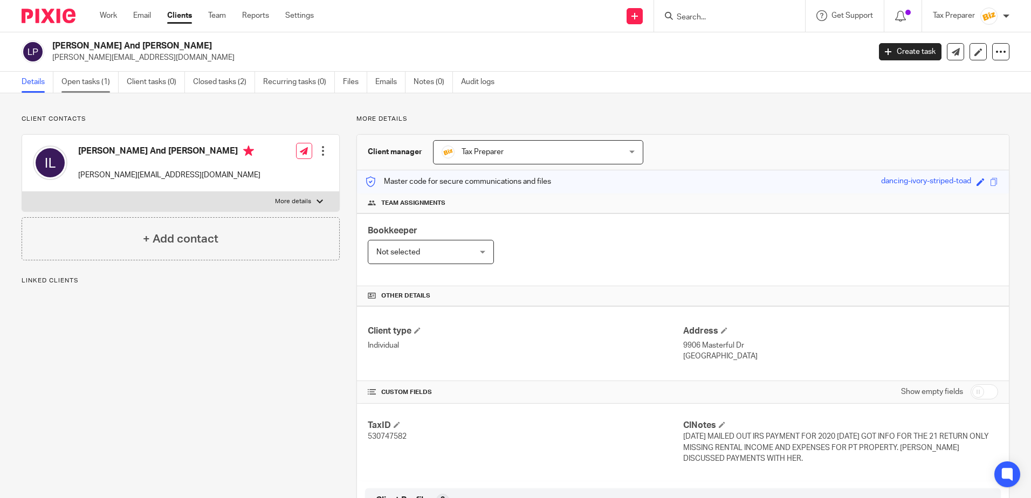
click at [98, 88] on link "Open tasks (1)" at bounding box center [89, 82] width 57 height 21
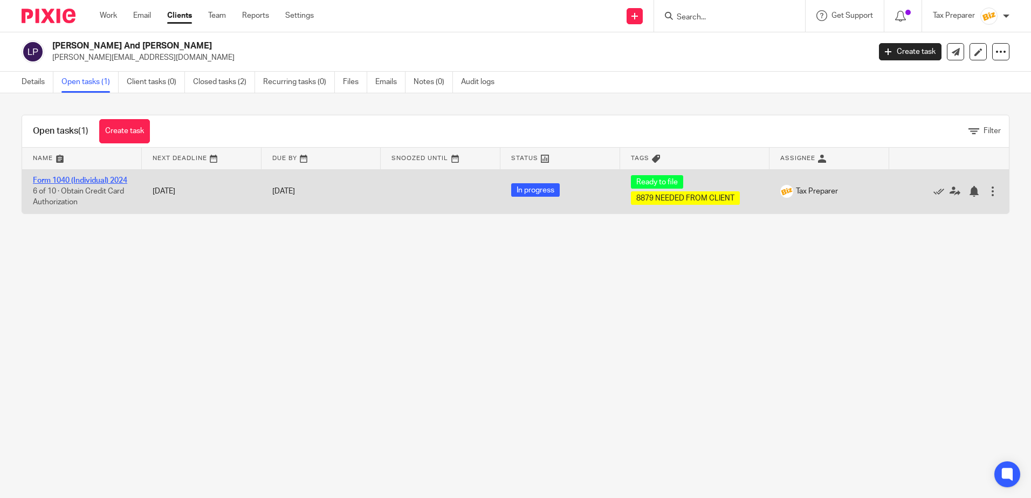
click at [87, 184] on link "Form 1040 (Individual) 2024" at bounding box center [80, 181] width 94 height 8
click at [84, 181] on link "Form 1040 (Individual) 2024" at bounding box center [80, 181] width 94 height 8
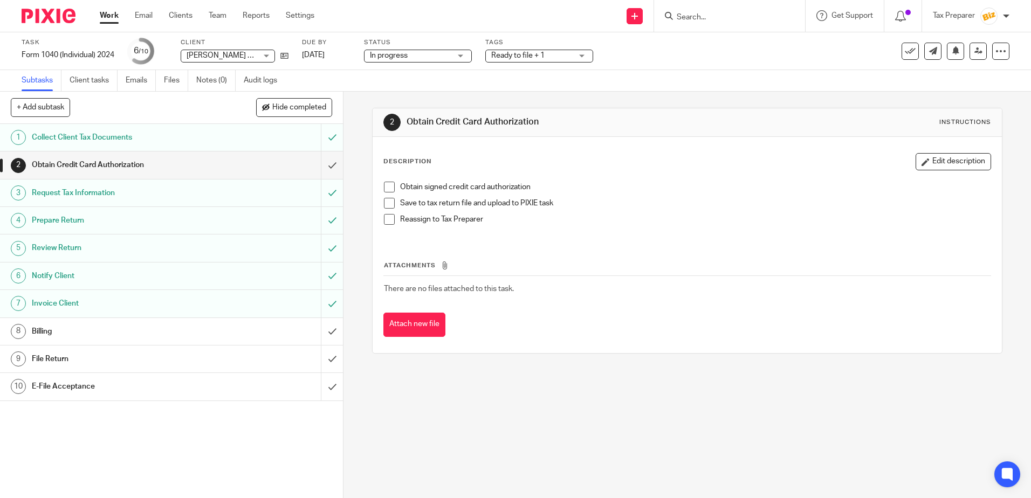
click at [299, 364] on div "File Return" at bounding box center [171, 359] width 279 height 16
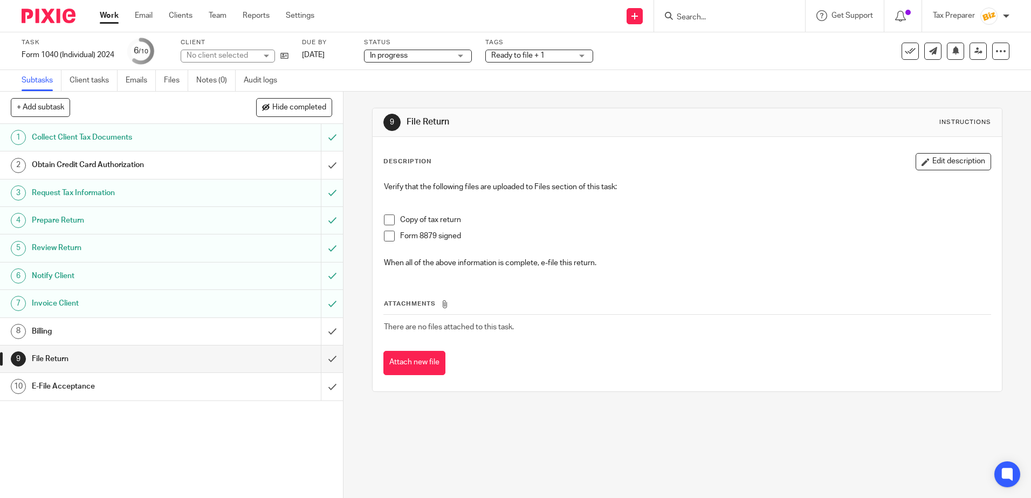
click at [385, 223] on span at bounding box center [389, 220] width 11 height 11
click at [386, 240] on span at bounding box center [389, 236] width 11 height 11
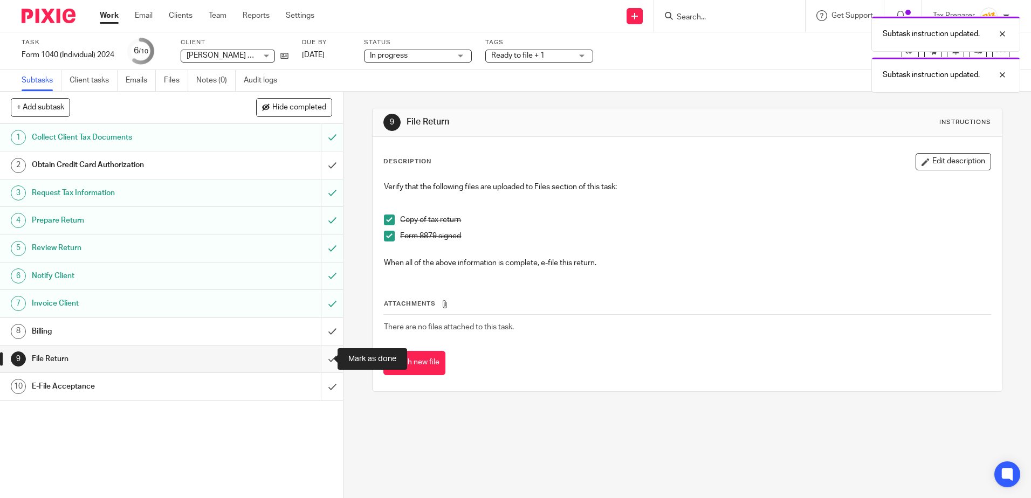
click at [323, 363] on input "submit" at bounding box center [171, 359] width 343 height 27
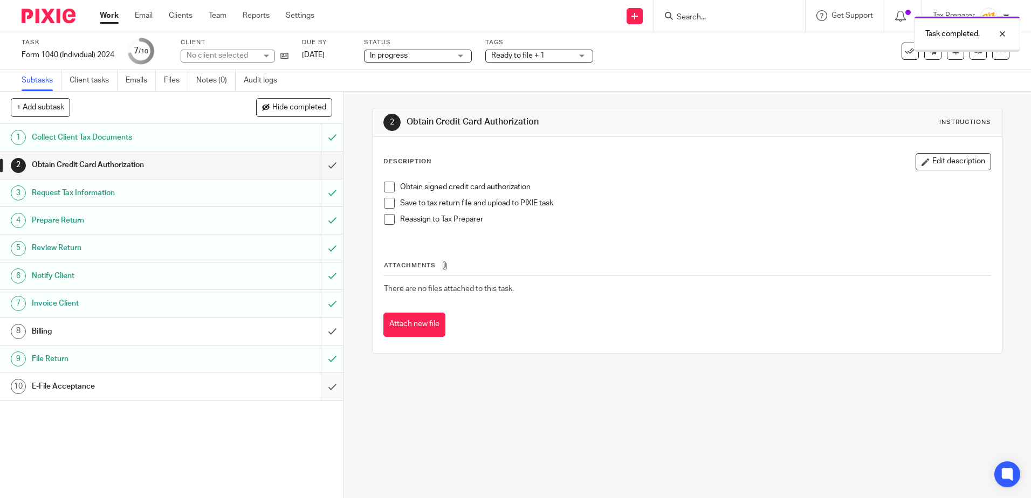
click at [321, 387] on input "submit" at bounding box center [171, 386] width 343 height 27
click at [217, 333] on div "Billing" at bounding box center [171, 332] width 279 height 16
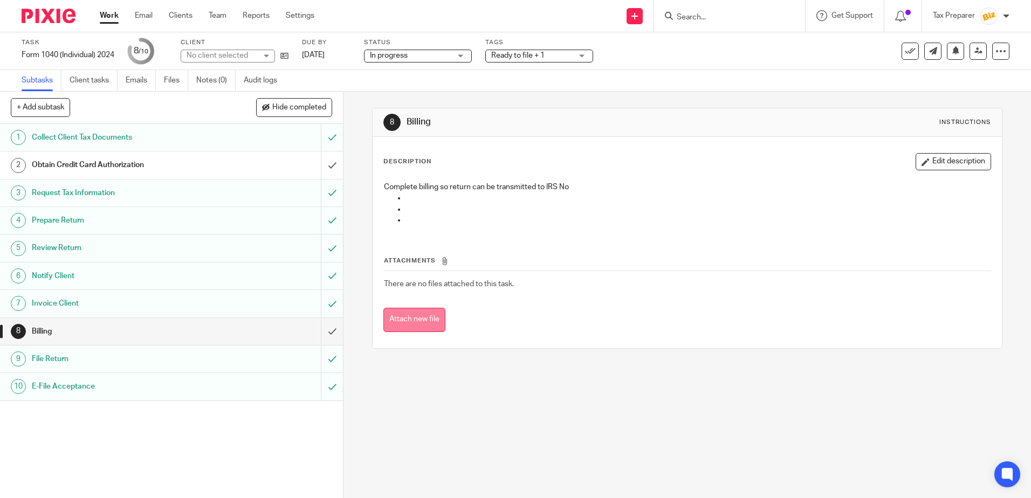
click at [428, 326] on button "Attach new file" at bounding box center [415, 320] width 62 height 24
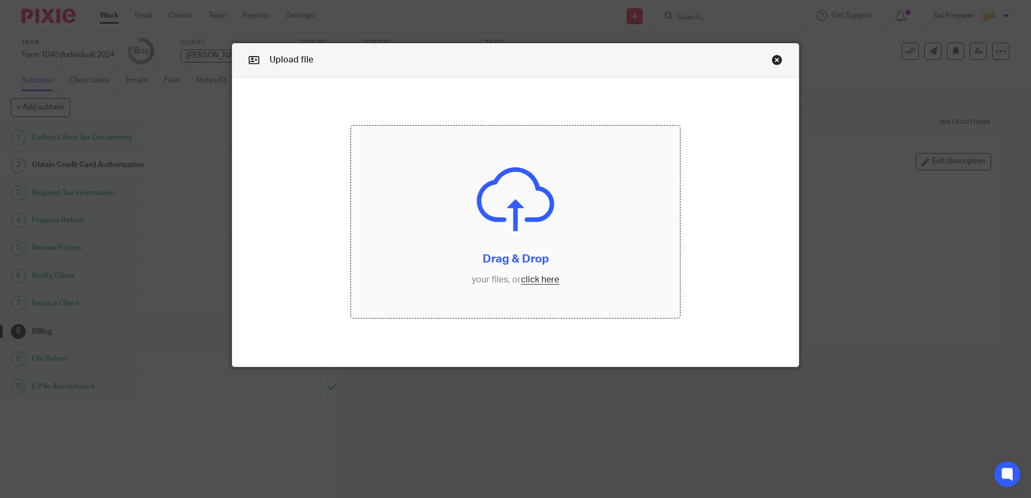
click at [534, 277] on input "file" at bounding box center [515, 222] width 329 height 193
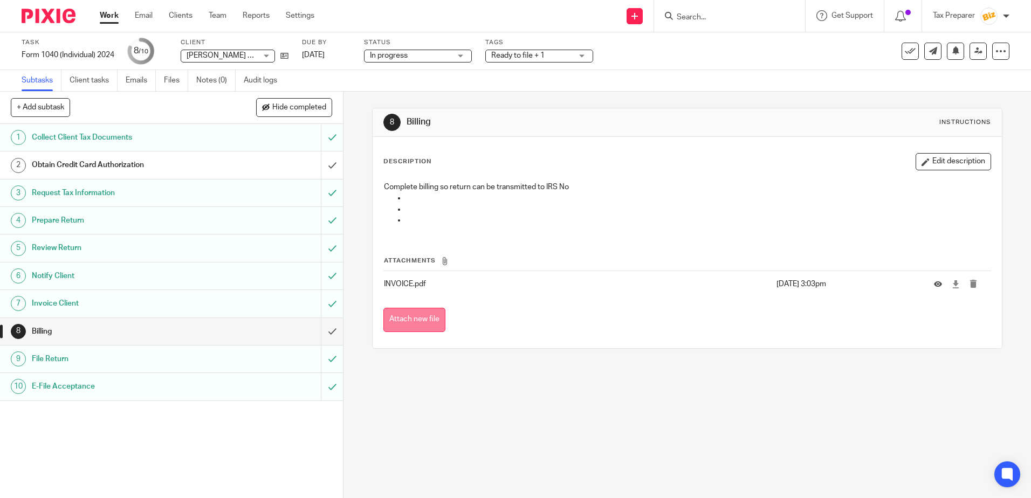
click at [419, 324] on button "Attach new file" at bounding box center [415, 320] width 62 height 24
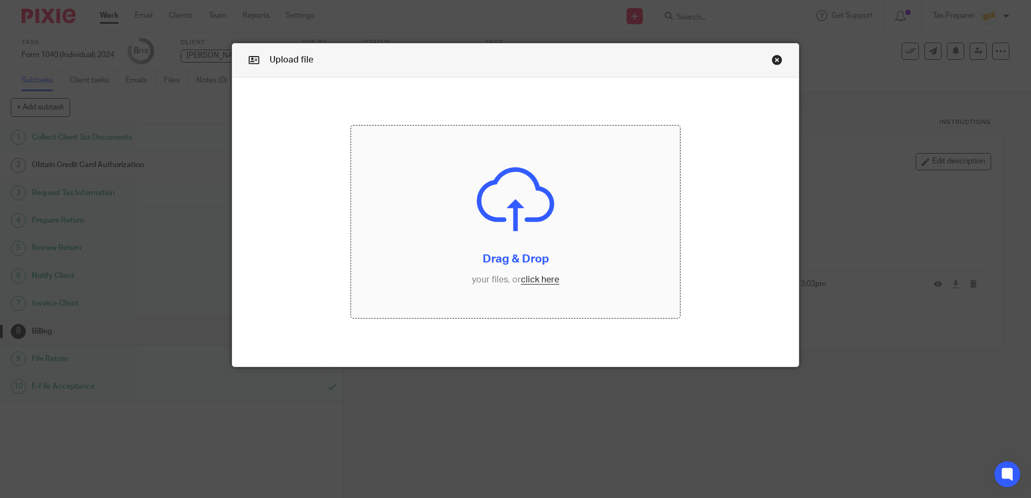
click at [542, 284] on input "file" at bounding box center [515, 222] width 329 height 193
click at [774, 63] on link "Close this dialog window" at bounding box center [777, 61] width 11 height 15
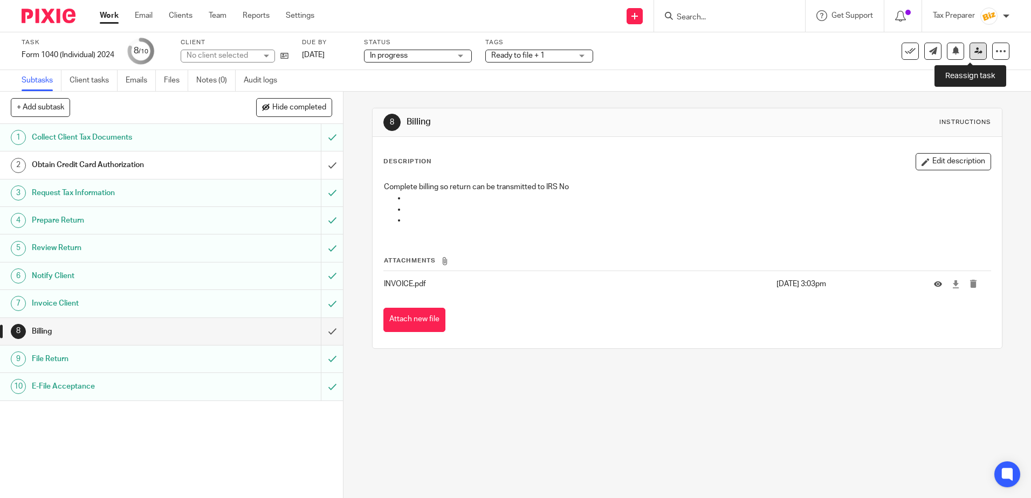
click at [970, 58] on link at bounding box center [978, 51] width 17 height 17
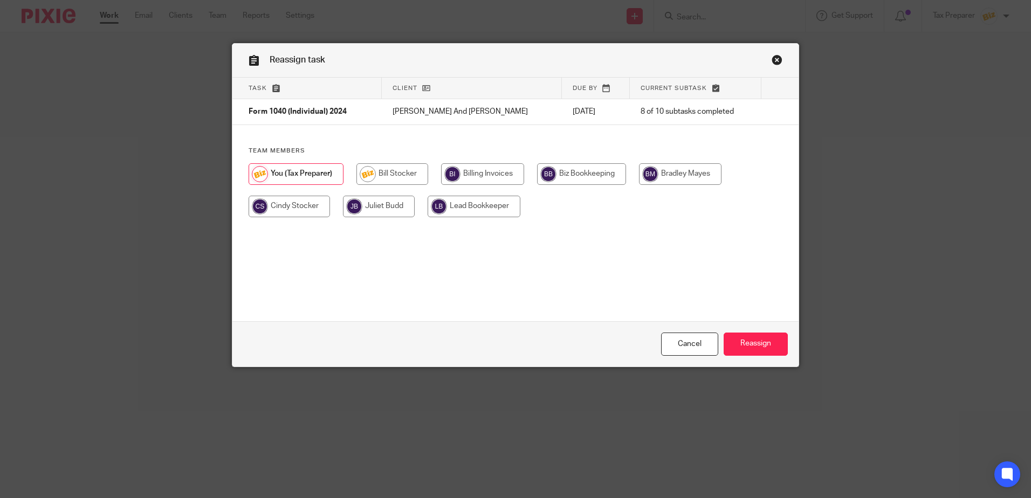
click at [296, 202] on input "radio" at bounding box center [289, 207] width 81 height 22
radio input "true"
click at [736, 337] on input "Reassign" at bounding box center [756, 344] width 64 height 23
